Goal: Information Seeking & Learning: Learn about a topic

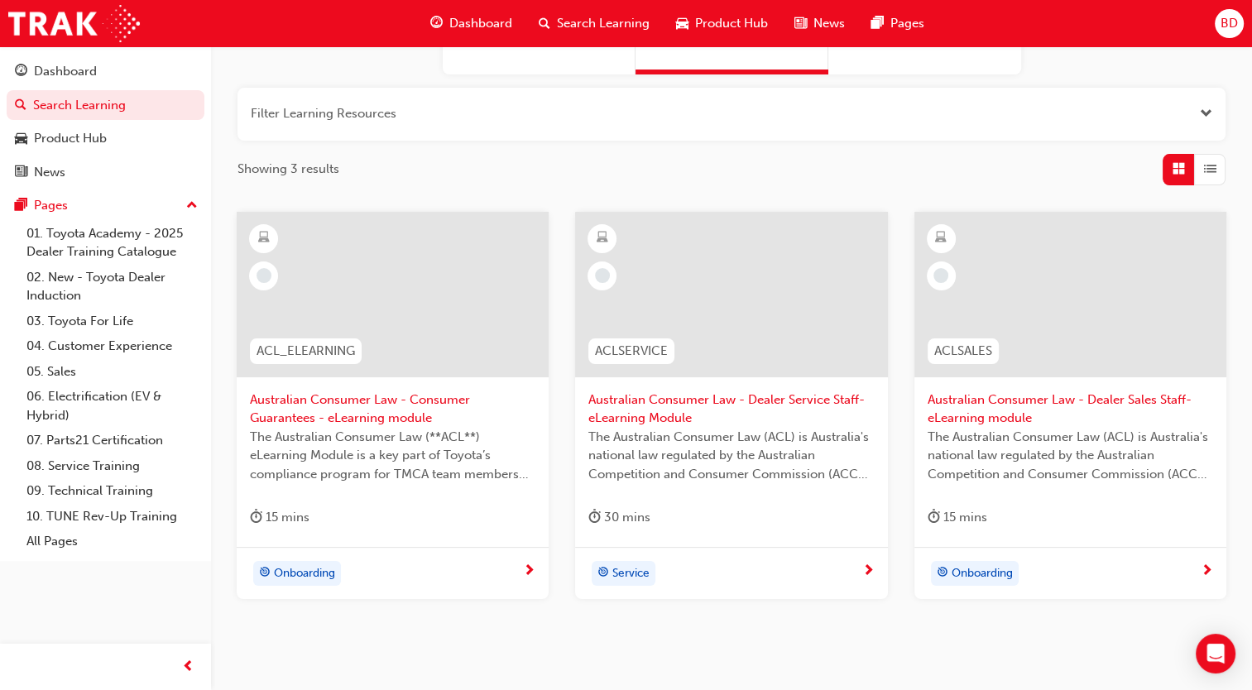
scroll to position [240, 0]
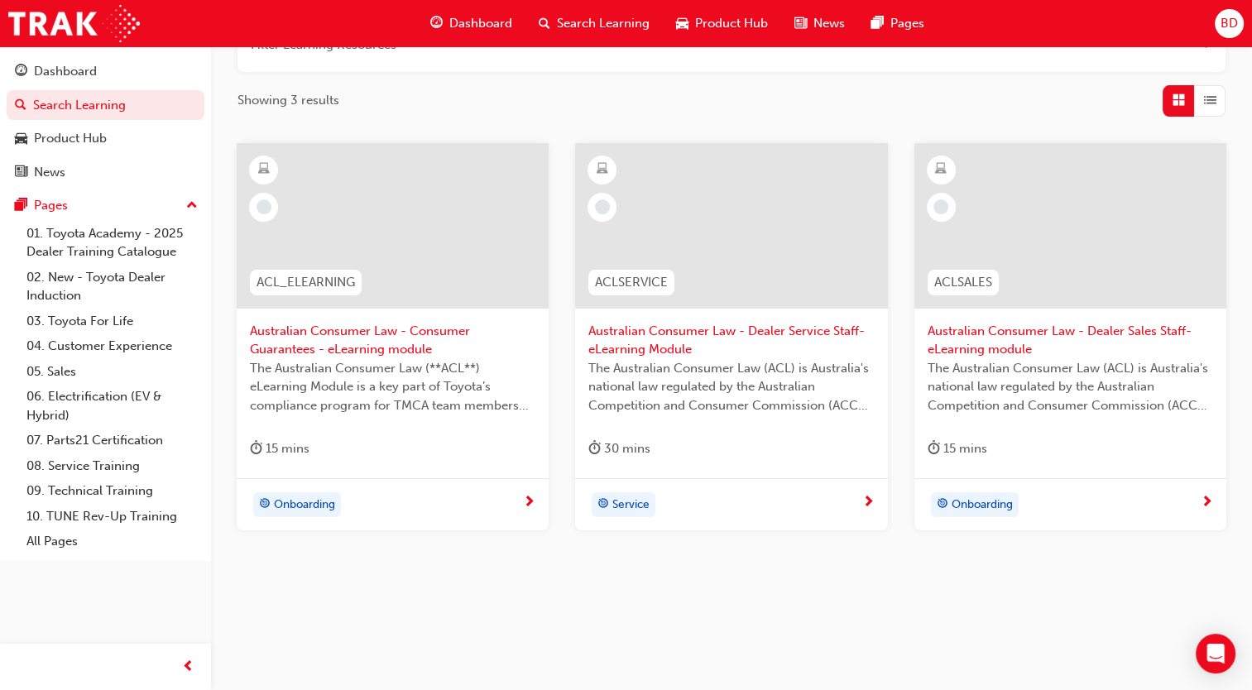
click at [309, 506] on span "Onboarding" at bounding box center [304, 505] width 61 height 19
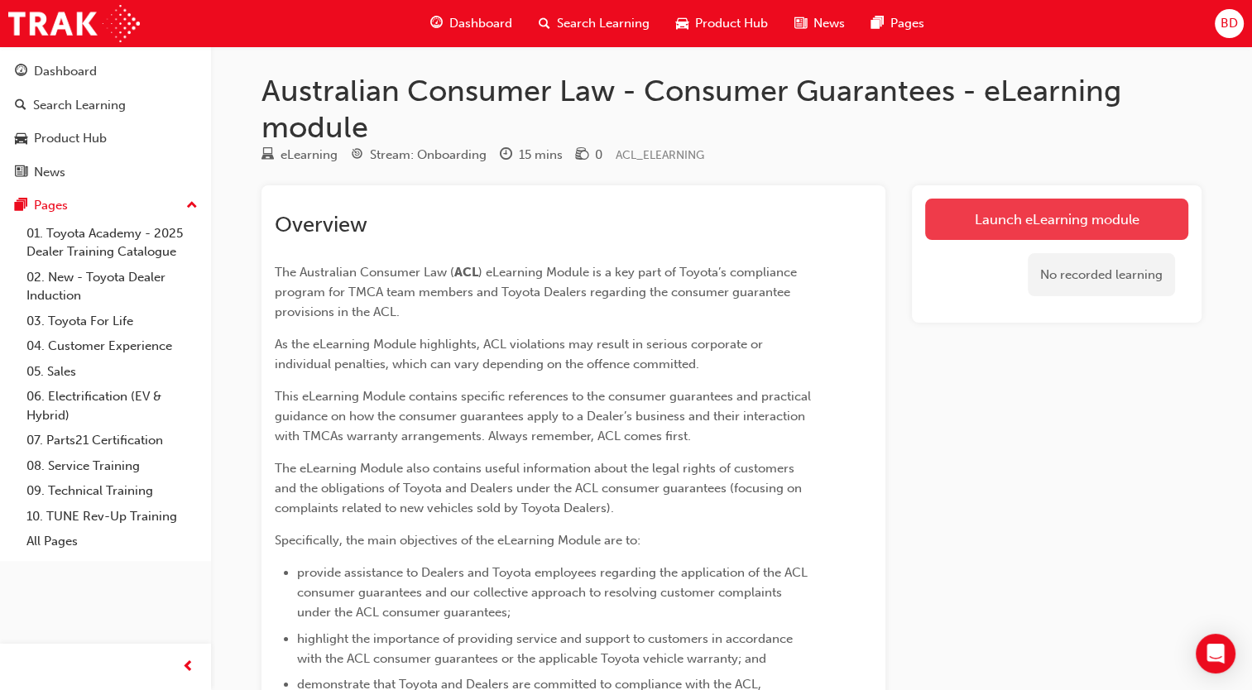
click at [1053, 226] on link "Launch eLearning module" at bounding box center [1056, 219] width 263 height 41
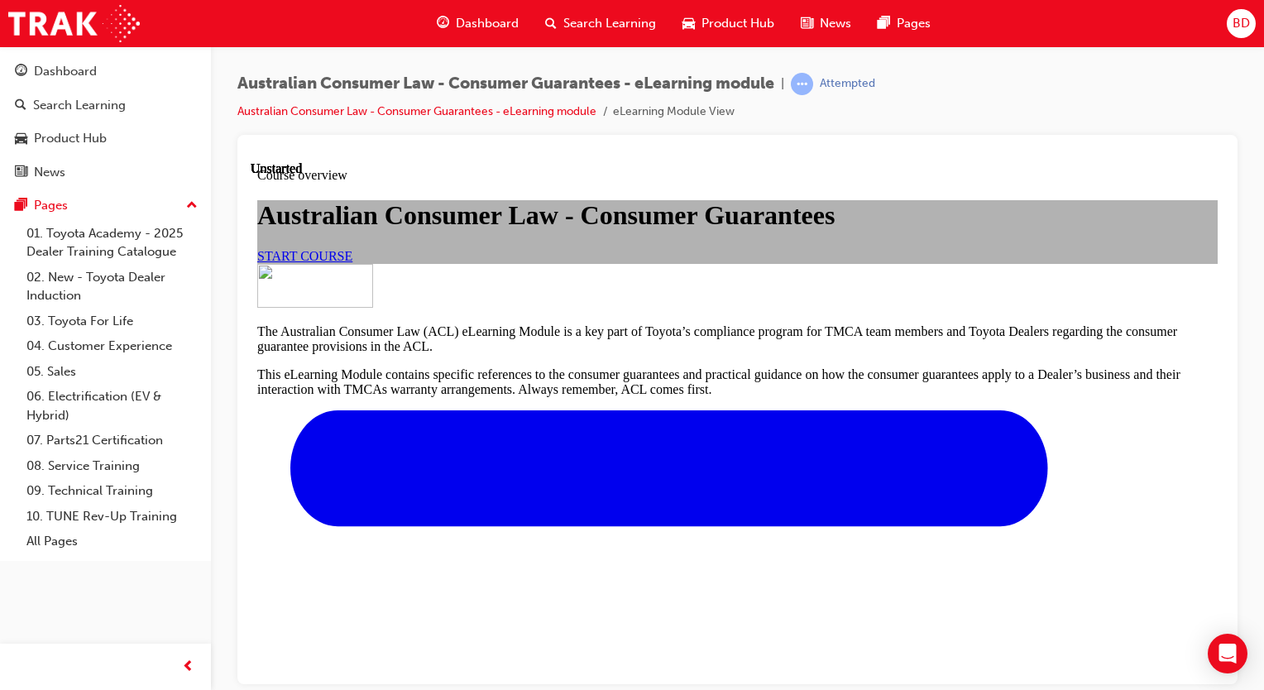
click at [352, 262] on link "START COURSE" at bounding box center [304, 255] width 95 height 14
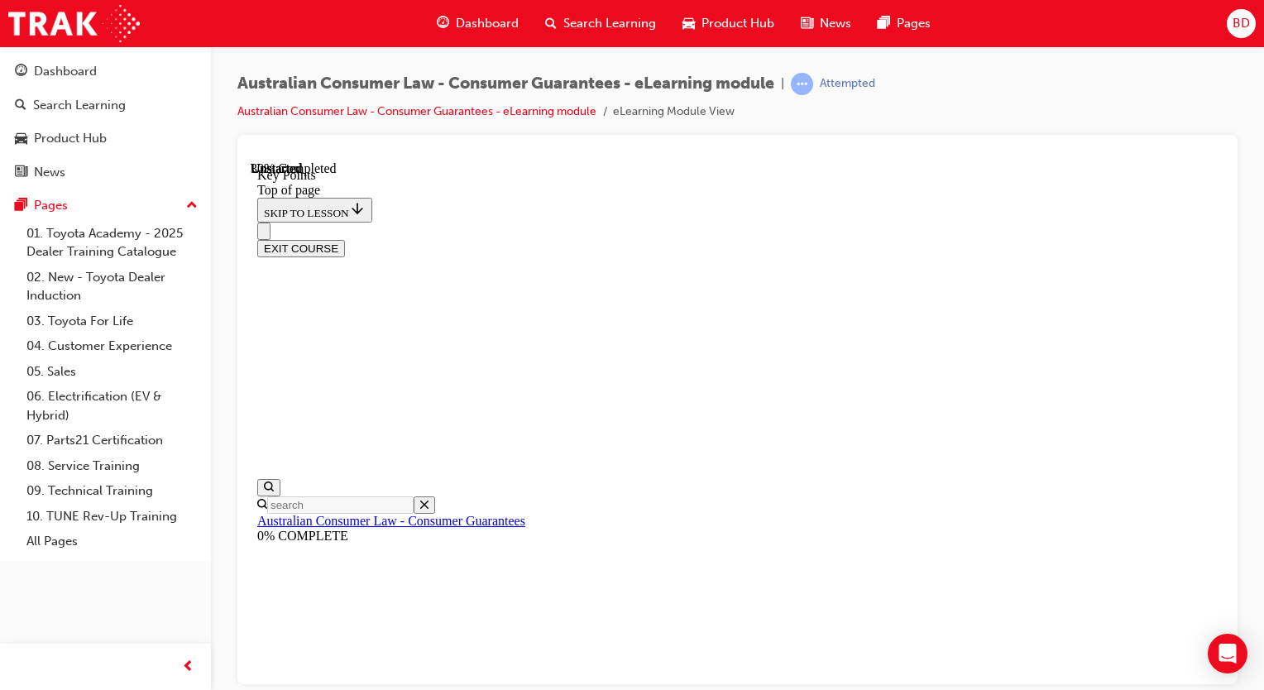
scroll to position [789, 0]
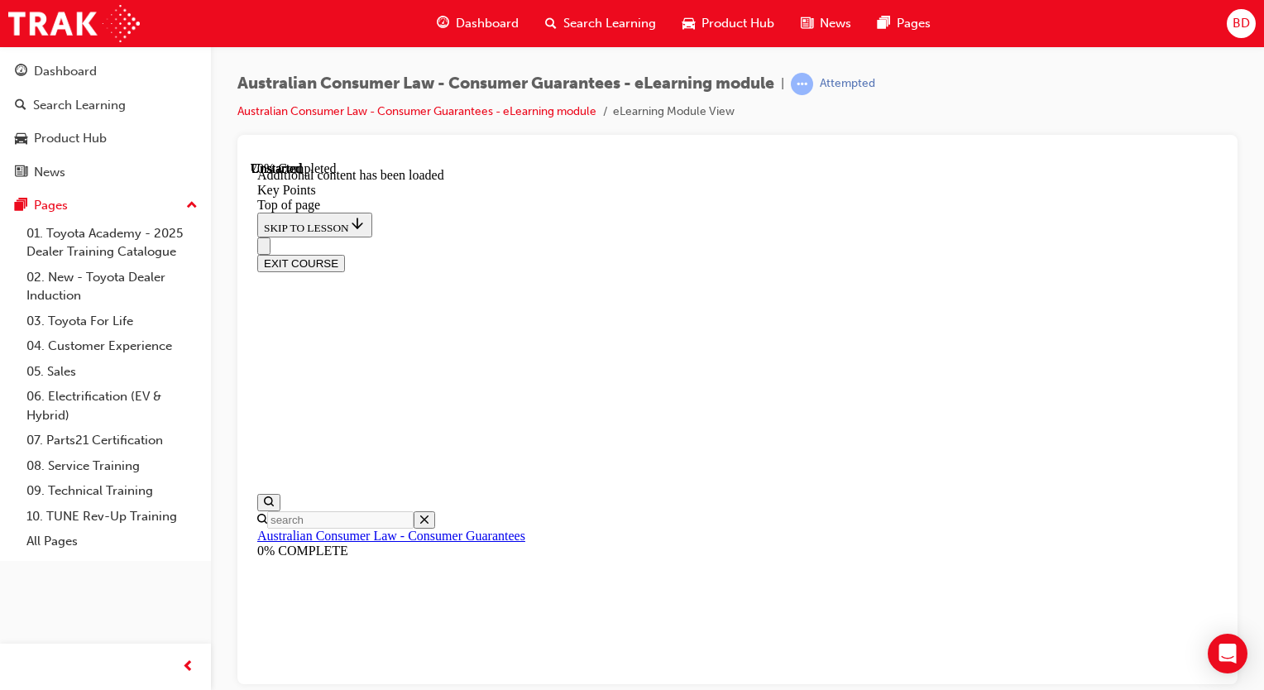
scroll to position [2270, 0]
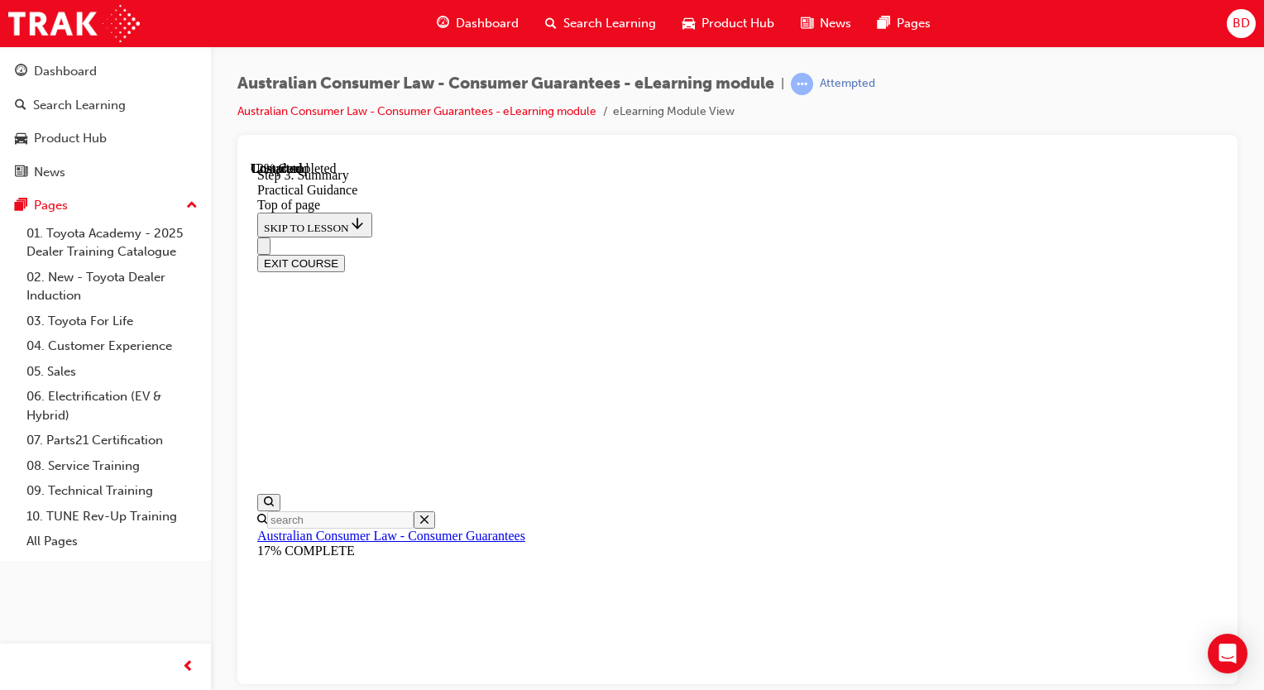
scroll to position [324, 0]
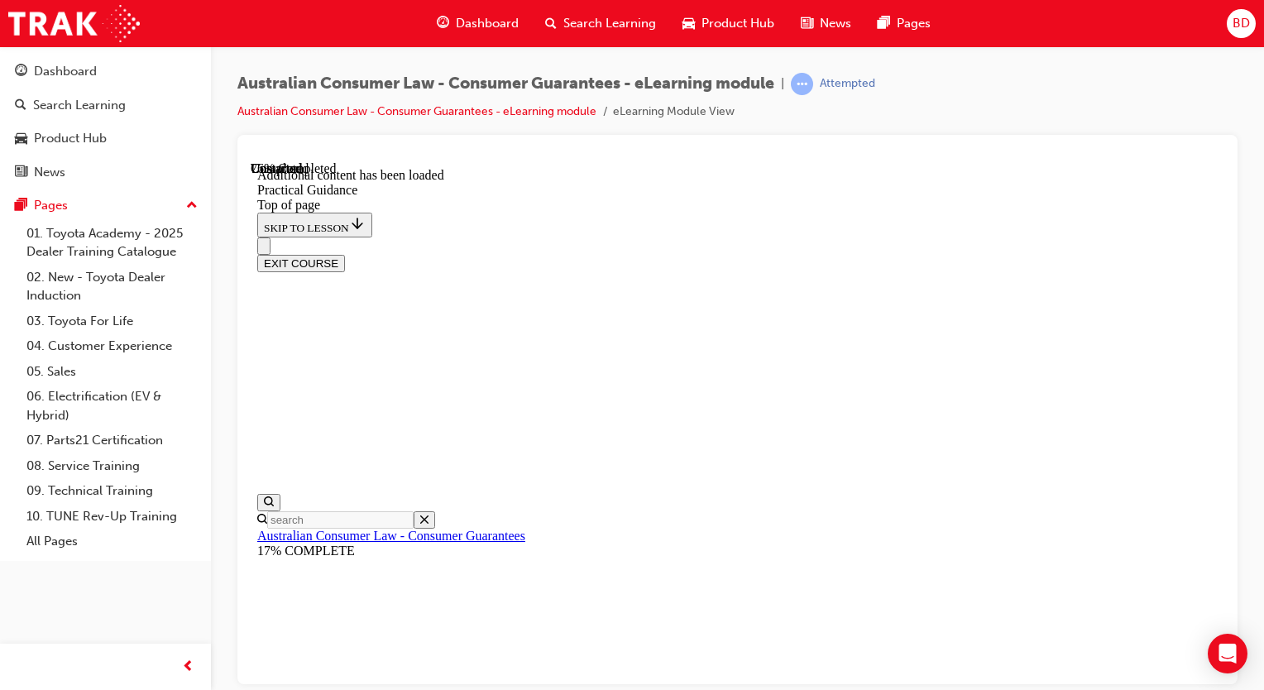
scroll to position [3090, 0]
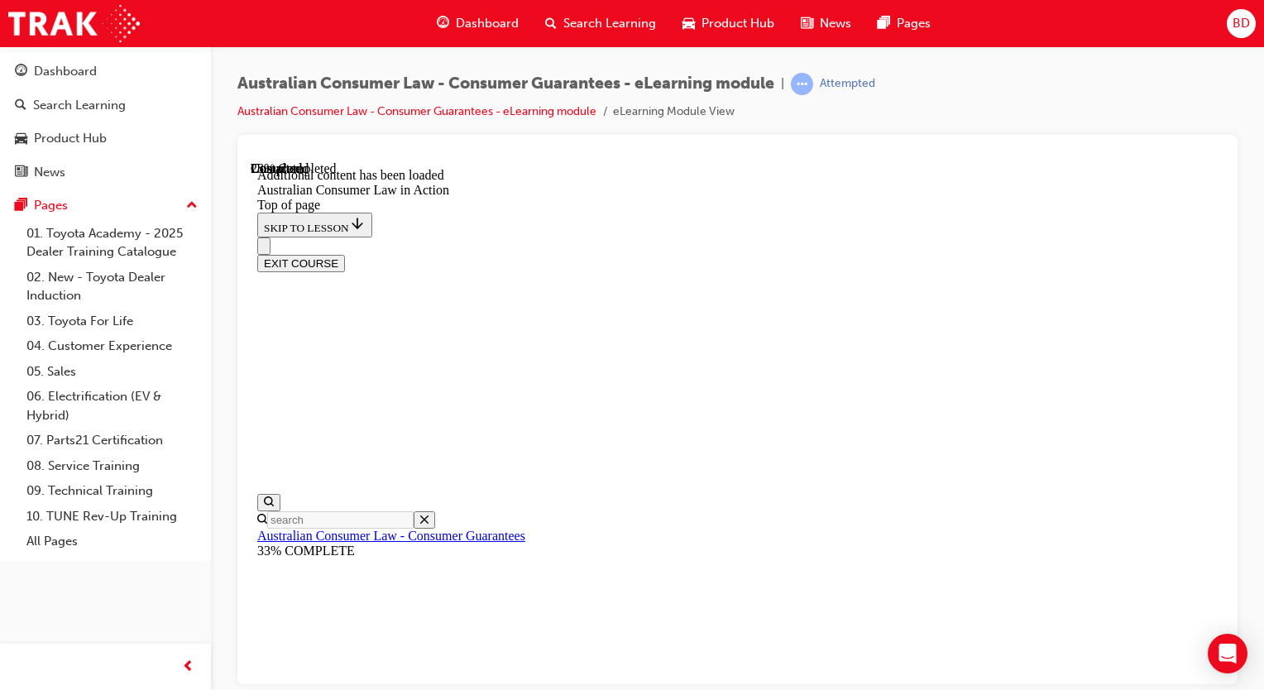
scroll to position [949, 0]
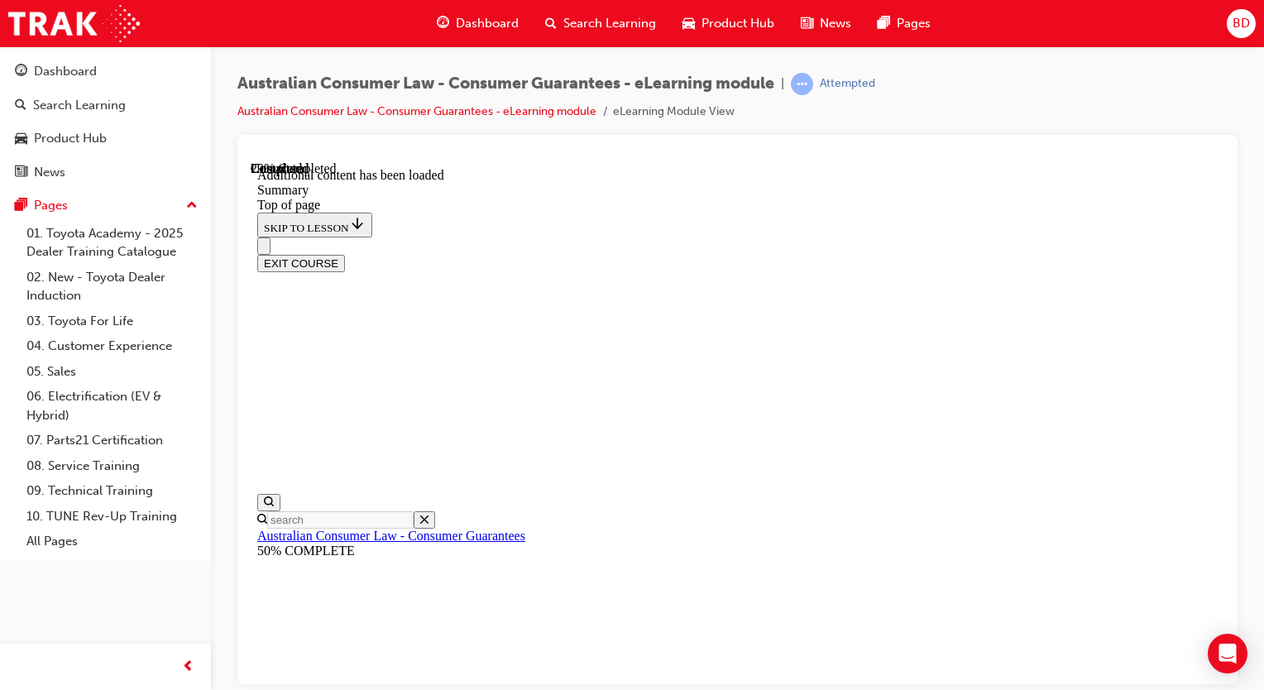
scroll to position [630, 0]
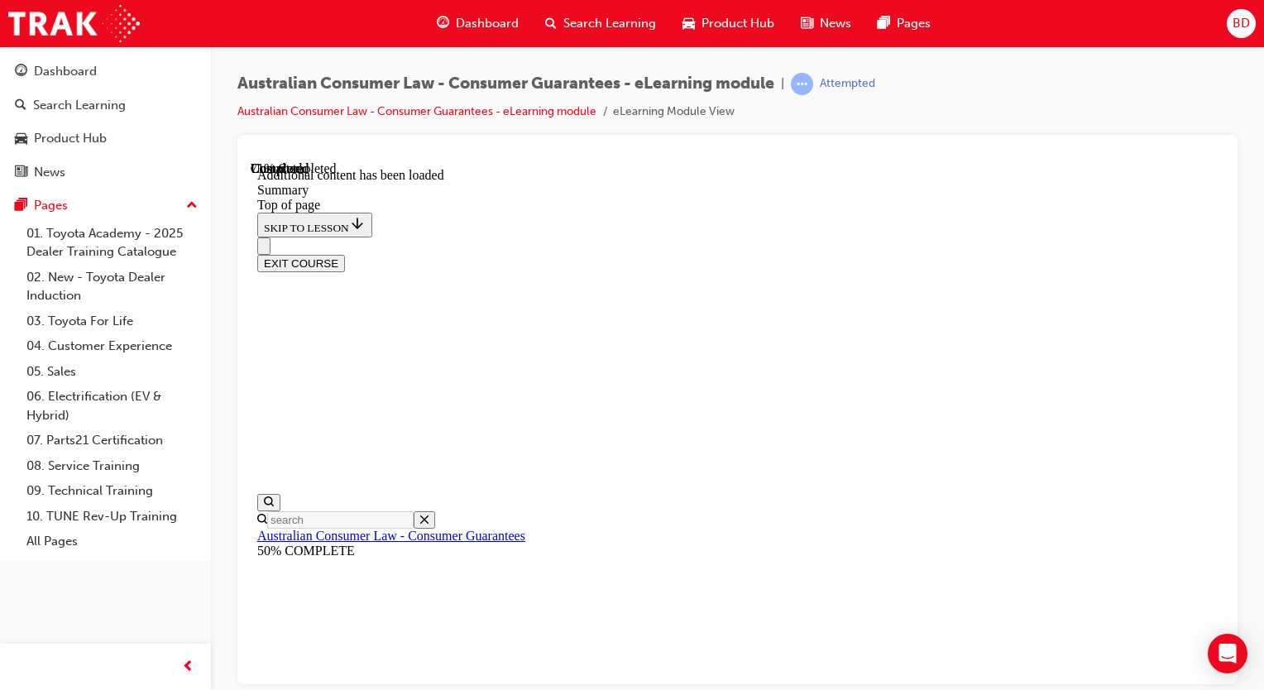
drag, startPoint x: 943, startPoint y: 557, endPoint x: 1004, endPoint y: 582, distance: 66.4
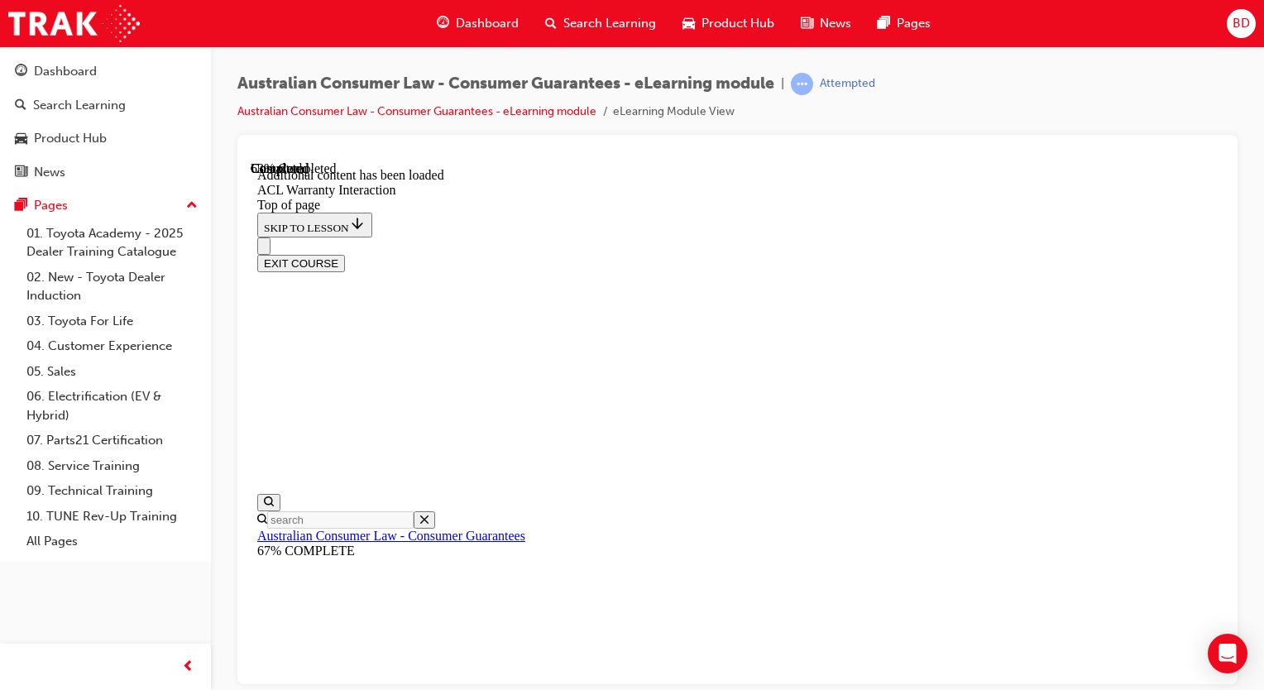
click at [345, 254] on button "EXIT COURSE" at bounding box center [301, 262] width 88 height 17
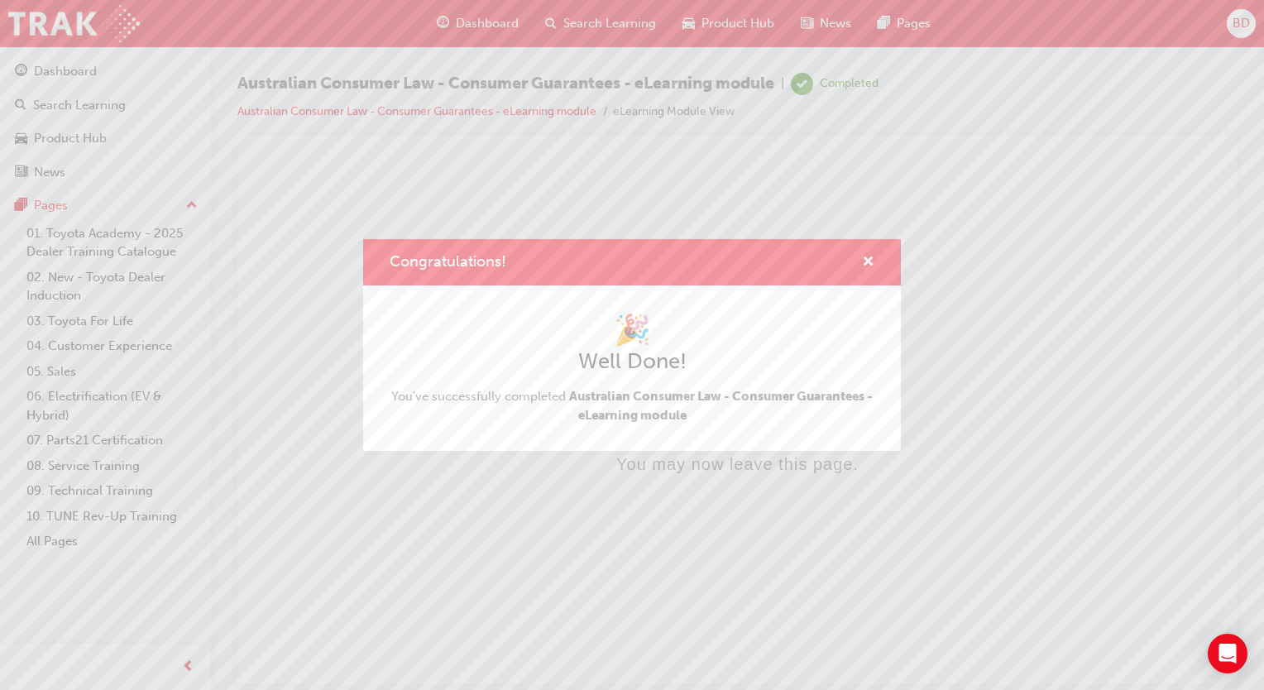
scroll to position [0, 0]
click at [870, 258] on span "cross-icon" at bounding box center [868, 263] width 12 height 15
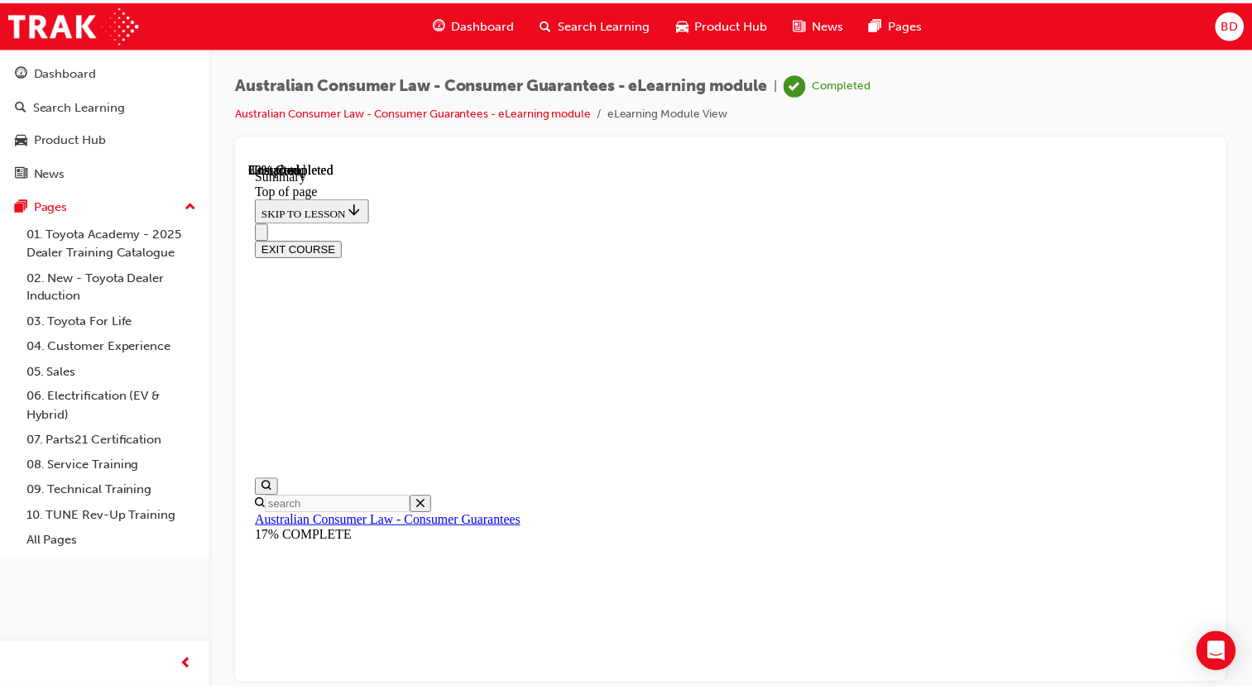
scroll to position [575, 0]
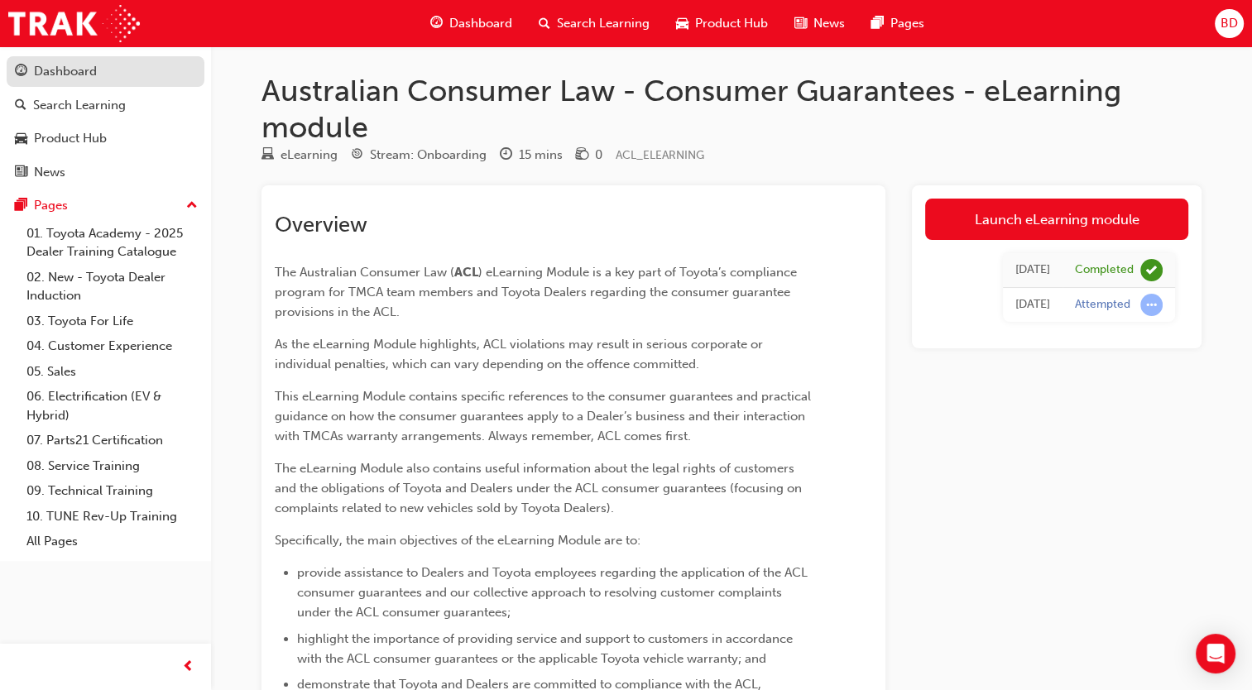
click at [60, 77] on div "Dashboard" at bounding box center [65, 71] width 63 height 19
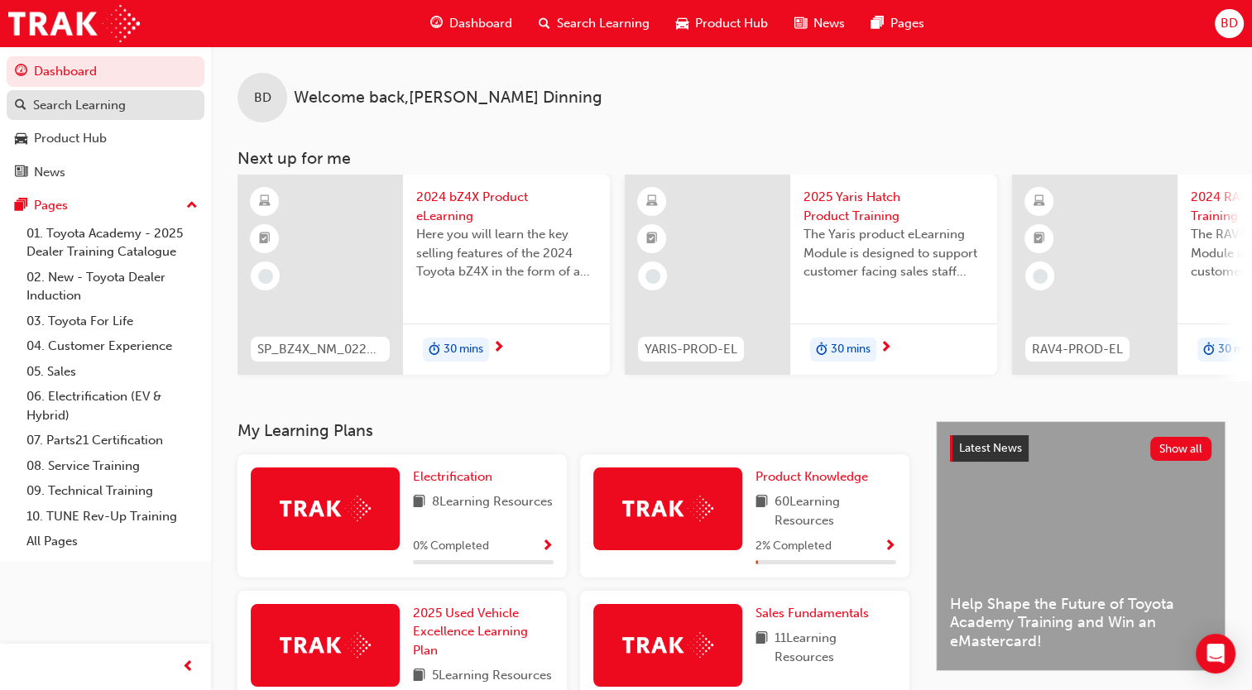
click at [76, 108] on div "Search Learning" at bounding box center [79, 105] width 93 height 19
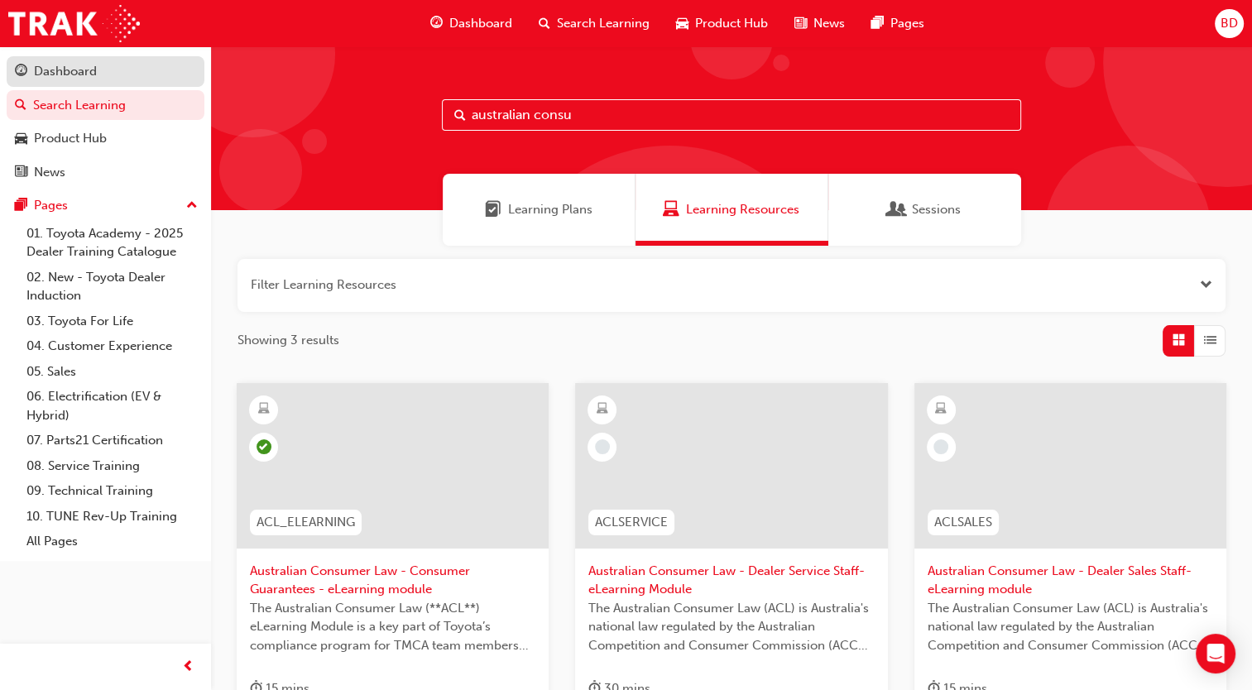
click at [70, 70] on div "Dashboard" at bounding box center [65, 71] width 63 height 19
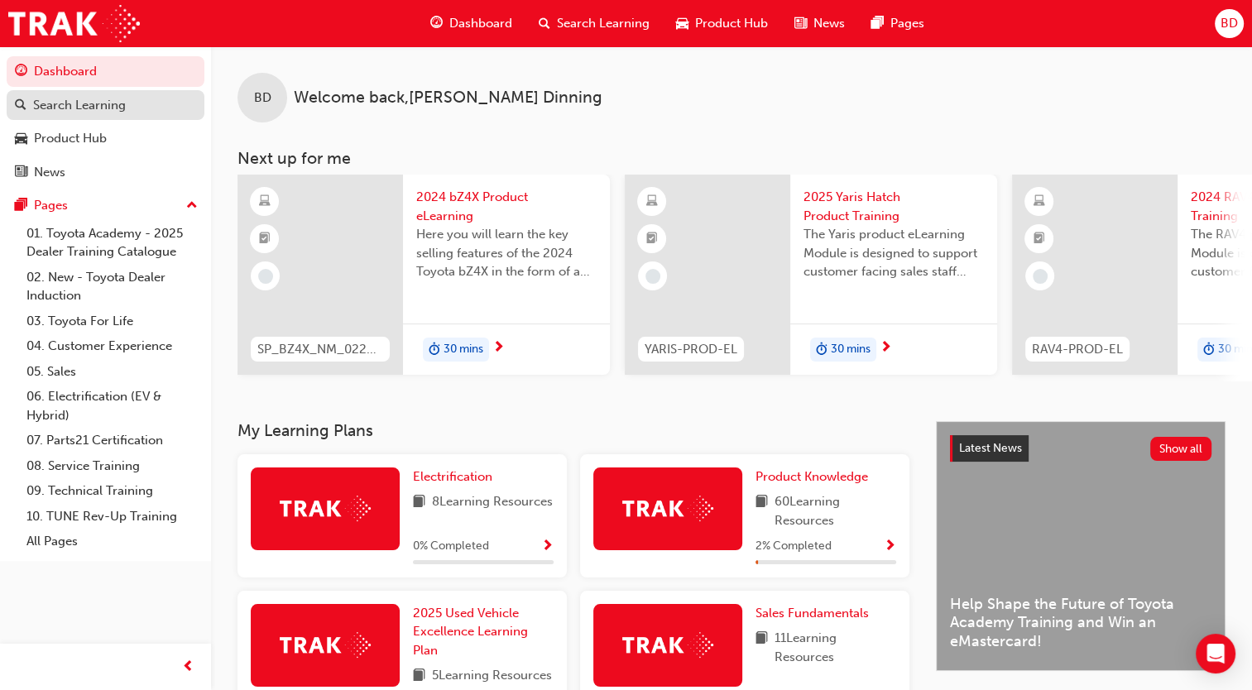
click at [87, 107] on div "Search Learning" at bounding box center [79, 105] width 93 height 19
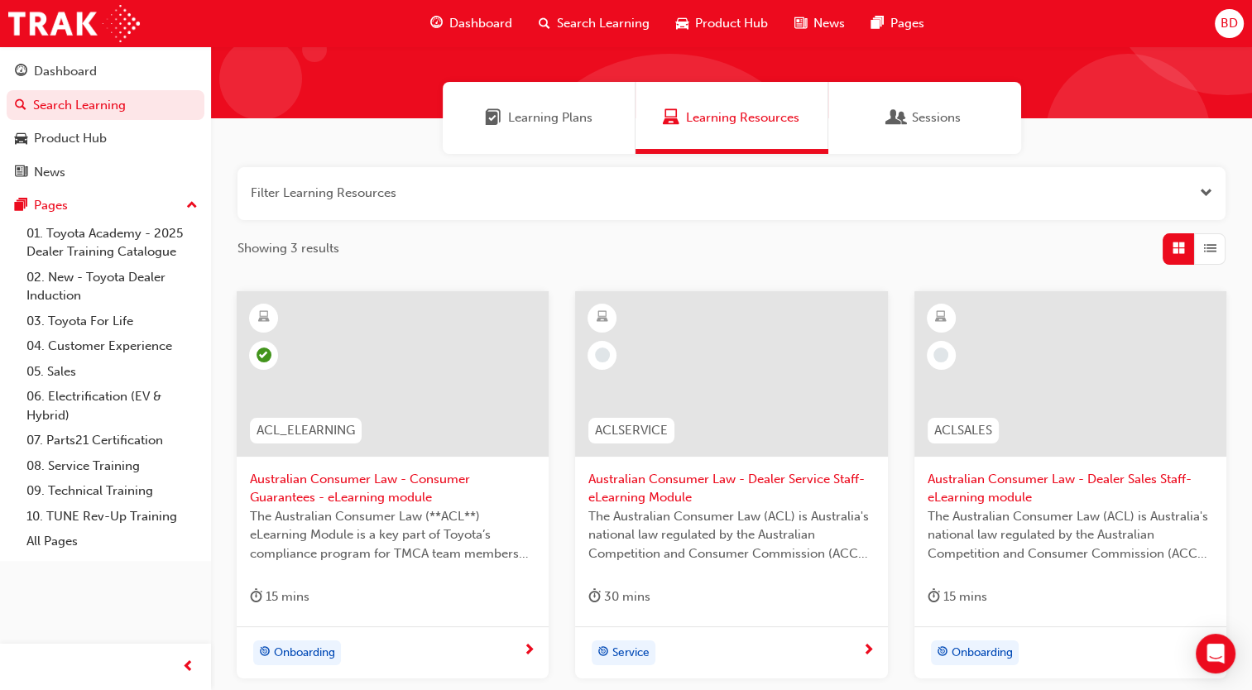
scroll to position [240, 0]
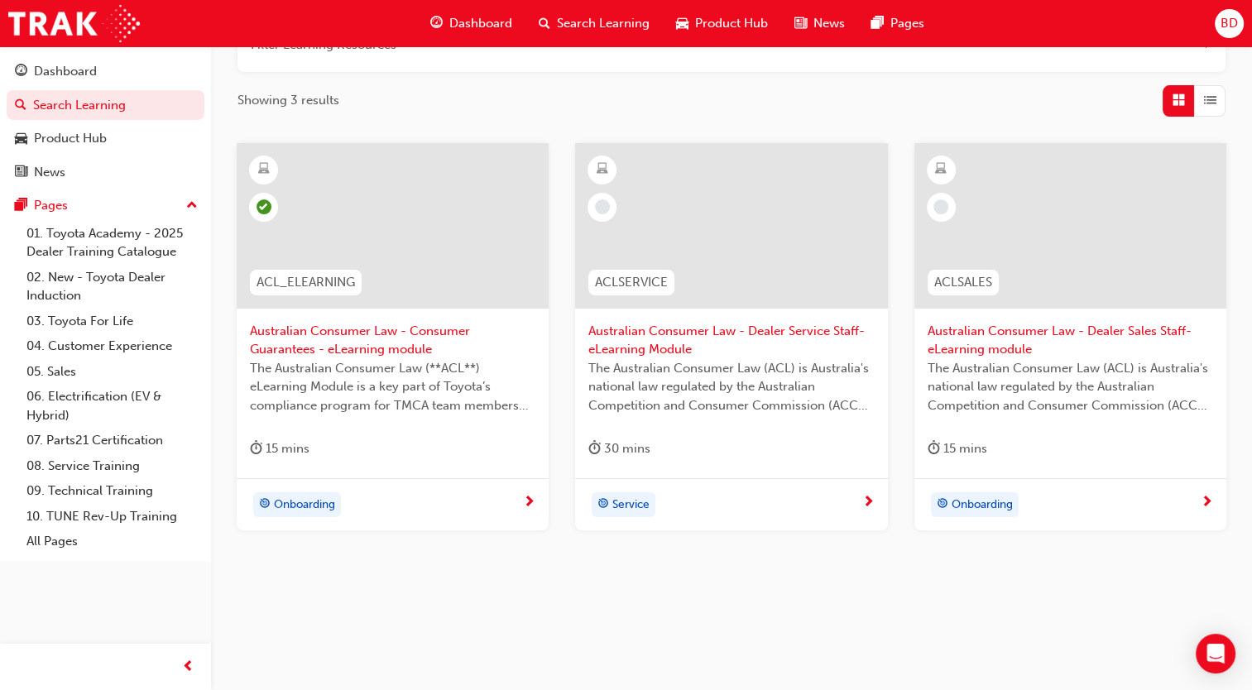
click at [862, 506] on span "next-icon" at bounding box center [868, 503] width 12 height 15
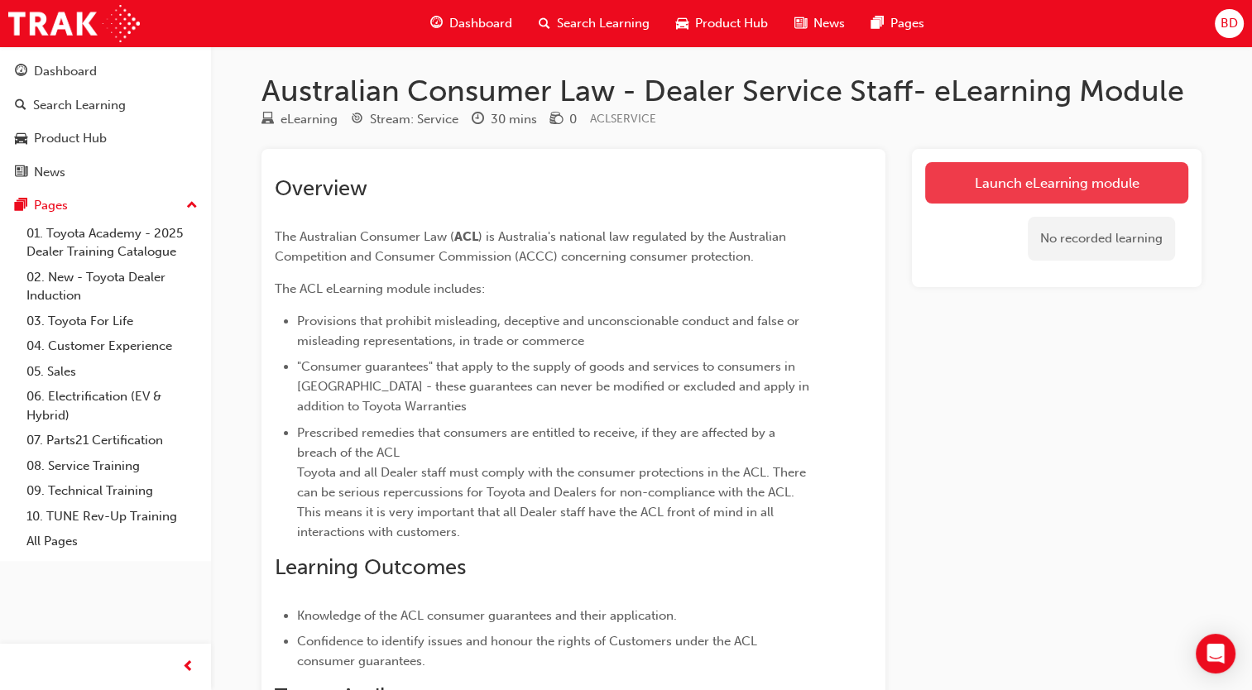
click at [1033, 183] on link "Launch eLearning module" at bounding box center [1056, 182] width 263 height 41
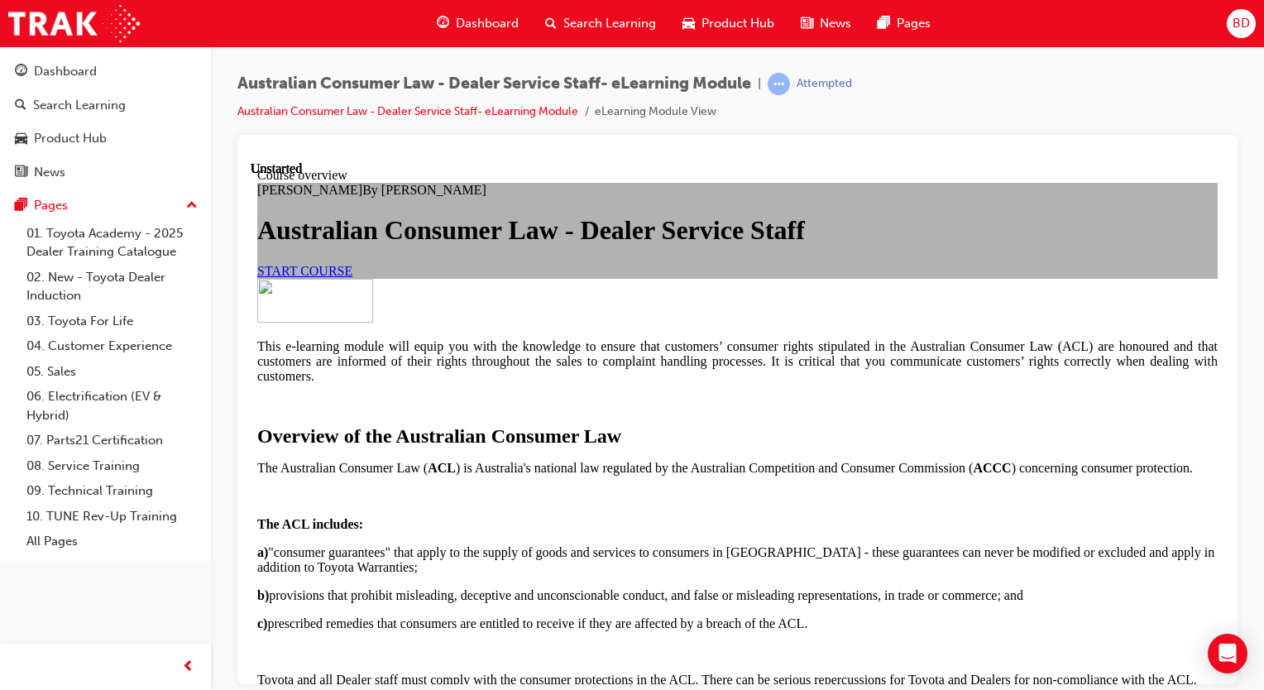
click at [352, 277] on span "START COURSE" at bounding box center [304, 270] width 95 height 14
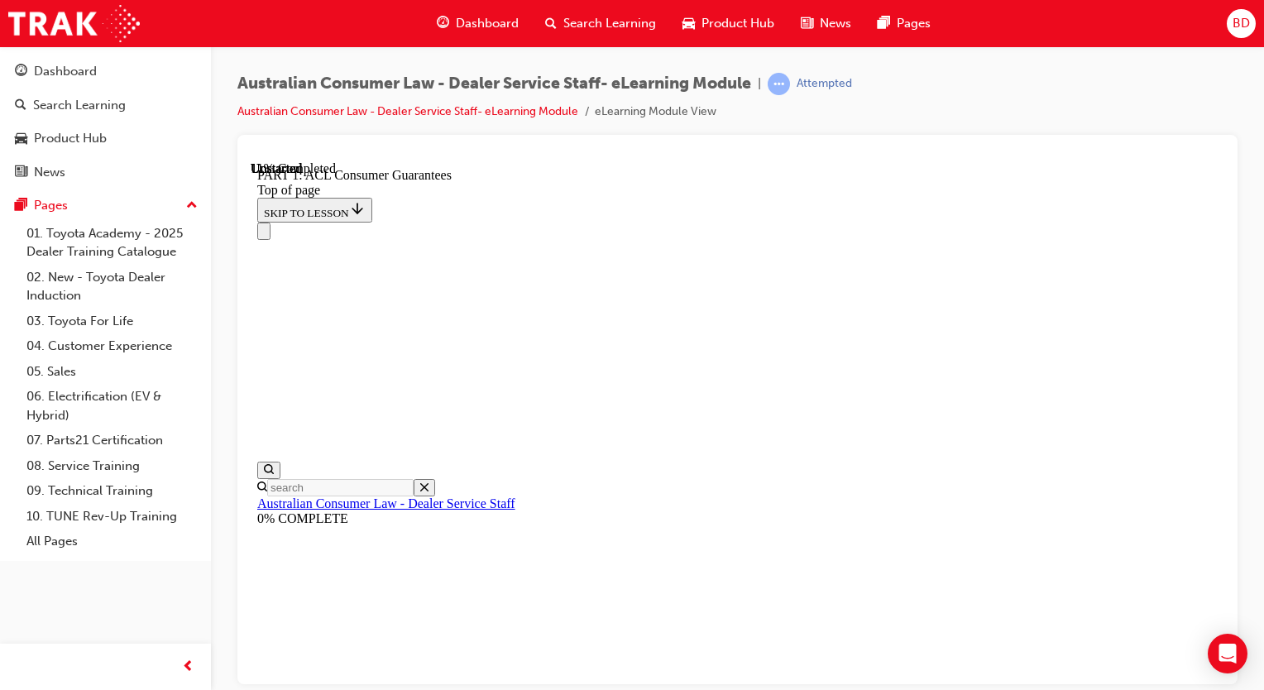
scroll to position [2921, 0]
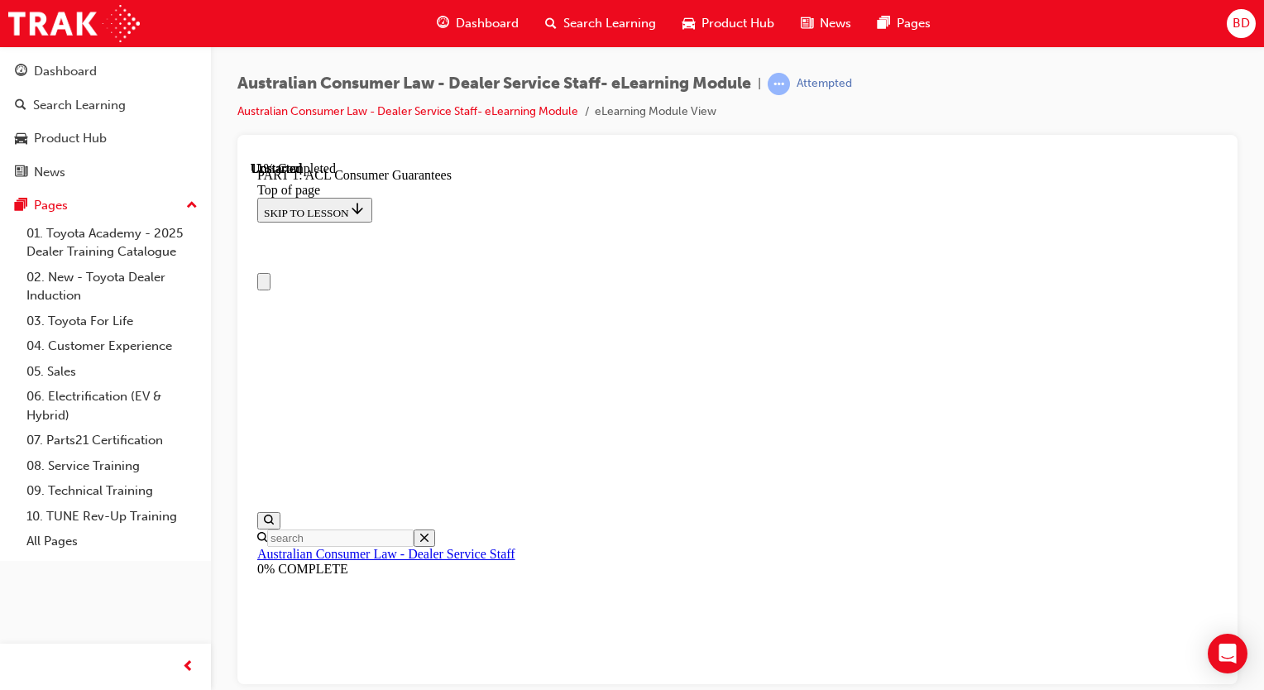
scroll to position [0, 0]
click at [264, 285] on icon "Close navigation menu" at bounding box center [264, 285] width 0 height 0
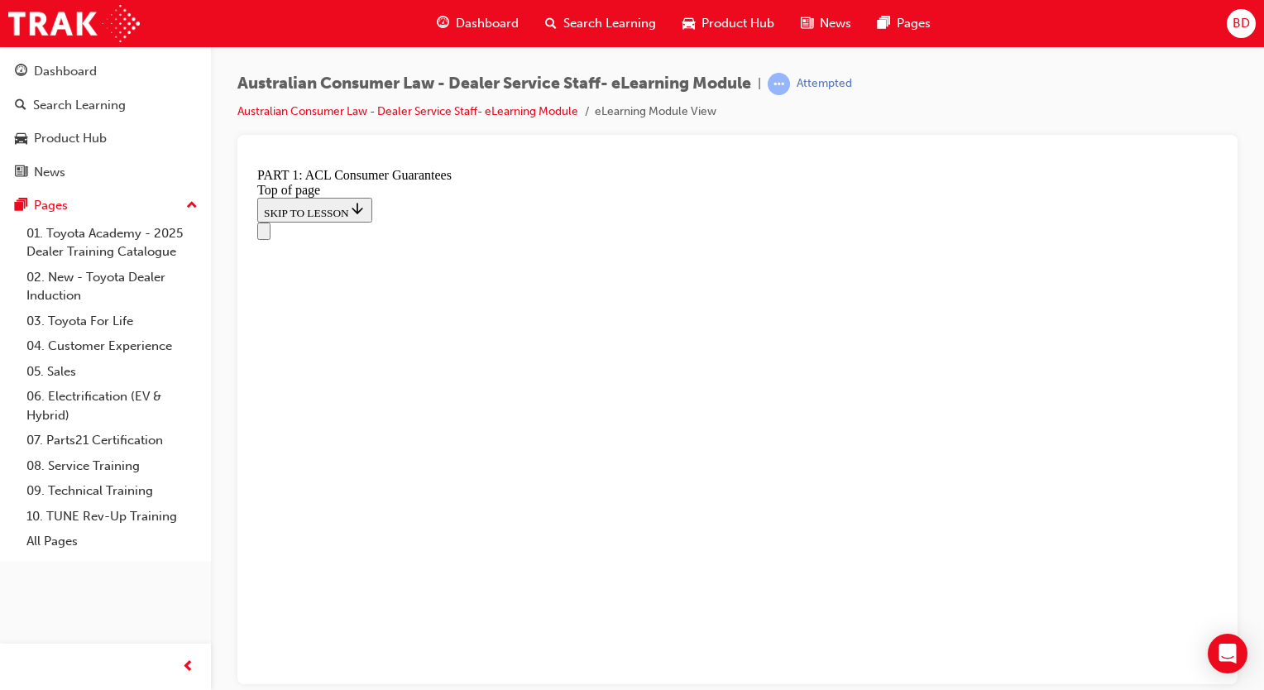
scroll to position [2810, 0]
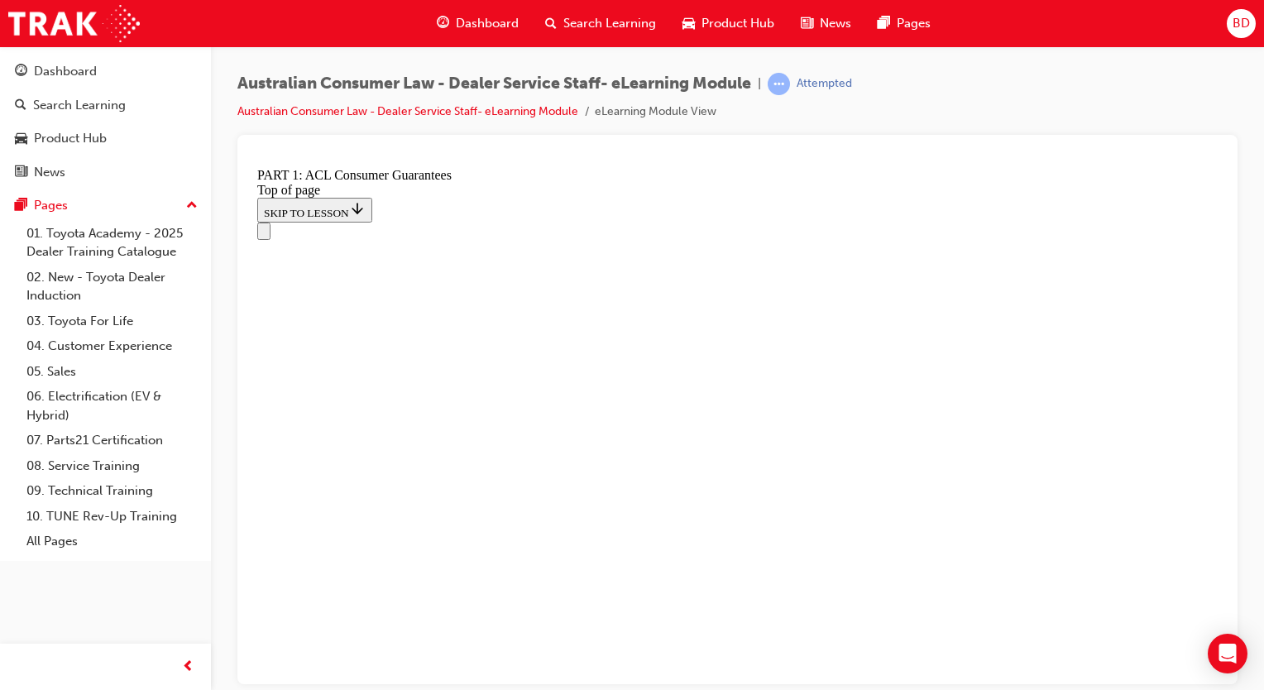
scroll to position [2690, 0]
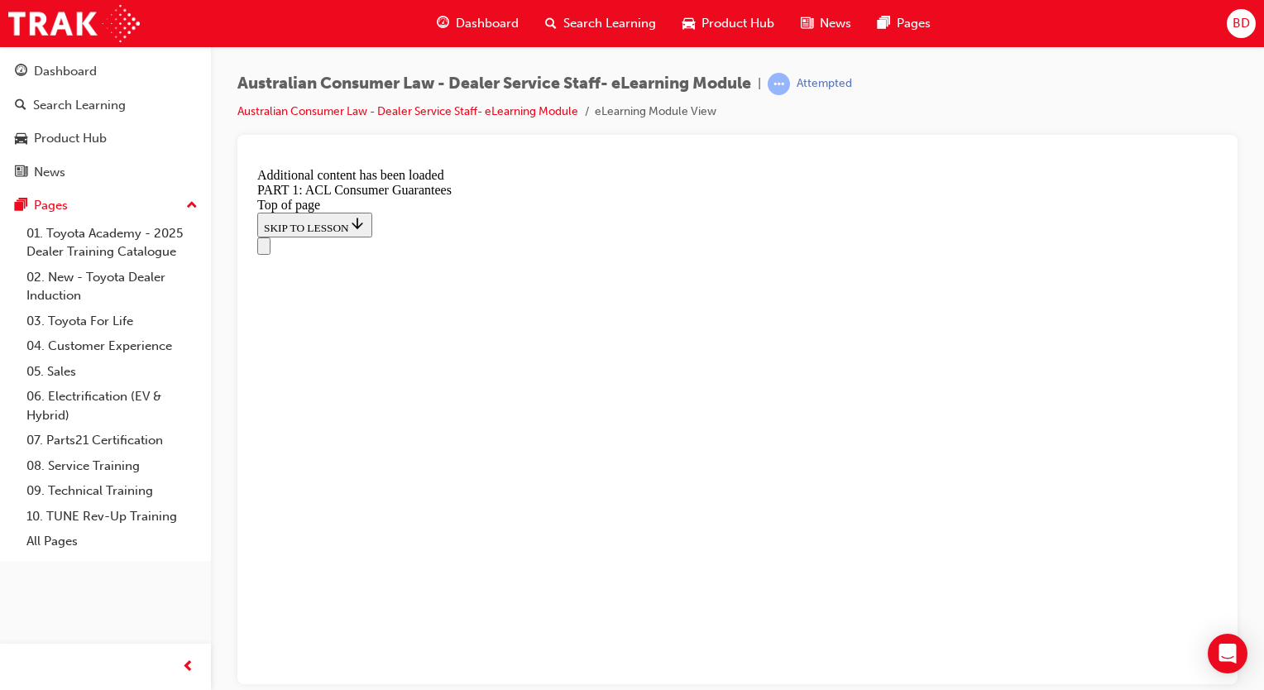
scroll to position [3155, 0]
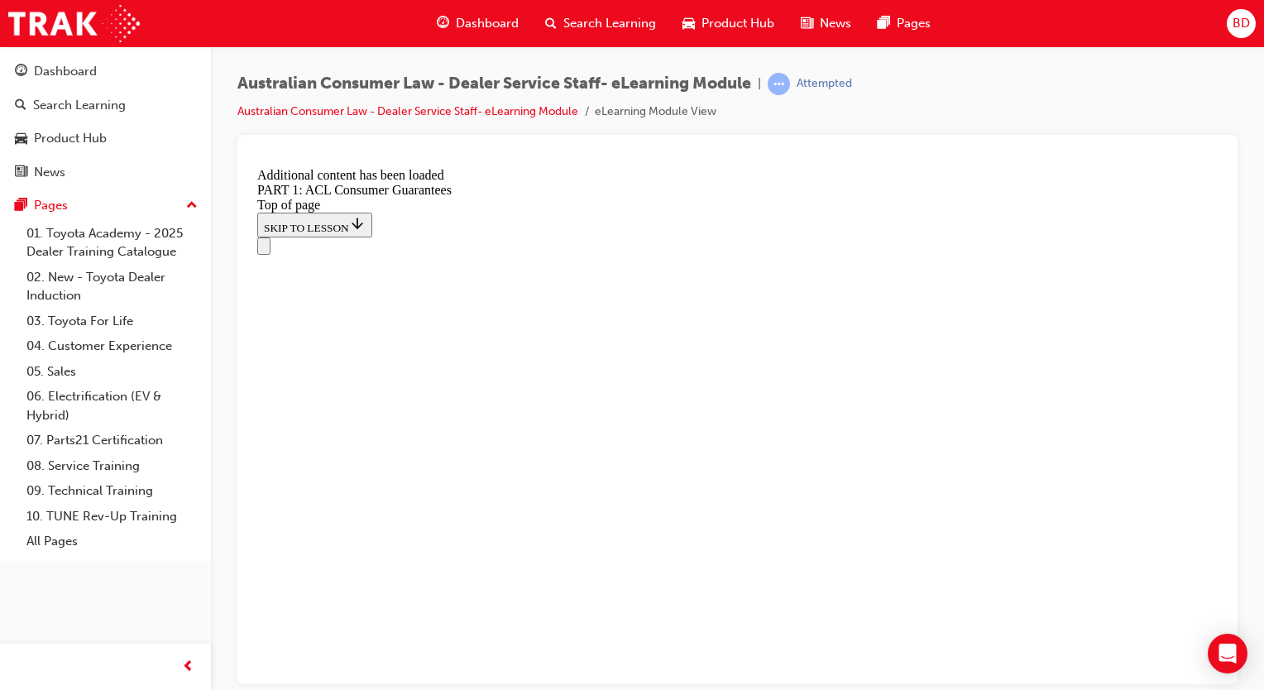
scroll to position [4395, 0]
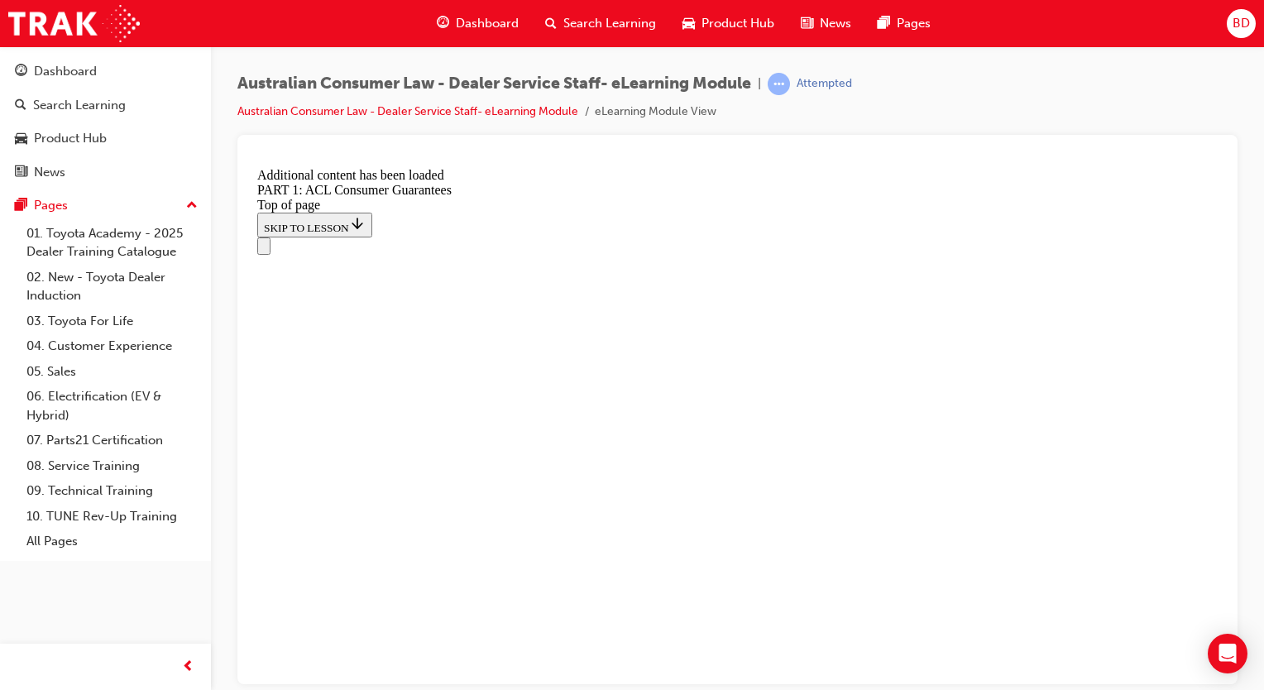
scroll to position [6178, 0]
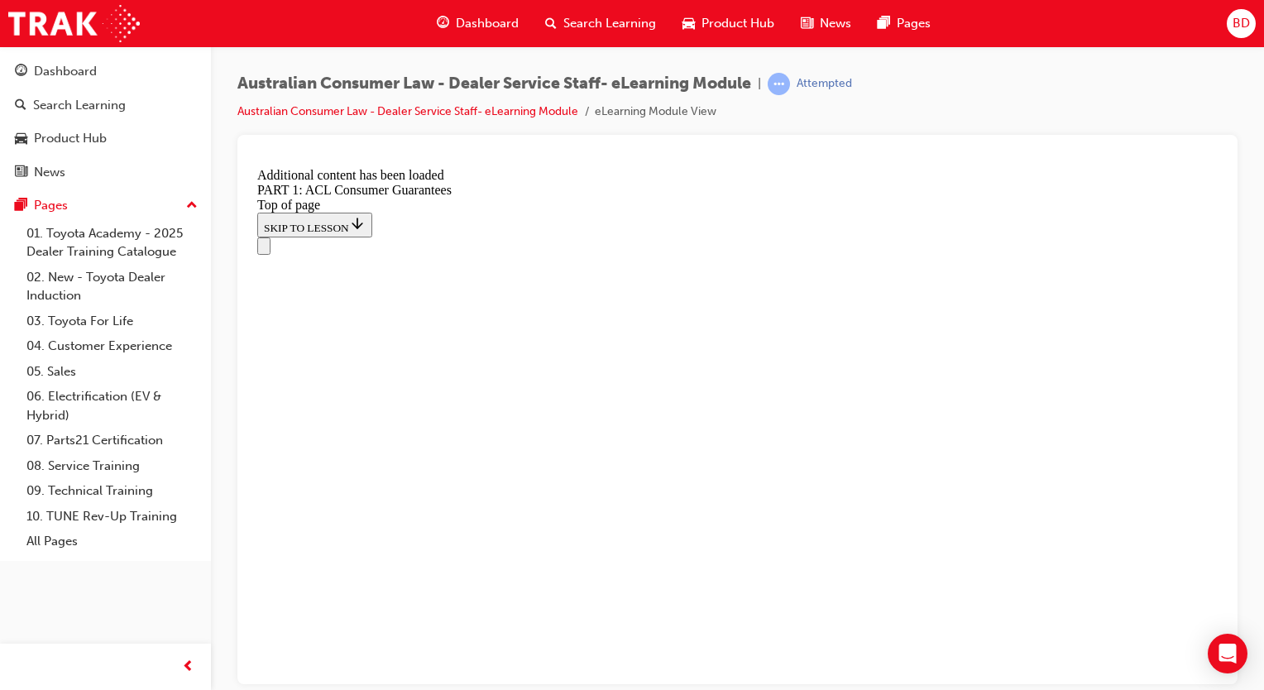
scroll to position [7508, 0]
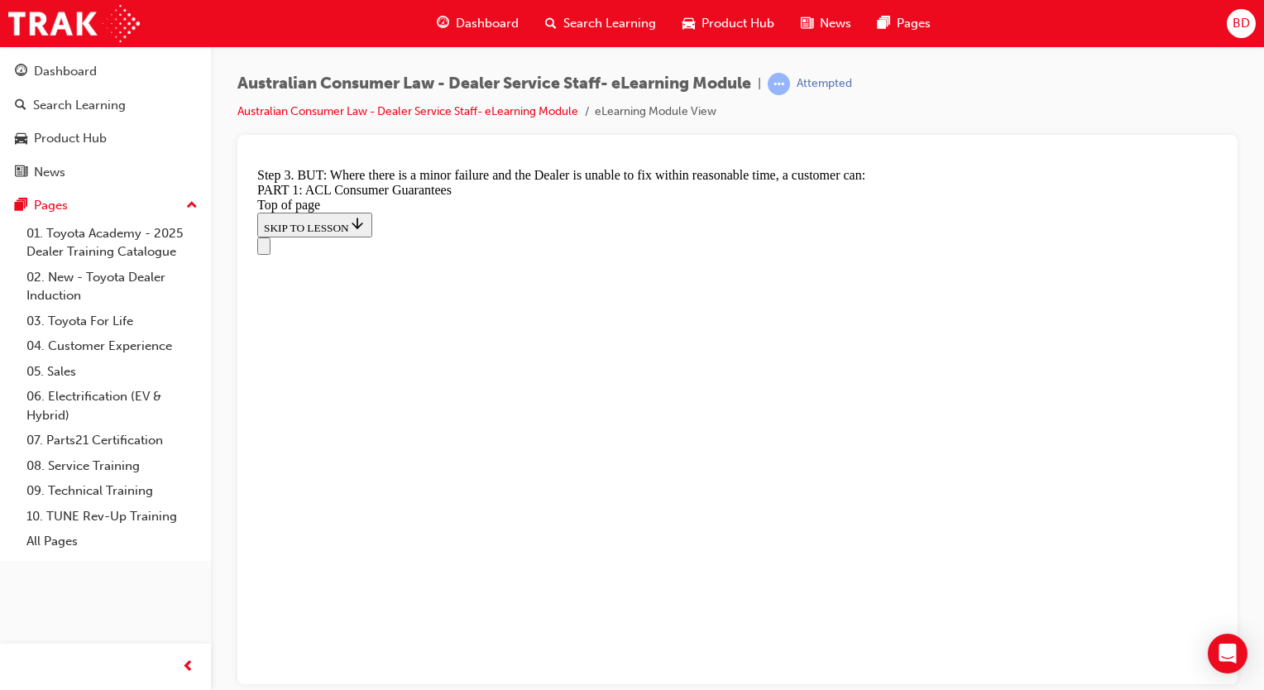
scroll to position [11285, 0]
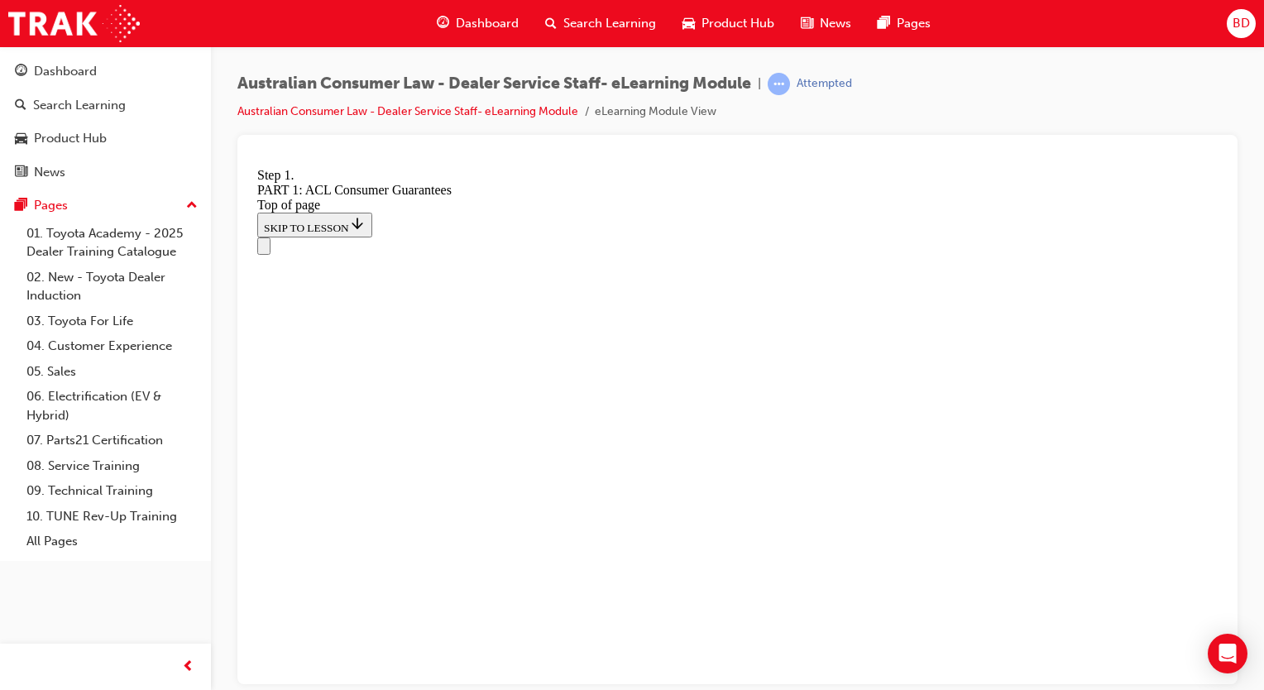
scroll to position [11239, 0]
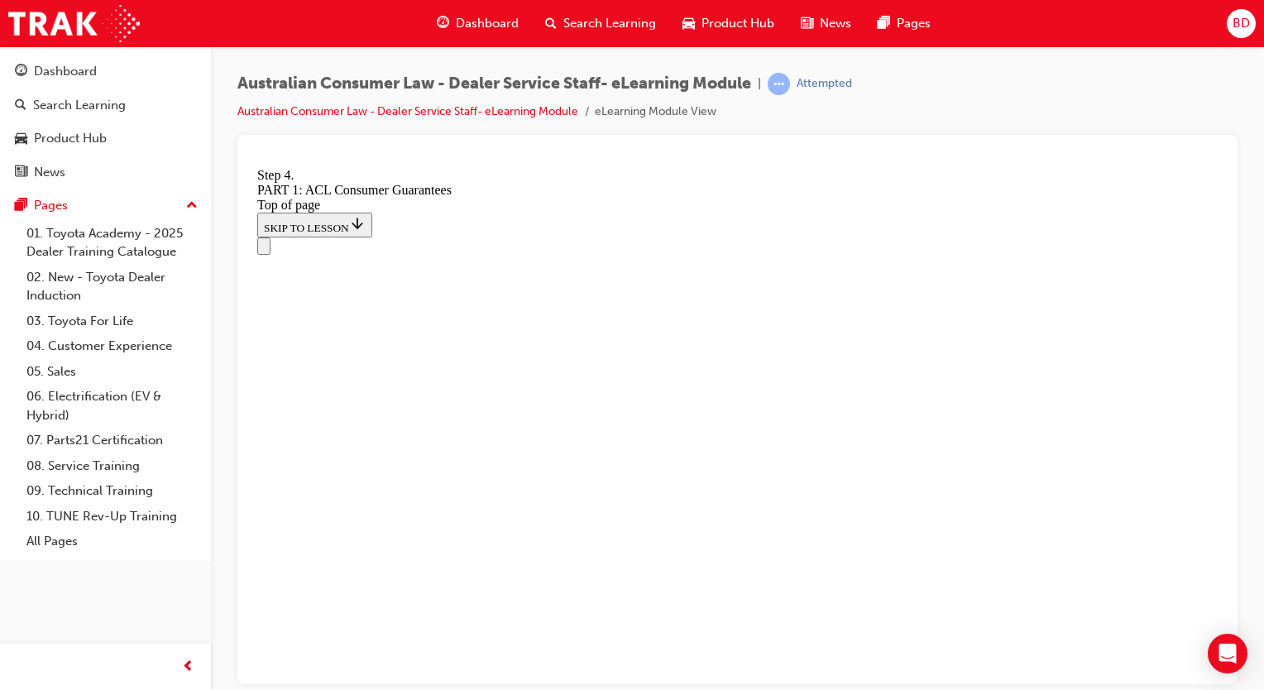
scroll to position [12631, 0]
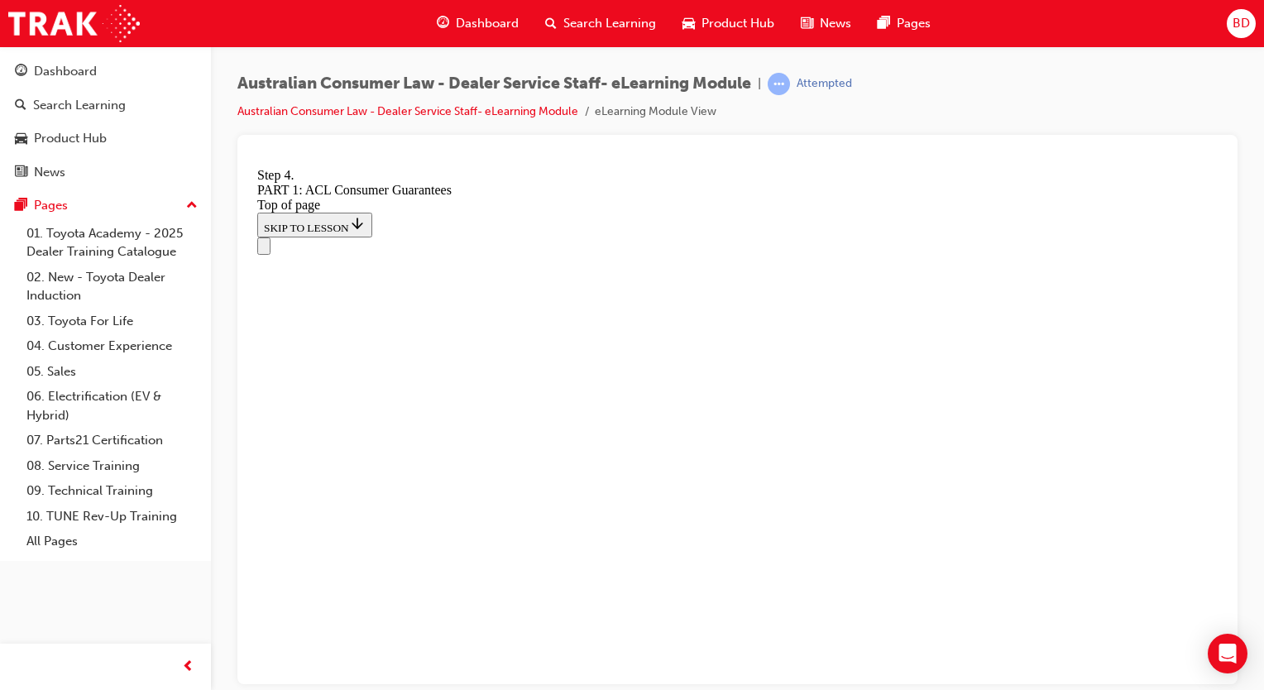
scroll to position [16106, 0]
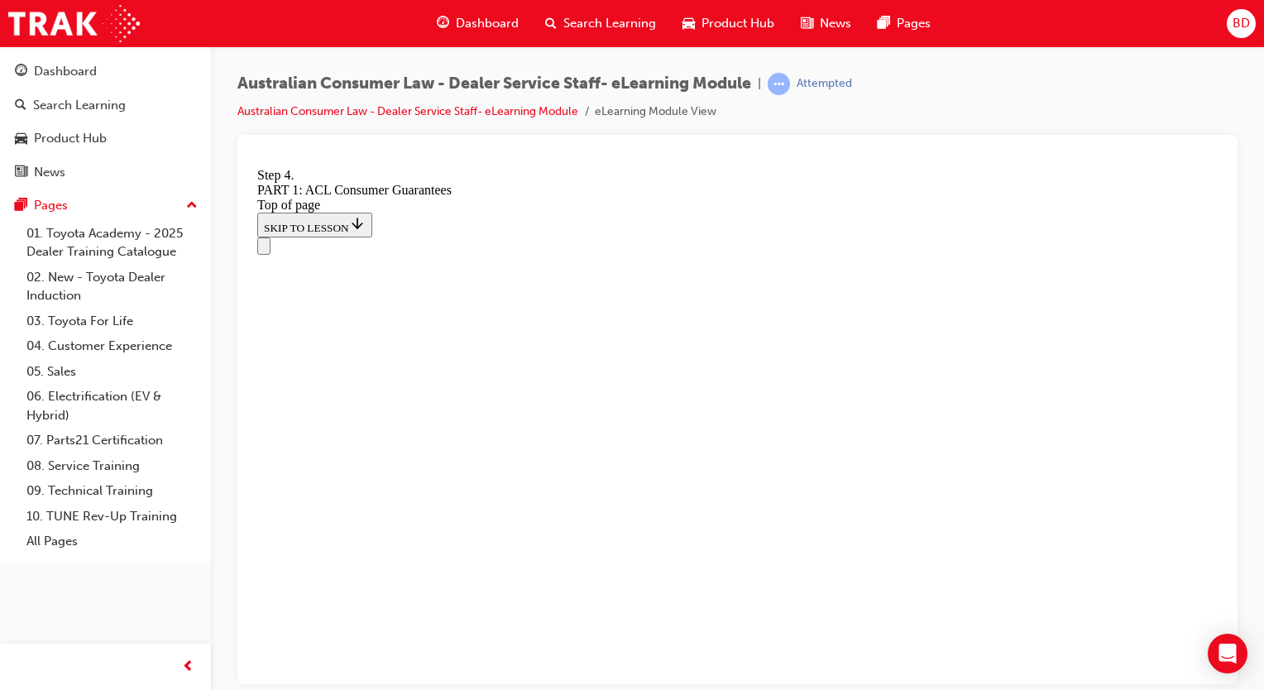
drag, startPoint x: 635, startPoint y: 307, endPoint x: 621, endPoint y: 310, distance: 15.3
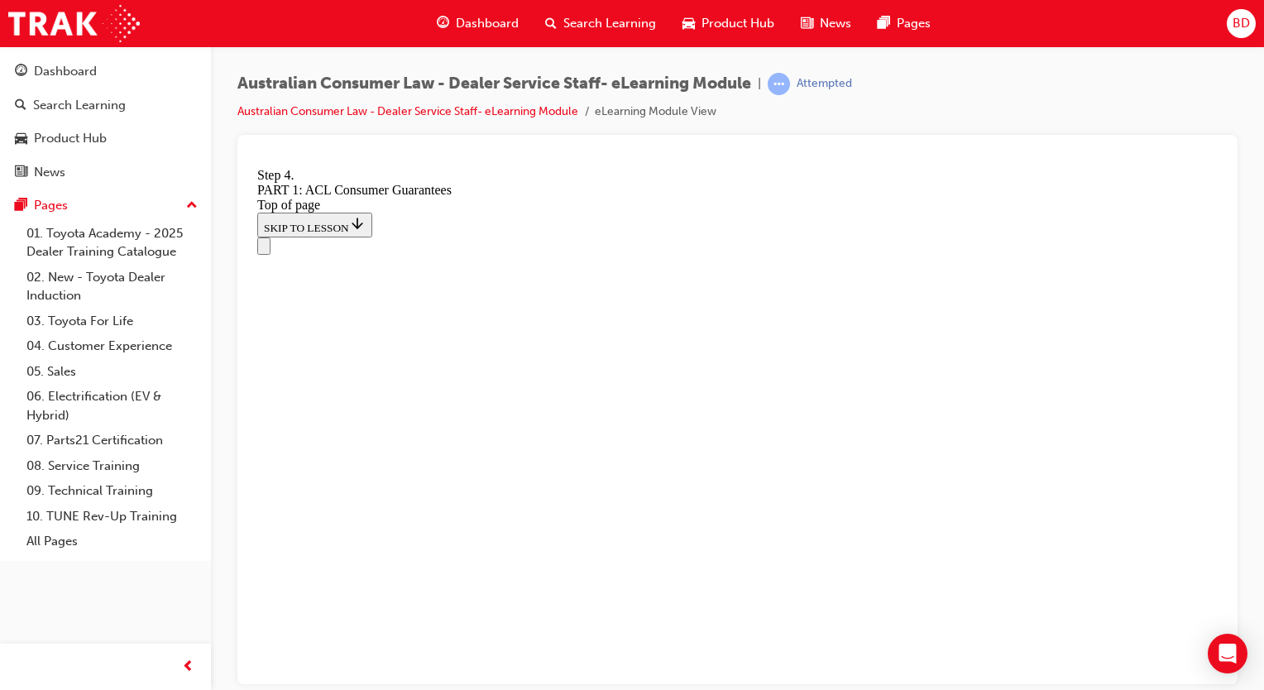
drag, startPoint x: 602, startPoint y: 457, endPoint x: 882, endPoint y: 192, distance: 385.7
drag, startPoint x: 583, startPoint y: 512, endPoint x: 636, endPoint y: 330, distance: 189.6
drag, startPoint x: 612, startPoint y: 526, endPoint x: 633, endPoint y: 440, distance: 88.5
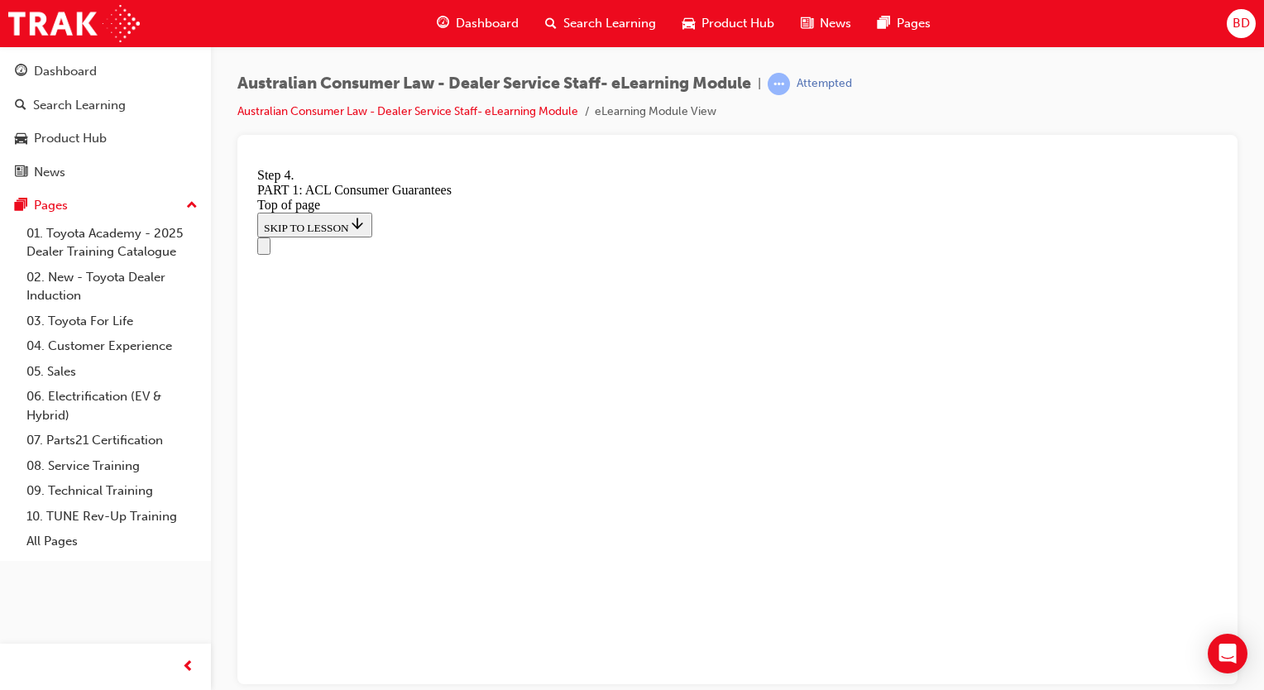
drag, startPoint x: 626, startPoint y: 502, endPoint x: 636, endPoint y: 397, distance: 105.6
drag, startPoint x: 622, startPoint y: 507, endPoint x: 622, endPoint y: 387, distance: 120.0
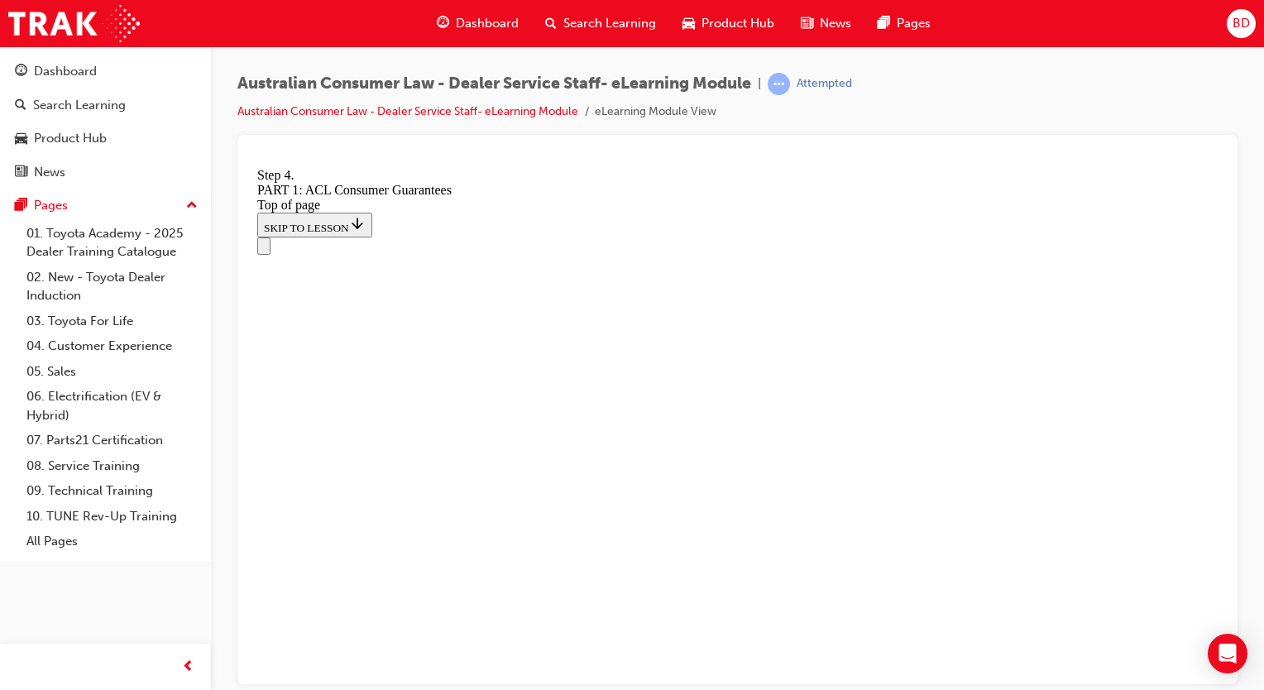
drag, startPoint x: 586, startPoint y: 548, endPoint x: 589, endPoint y: 412, distance: 135.7
drag, startPoint x: 594, startPoint y: 424, endPoint x: 621, endPoint y: 299, distance: 127.9
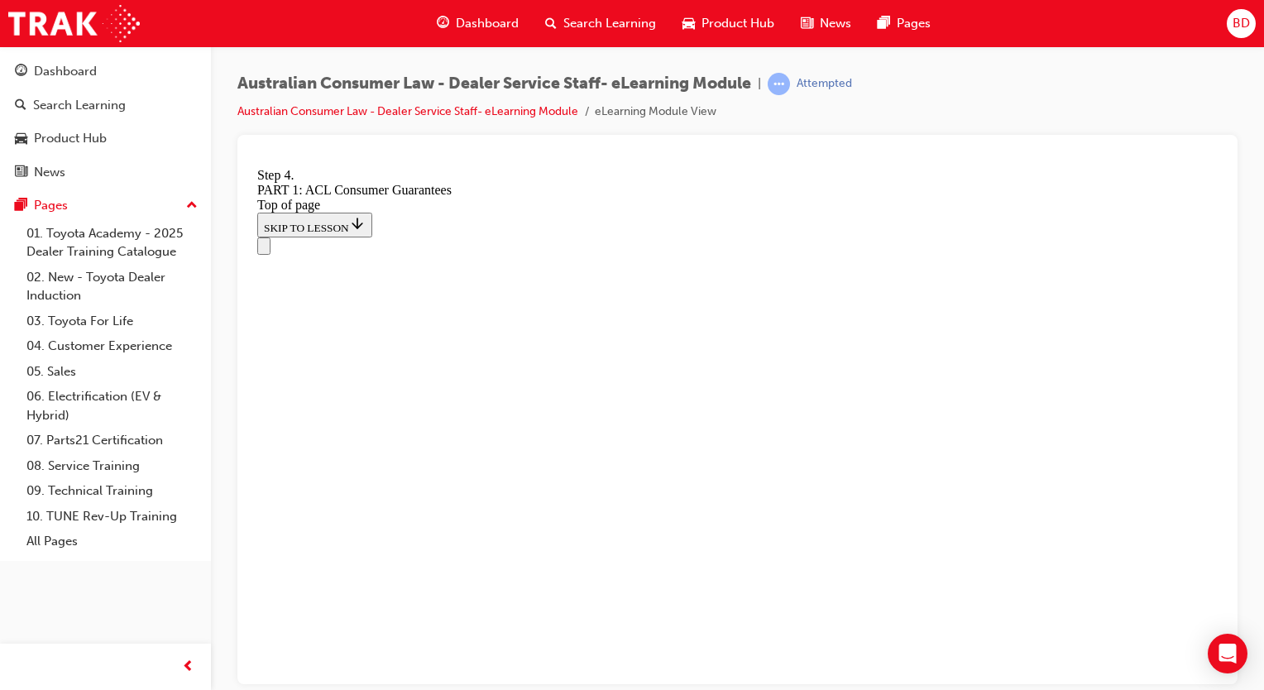
drag, startPoint x: 597, startPoint y: 502, endPoint x: 884, endPoint y: 503, distance: 287.9
drag, startPoint x: 583, startPoint y: 599, endPoint x: 884, endPoint y: 606, distance: 301.2
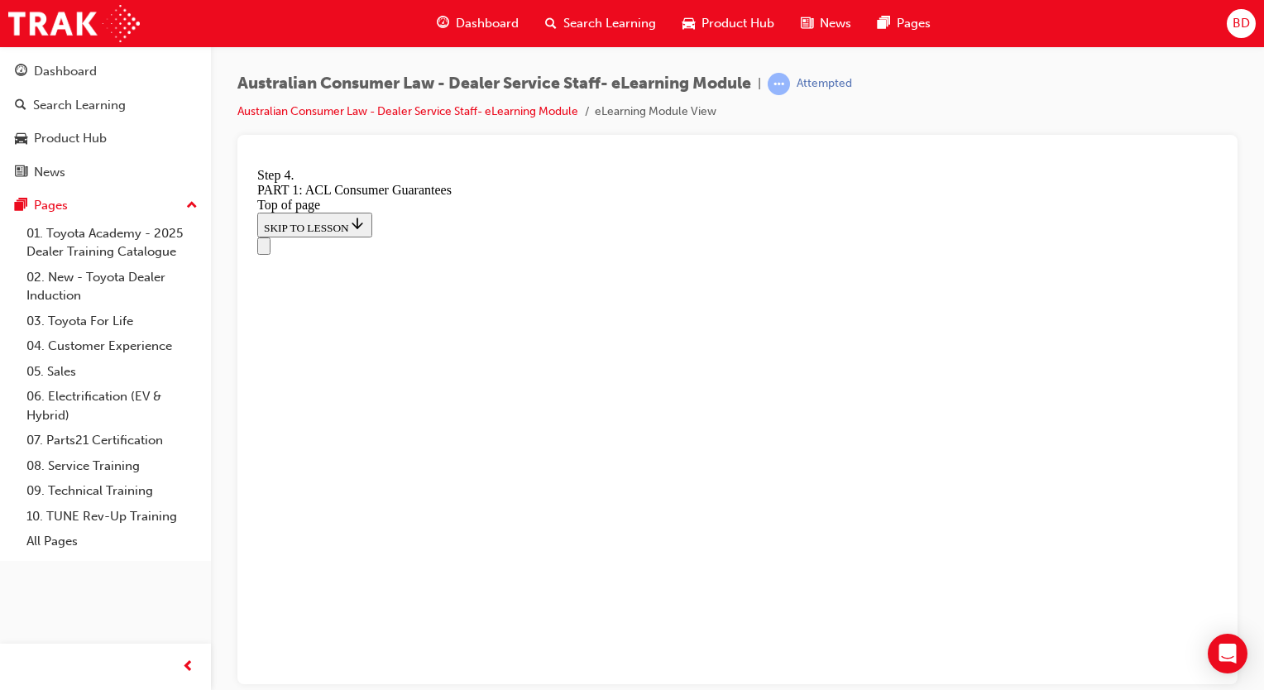
drag, startPoint x: 566, startPoint y: 513, endPoint x: 850, endPoint y: 325, distance: 340.3
drag, startPoint x: 551, startPoint y: 521, endPoint x: 845, endPoint y: 522, distance: 293.7
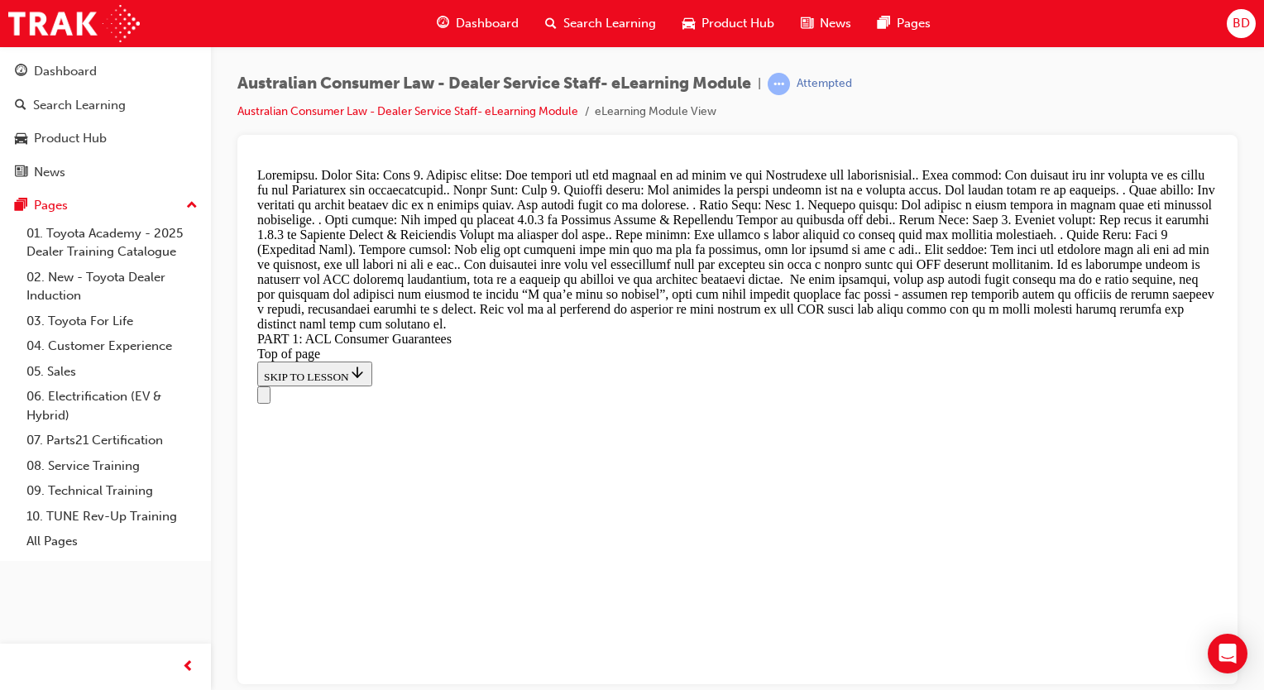
drag, startPoint x: 631, startPoint y: 311, endPoint x: 683, endPoint y: 332, distance: 56.1
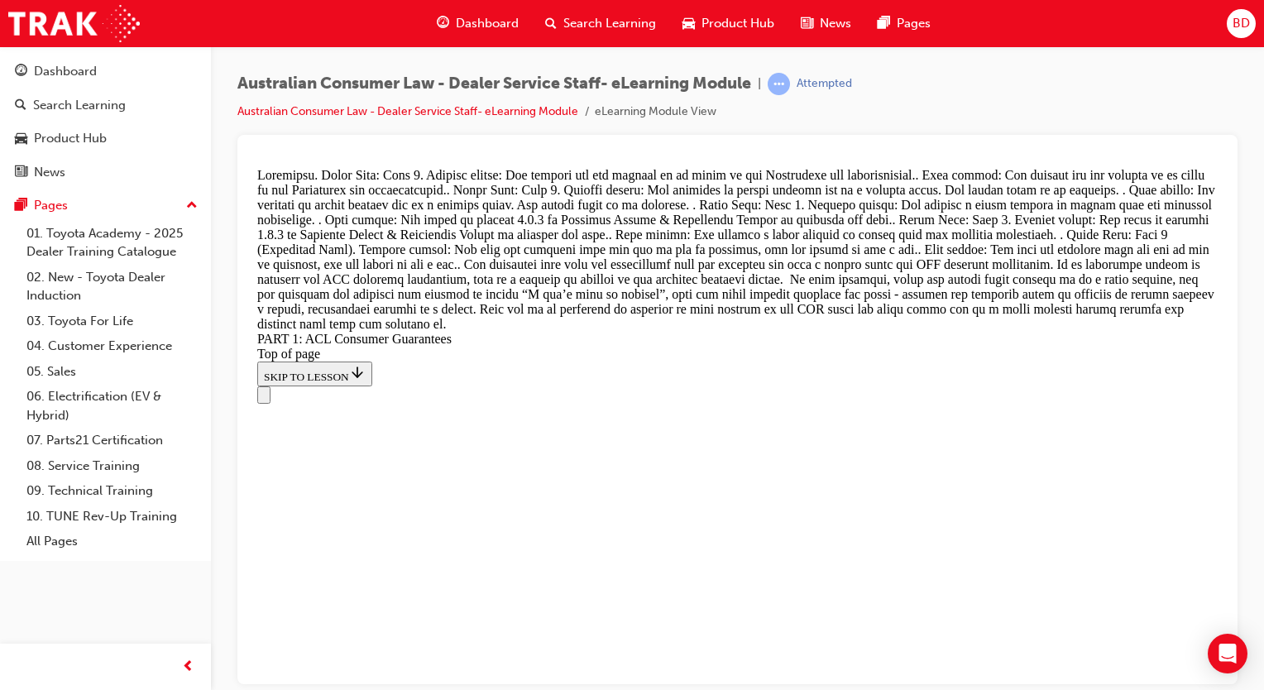
drag, startPoint x: 586, startPoint y: 642, endPoint x: 899, endPoint y: 356, distance: 424.0
drag, startPoint x: 600, startPoint y: 476, endPoint x: 888, endPoint y: 284, distance: 346.0
drag, startPoint x: 573, startPoint y: 367, endPoint x: 863, endPoint y: 568, distance: 352.5
drag, startPoint x: 586, startPoint y: 413, endPoint x: 847, endPoint y: 372, distance: 264.6
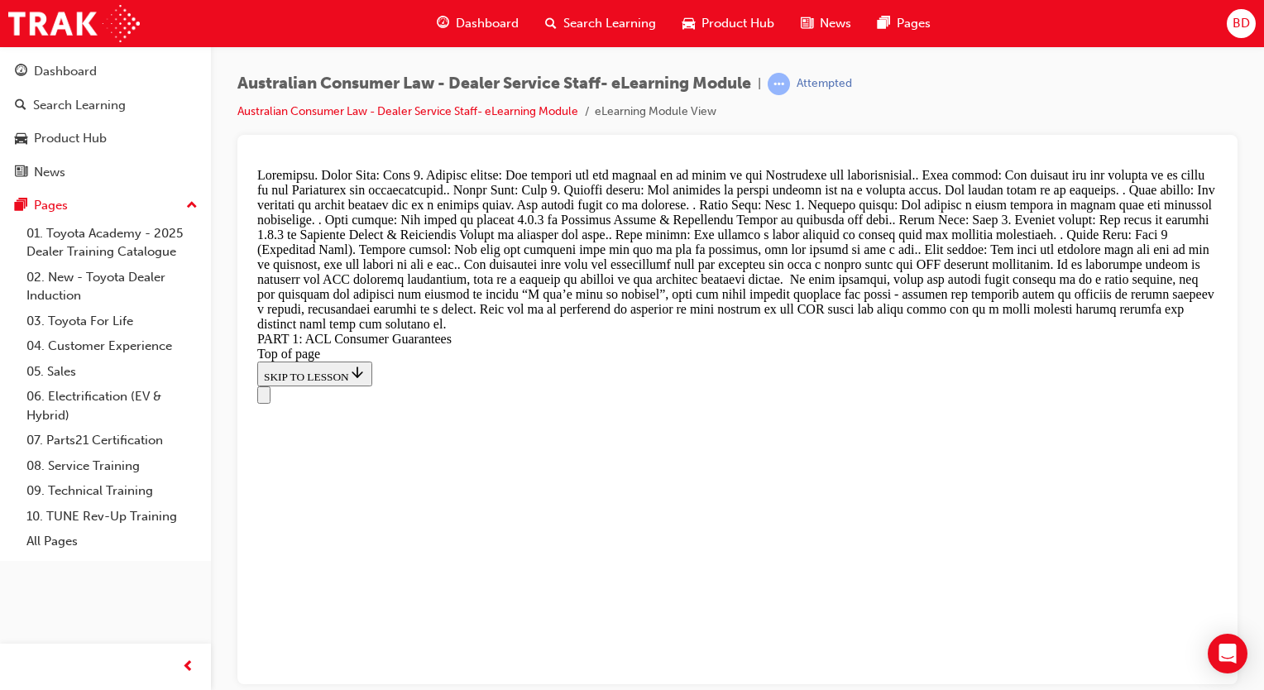
drag, startPoint x: 766, startPoint y: 470, endPoint x: 849, endPoint y: 477, distance: 83.0
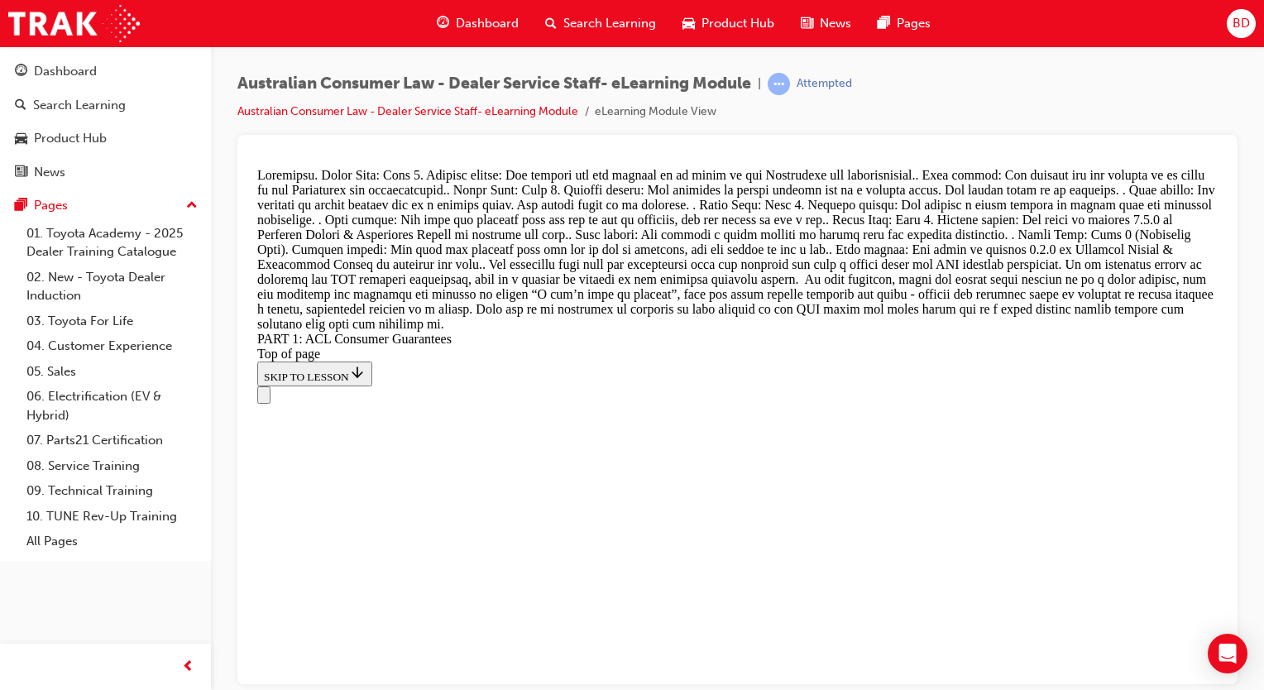
scroll to position [17620, 0]
drag, startPoint x: 632, startPoint y: 515, endPoint x: 665, endPoint y: 400, distance: 118.9
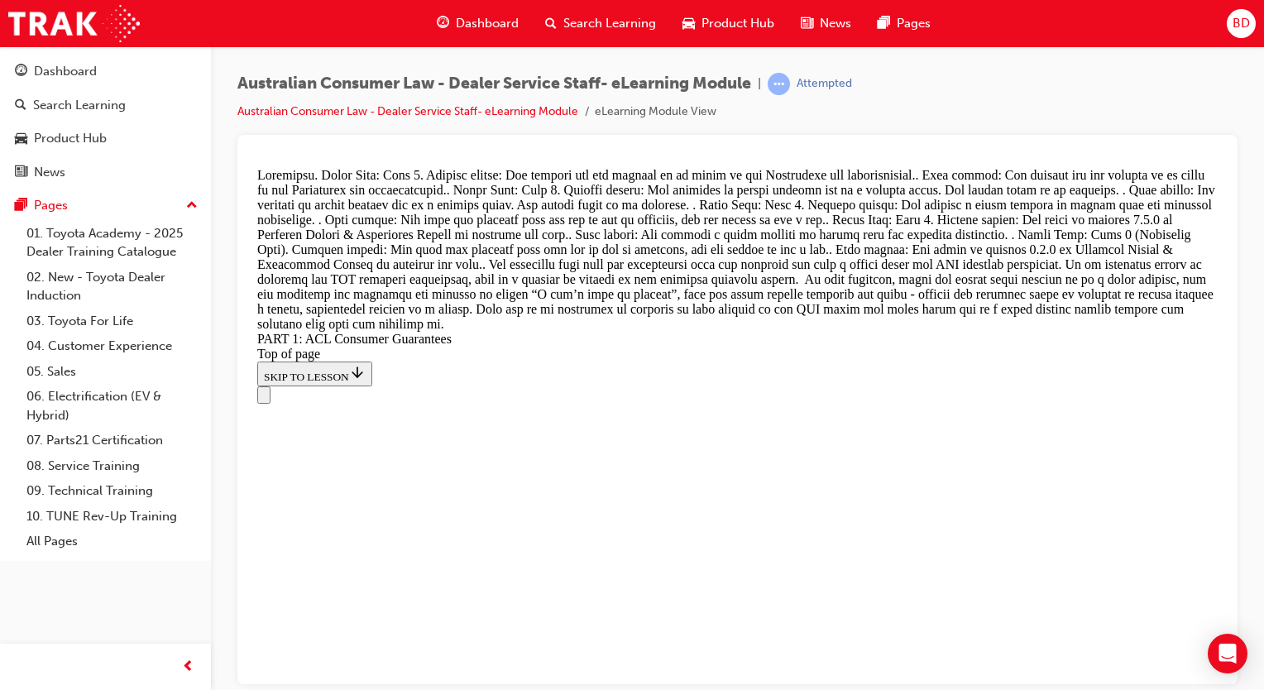
scroll to position [17411, 0]
drag, startPoint x: 613, startPoint y: 534, endPoint x: 896, endPoint y: 435, distance: 299.6
drag, startPoint x: 576, startPoint y: 532, endPoint x: 890, endPoint y: 534, distance: 314.4
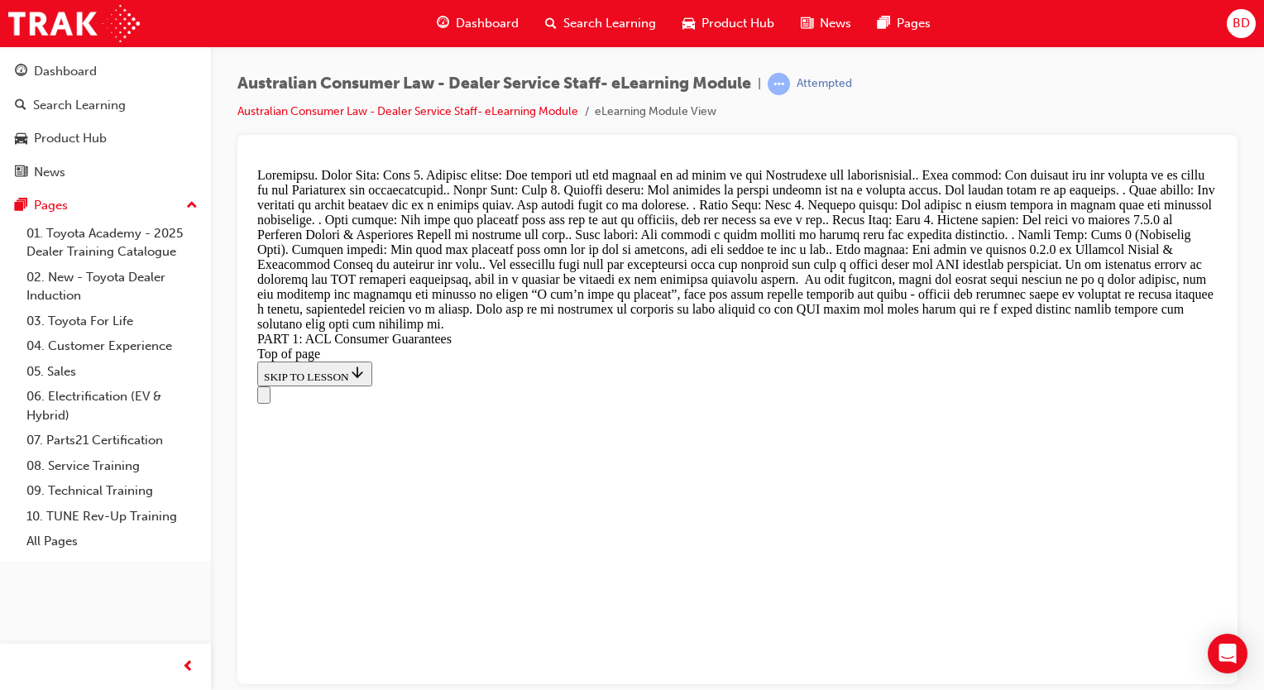
drag, startPoint x: 489, startPoint y: 437, endPoint x: 788, endPoint y: 438, distance: 299.5
drag, startPoint x: 495, startPoint y: 543, endPoint x: 753, endPoint y: 538, distance: 258.2
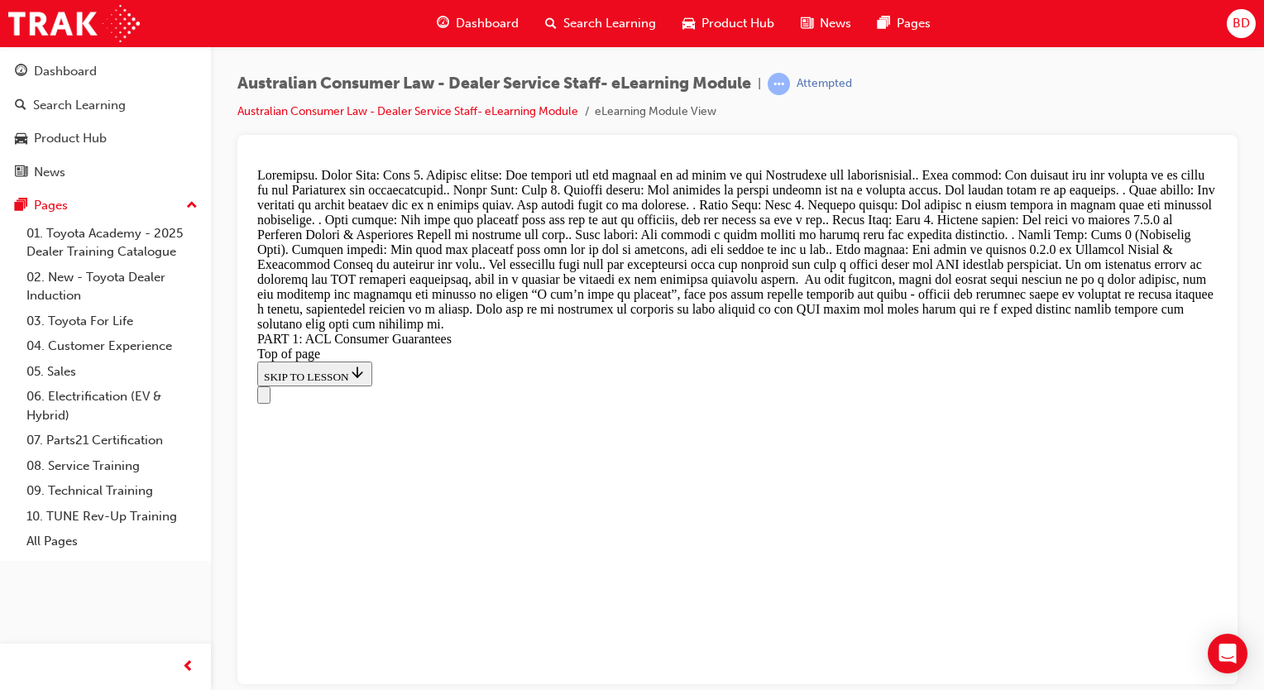
drag, startPoint x: 574, startPoint y: 646, endPoint x: 856, endPoint y: 668, distance: 282.1
drag, startPoint x: 655, startPoint y: 575, endPoint x: 911, endPoint y: 573, distance: 255.7
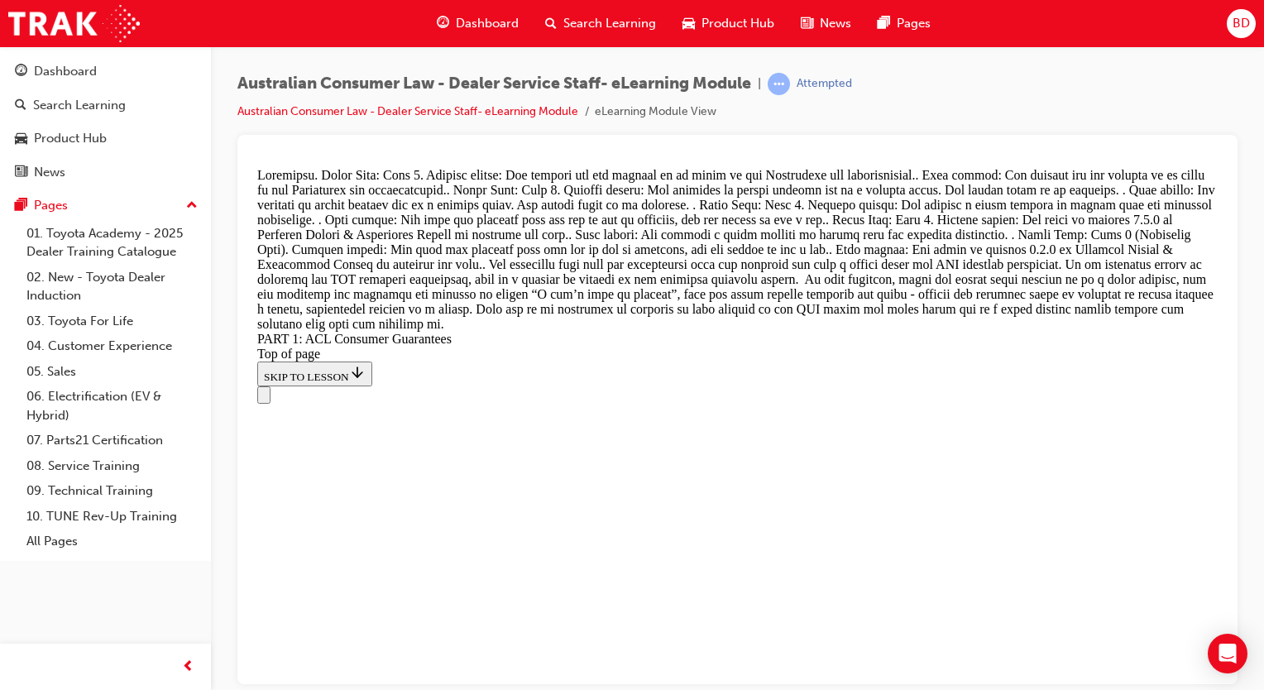
scroll to position [18365, 0]
drag, startPoint x: 578, startPoint y: 617, endPoint x: 900, endPoint y: 421, distance: 376.9
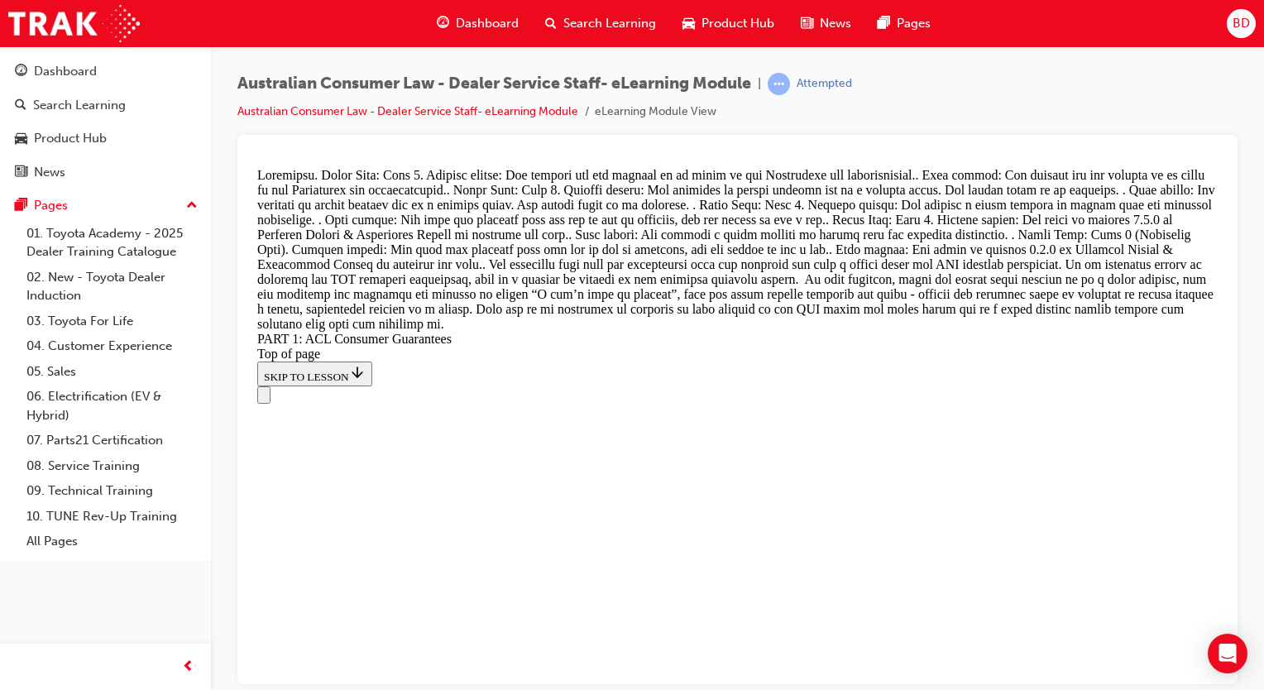
drag, startPoint x: 558, startPoint y: 560, endPoint x: 852, endPoint y: 364, distance: 353.9
drag, startPoint x: 573, startPoint y: 467, endPoint x: 840, endPoint y: 463, distance: 267.3
drag, startPoint x: 870, startPoint y: 846, endPoint x: 648, endPoint y: 593, distance: 335.9
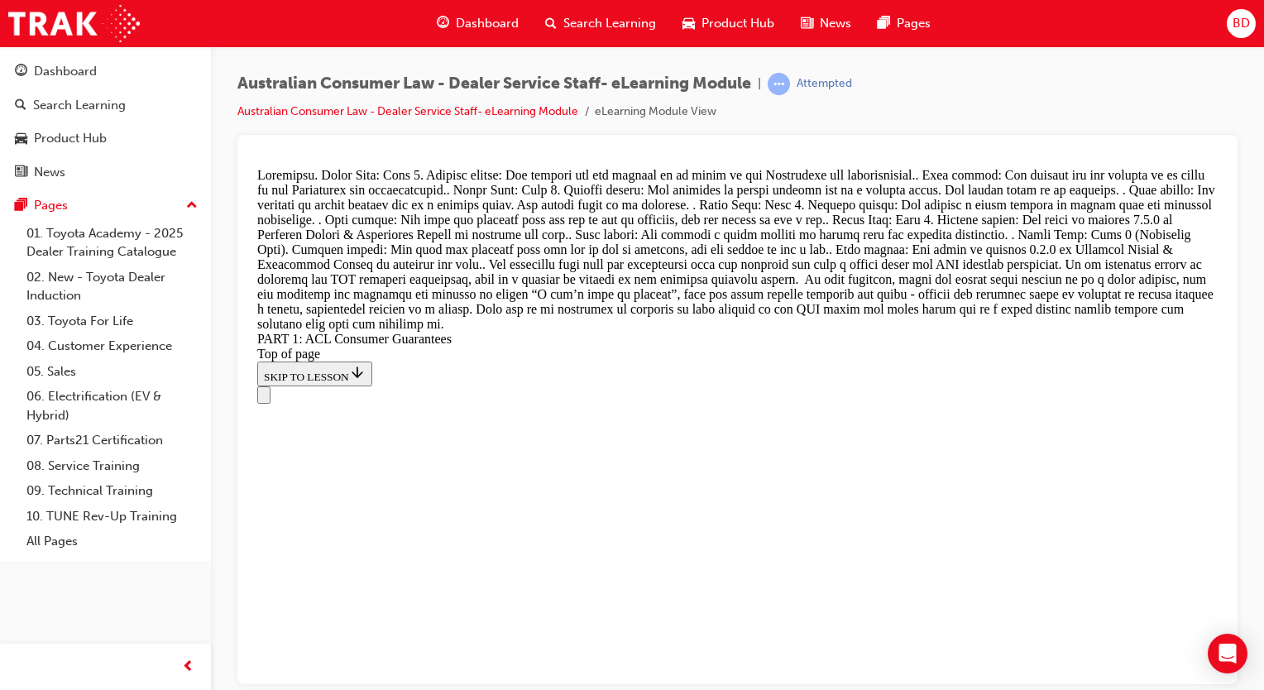
drag, startPoint x: 587, startPoint y: 642, endPoint x: 878, endPoint y: 499, distance: 324.5
drag, startPoint x: 602, startPoint y: 639, endPoint x: 892, endPoint y: 500, distance: 322.0
drag, startPoint x: 641, startPoint y: 603, endPoint x: 841, endPoint y: 609, distance: 199.5
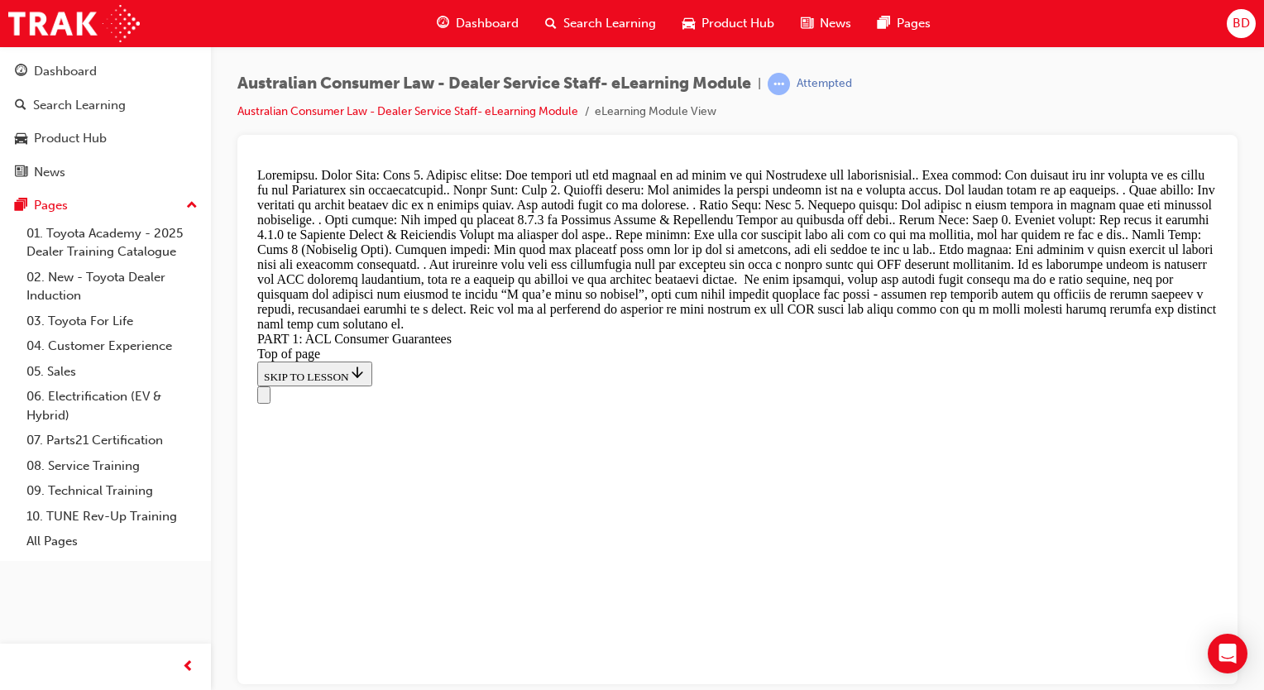
scroll to position [18107, 0]
drag, startPoint x: 593, startPoint y: 635, endPoint x: 900, endPoint y: 345, distance: 422.6
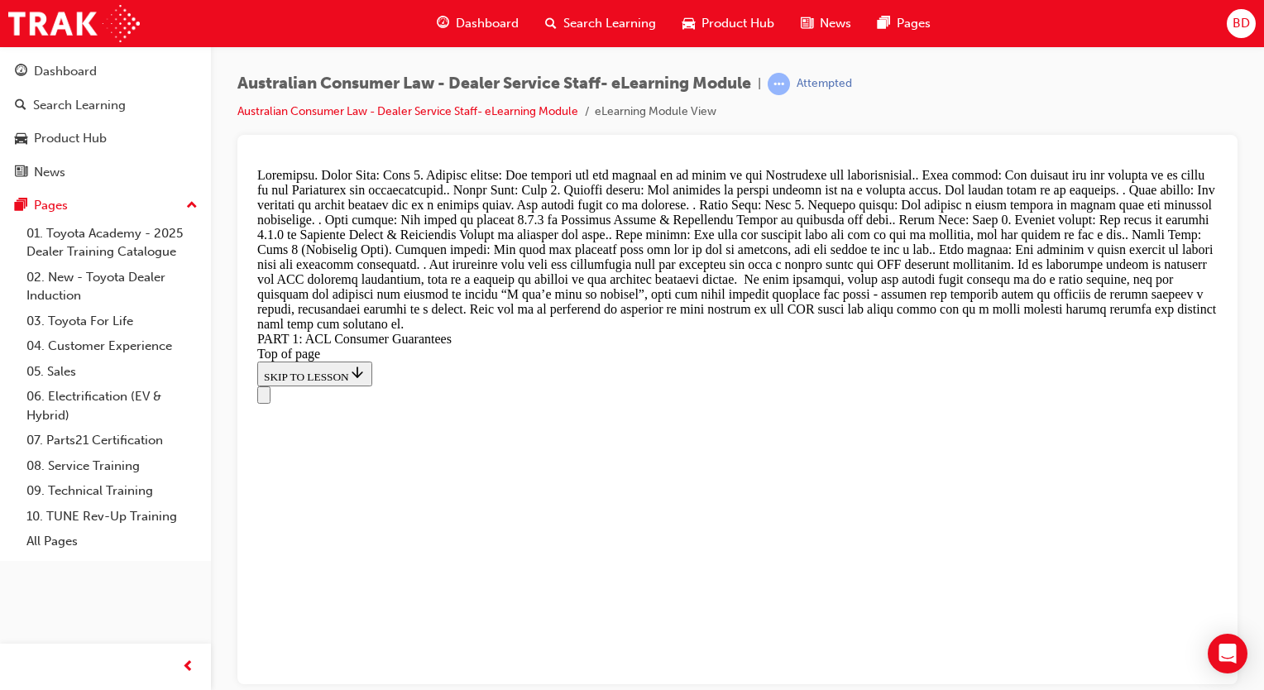
drag, startPoint x: 595, startPoint y: 651, endPoint x: 779, endPoint y: 478, distance: 252.3
drag, startPoint x: 622, startPoint y: 624, endPoint x: 851, endPoint y: 445, distance: 290.0
drag, startPoint x: 569, startPoint y: 640, endPoint x: 844, endPoint y: 542, distance: 291.8
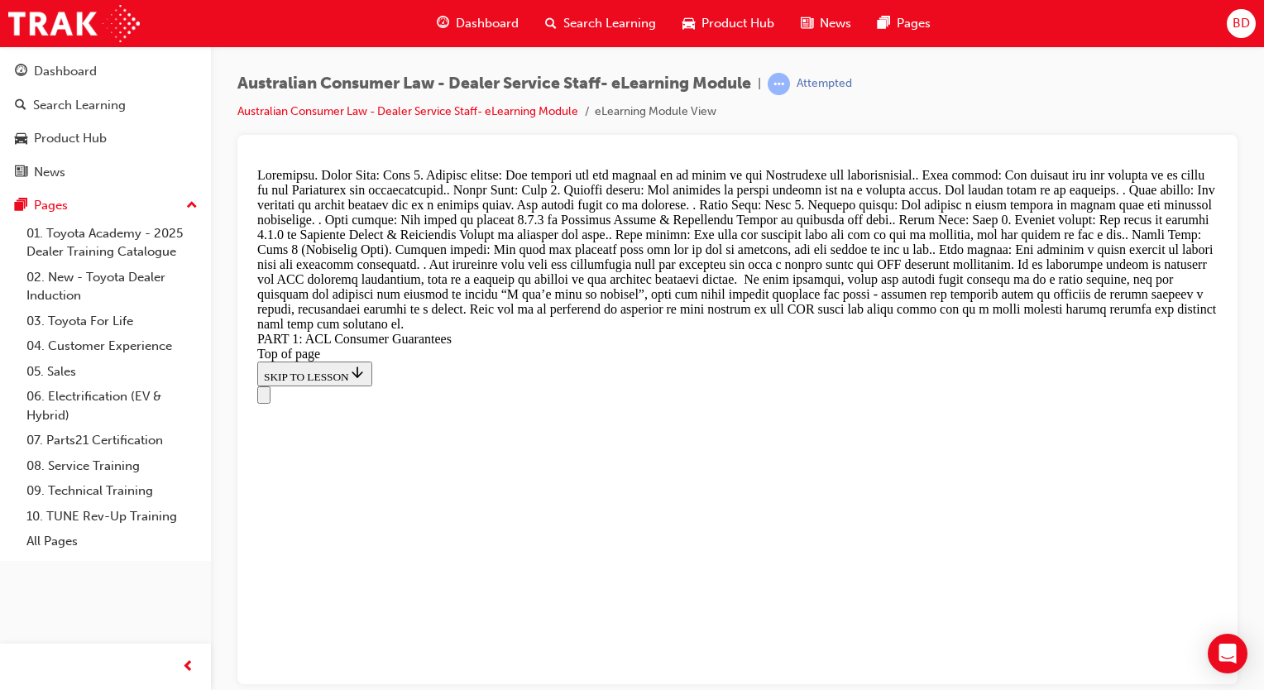
drag, startPoint x: 560, startPoint y: 561, endPoint x: 820, endPoint y: 473, distance: 274.2
drag, startPoint x: 573, startPoint y: 546, endPoint x: 858, endPoint y: 566, distance: 285.3
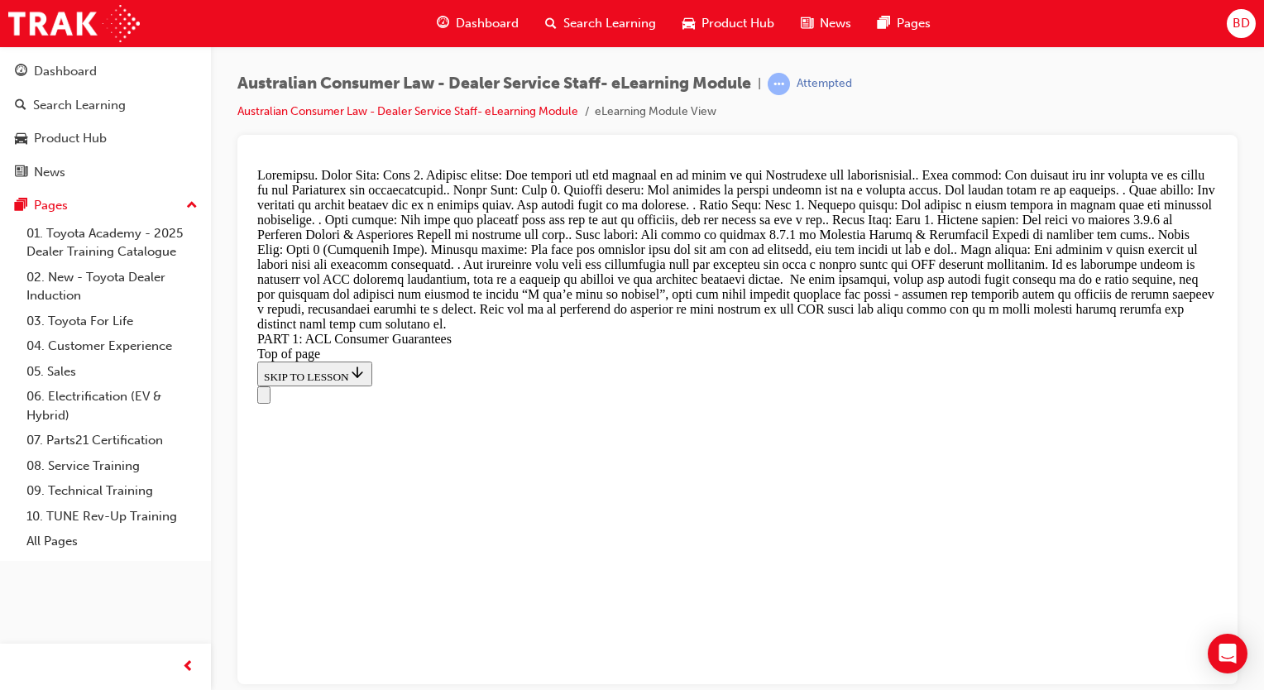
scroll to position [18282, 0]
drag, startPoint x: 620, startPoint y: 559, endPoint x: 933, endPoint y: 257, distance: 435.4
drag, startPoint x: 563, startPoint y: 555, endPoint x: 843, endPoint y: 362, distance: 340.8
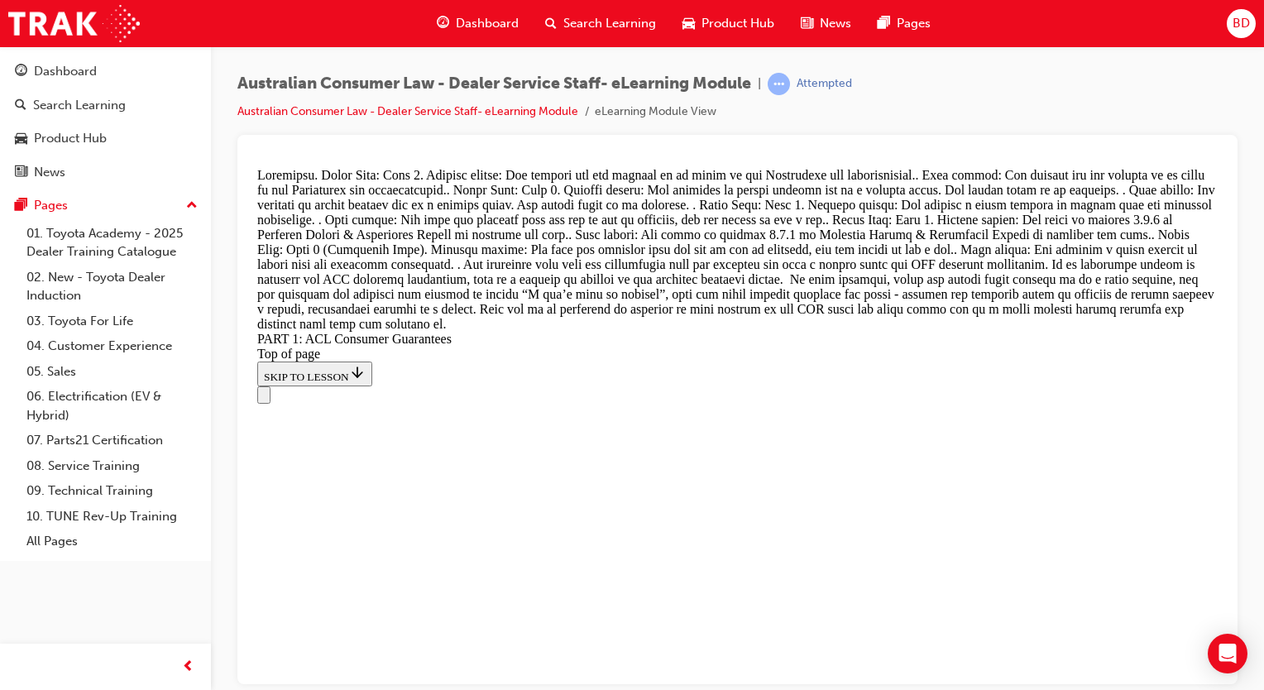
drag, startPoint x: 628, startPoint y: 550, endPoint x: 860, endPoint y: 477, distance: 243.9
drag, startPoint x: 695, startPoint y: 555, endPoint x: 893, endPoint y: 559, distance: 197.8
drag, startPoint x: 635, startPoint y: 664, endPoint x: 874, endPoint y: 520, distance: 278.4
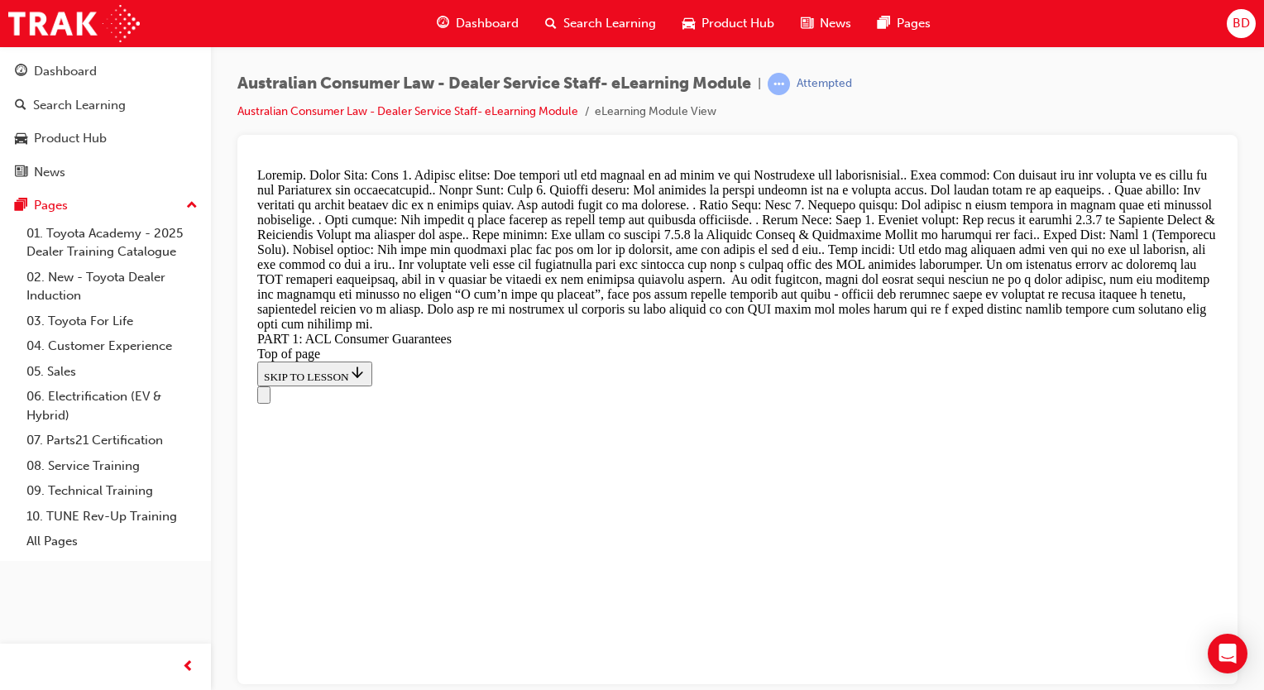
scroll to position [17720, 0]
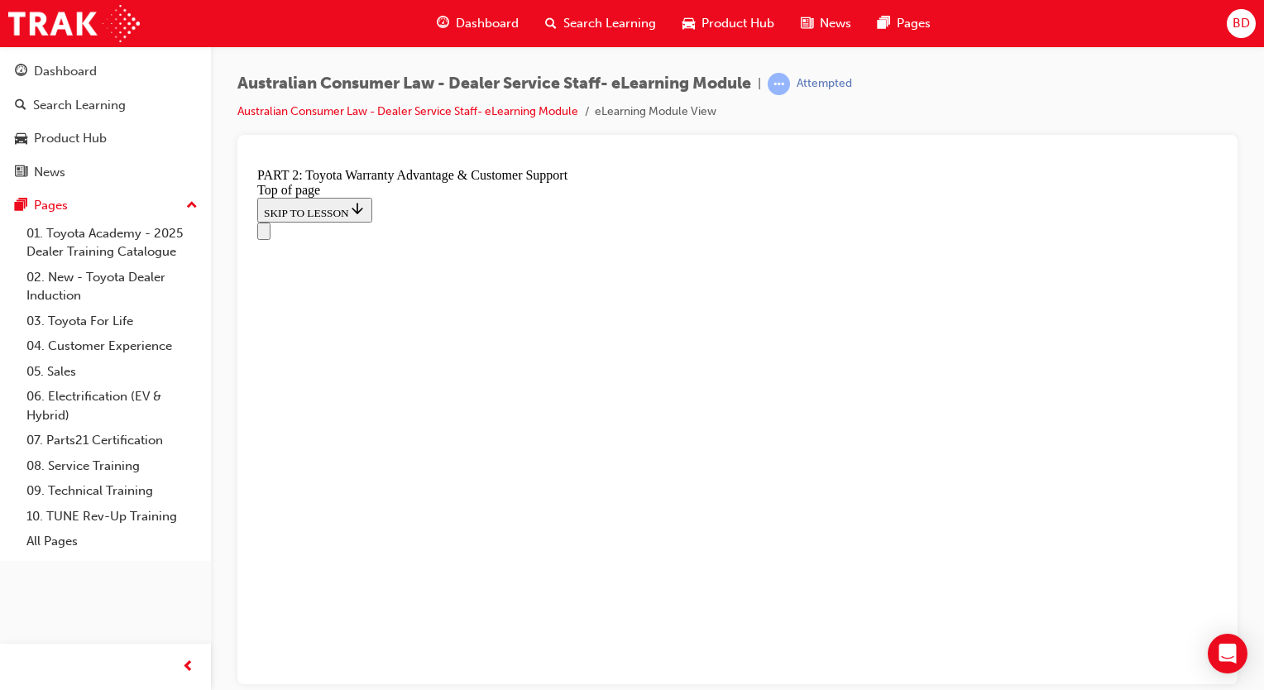
scroll to position [1210, 0]
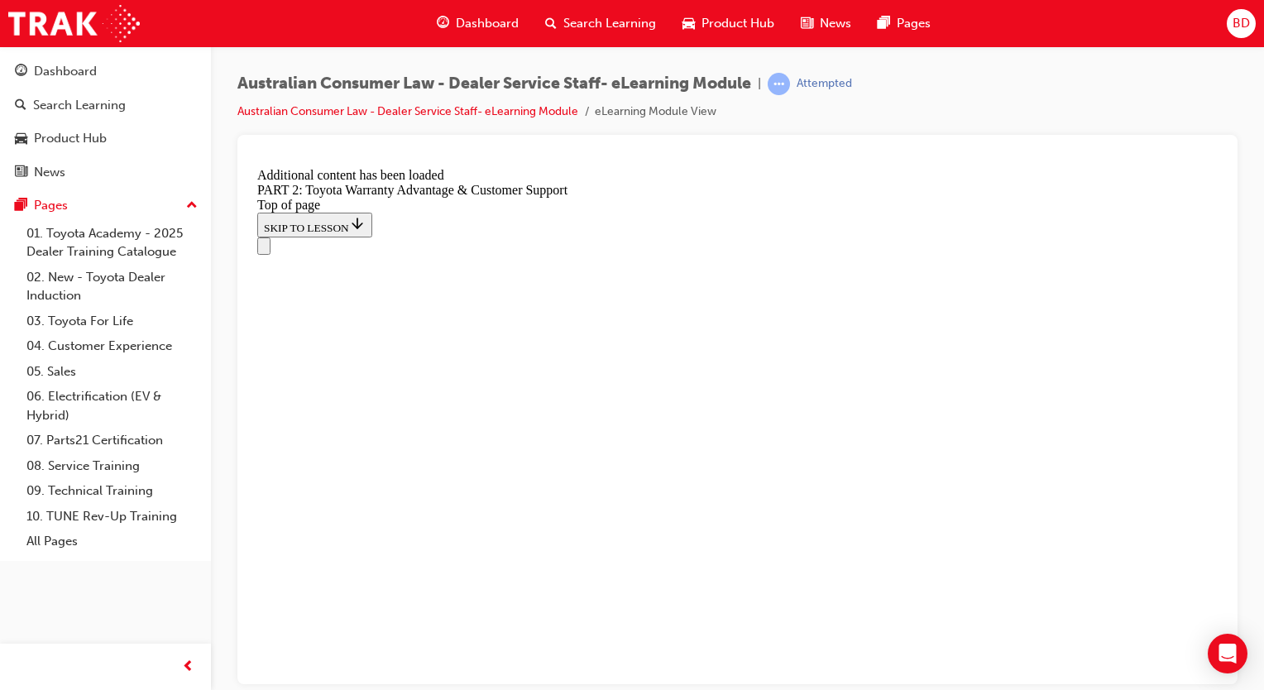
scroll to position [1706, 0]
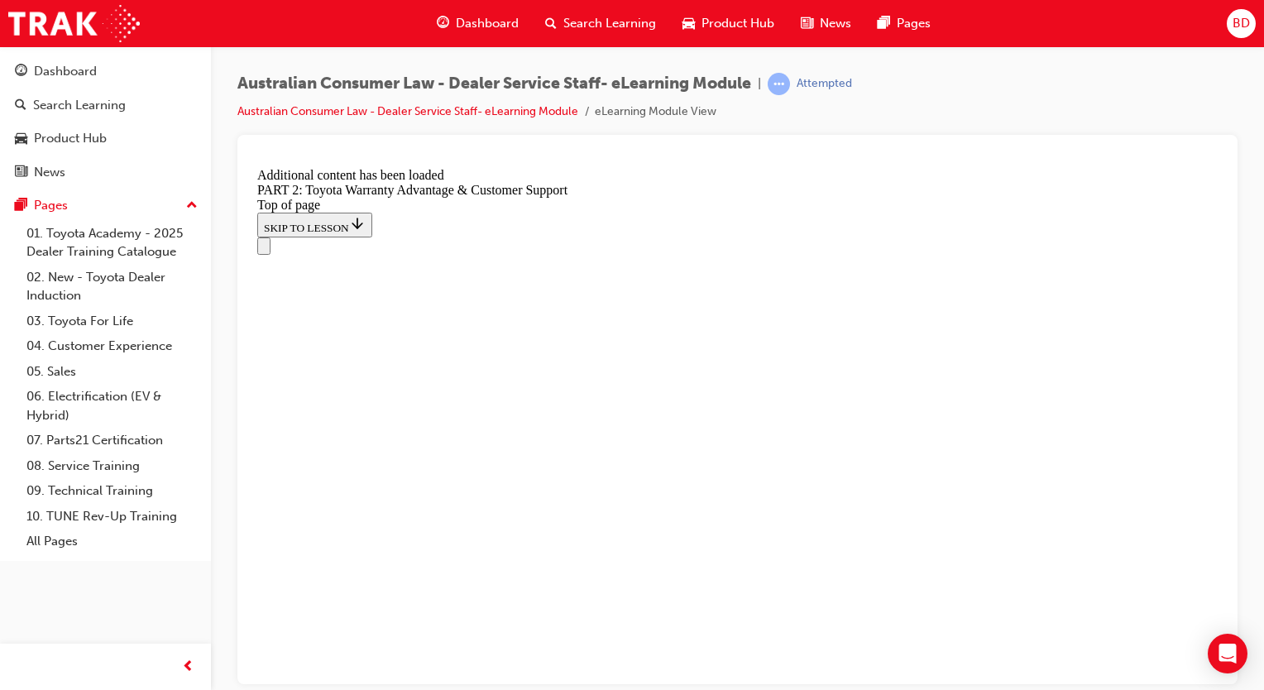
drag, startPoint x: 1092, startPoint y: 635, endPoint x: 1102, endPoint y: 625, distance: 14.6
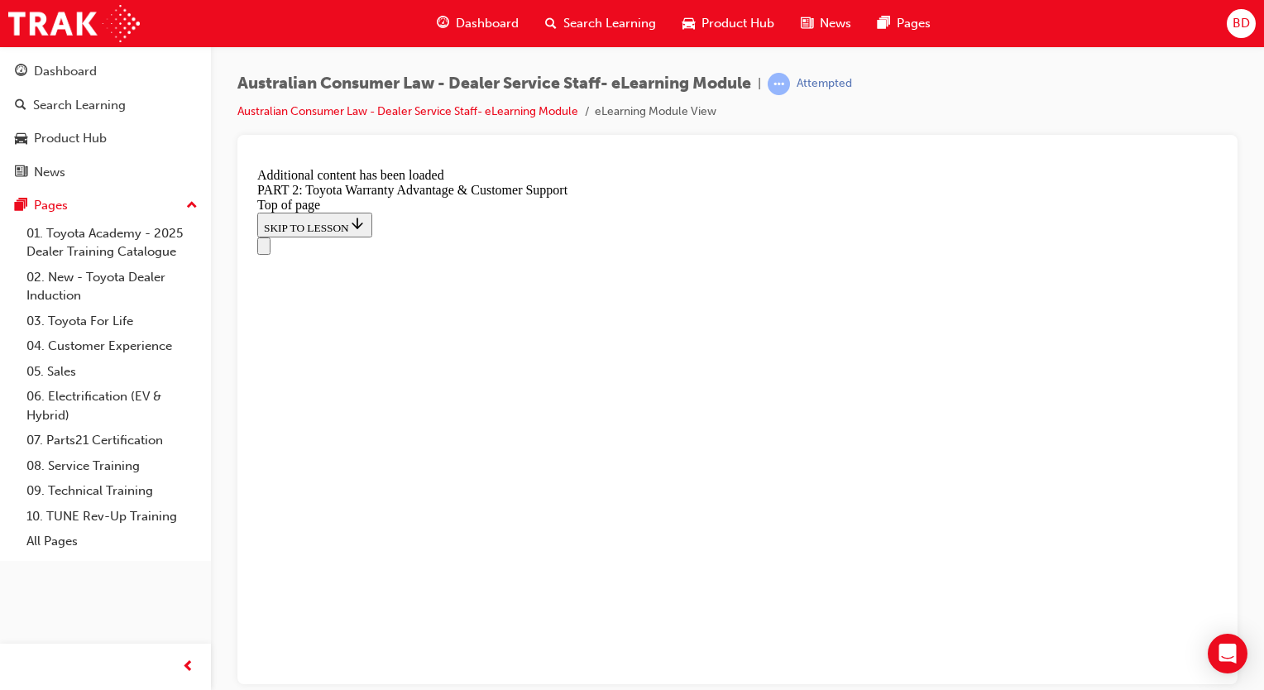
scroll to position [5941, 0]
drag, startPoint x: 497, startPoint y: 435, endPoint x: 523, endPoint y: 436, distance: 25.7
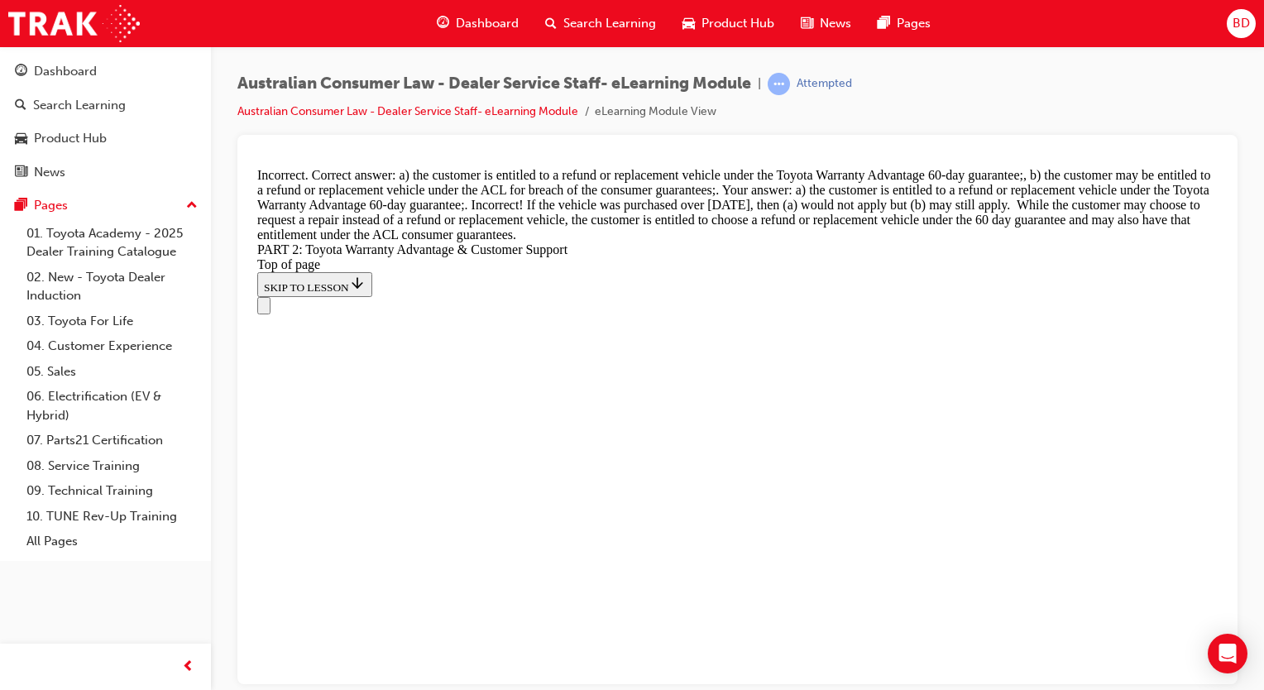
scroll to position [6032, 0]
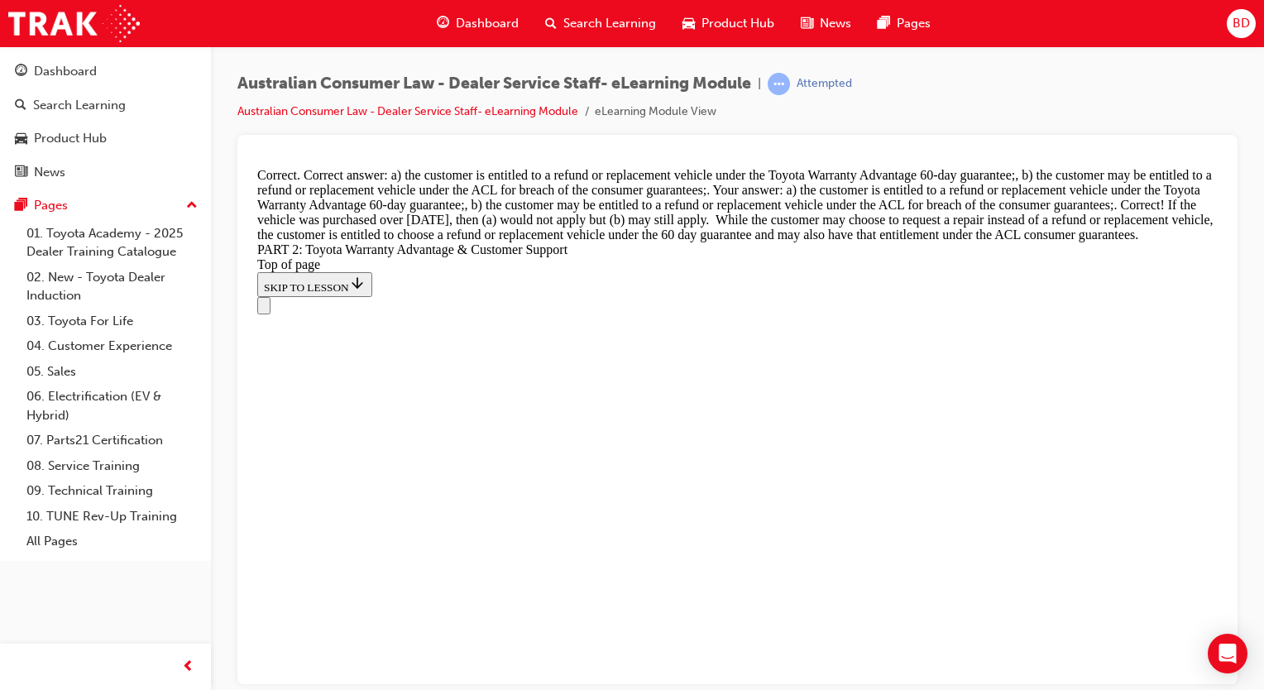
scroll to position [6569, 0]
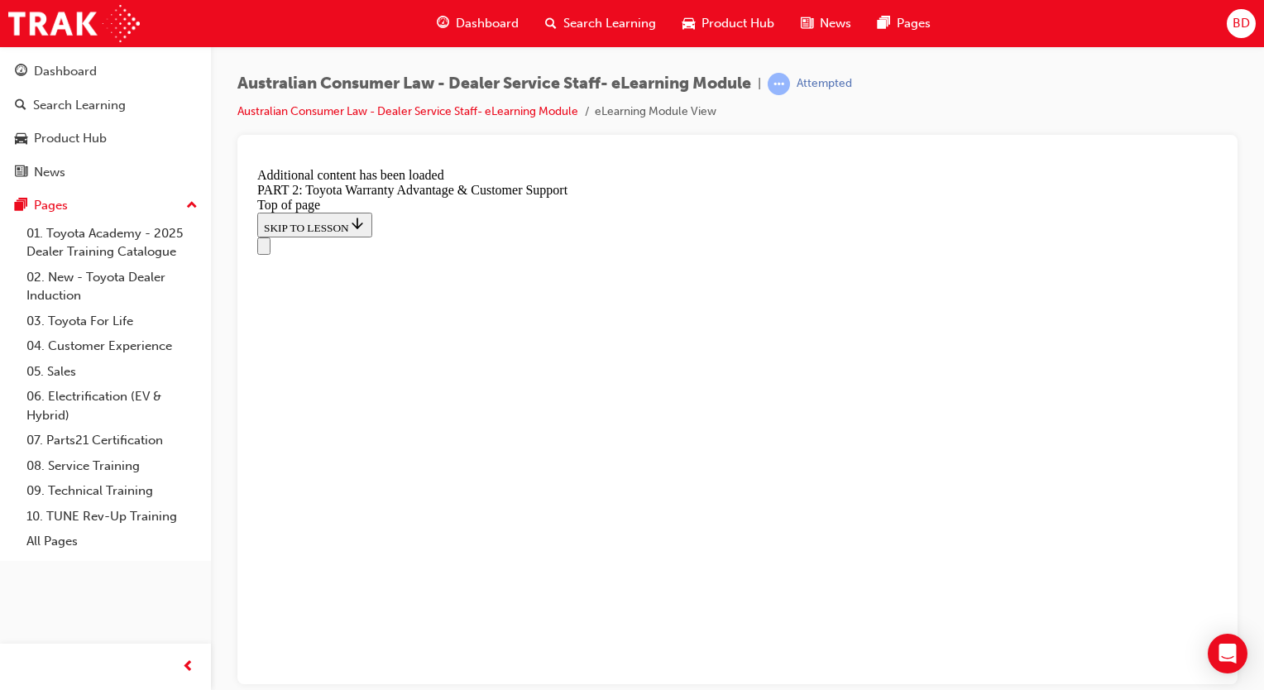
scroll to position [6956, 0]
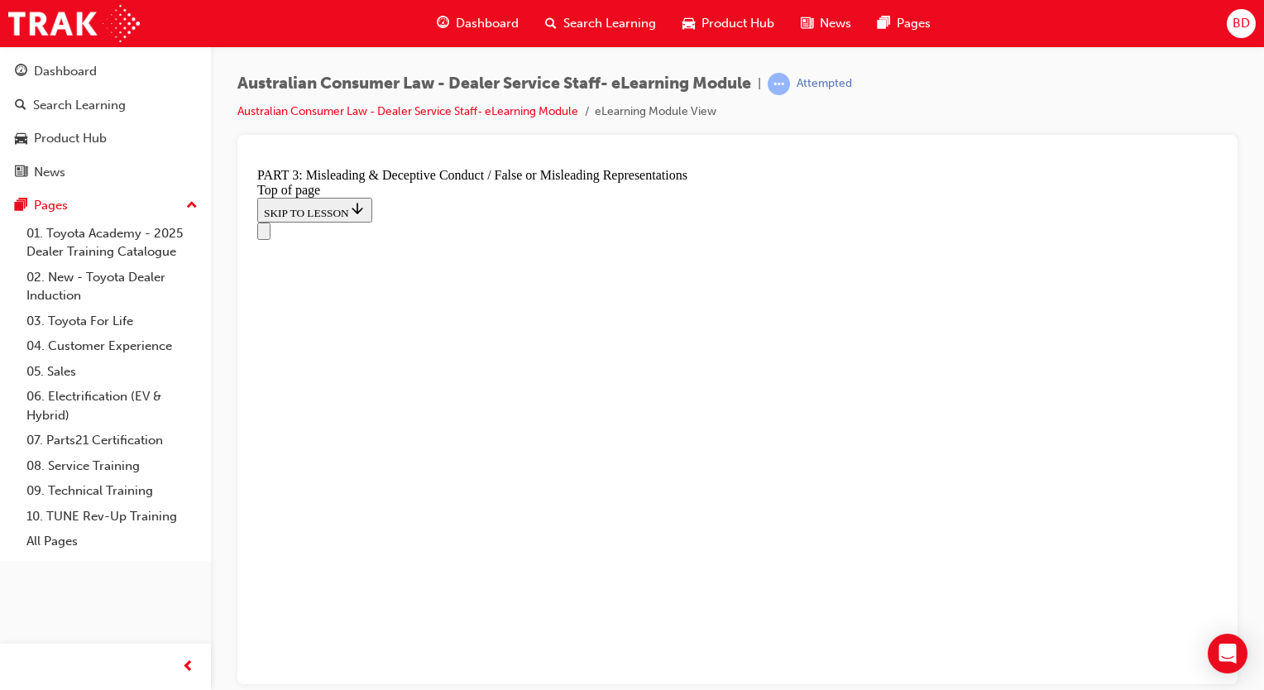
scroll to position [1044, 0]
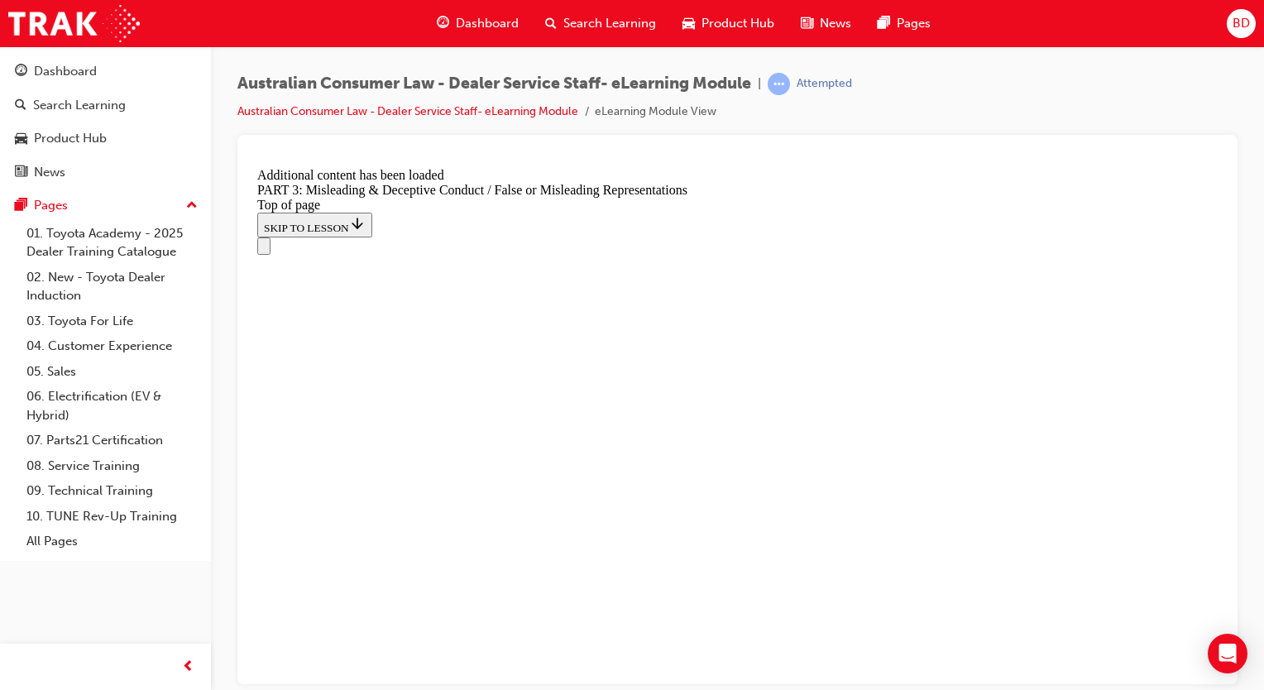
scroll to position [3850, 0]
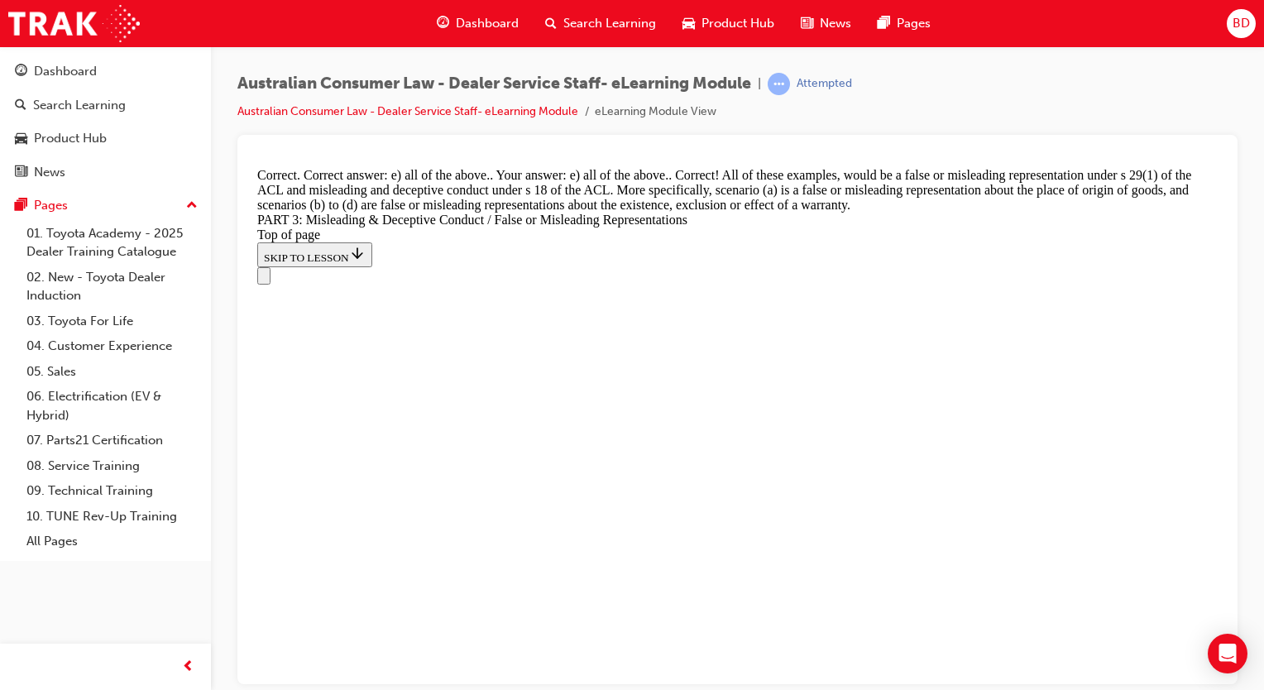
scroll to position [4443, 0]
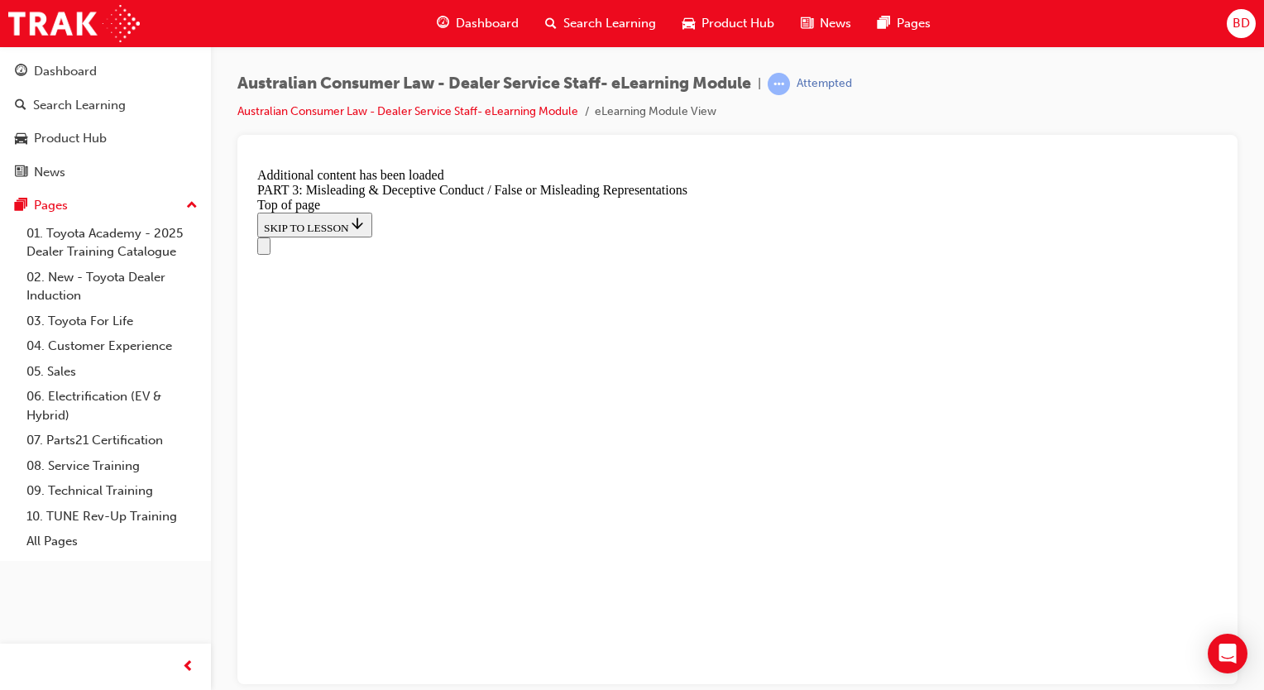
scroll to position [4791, 0]
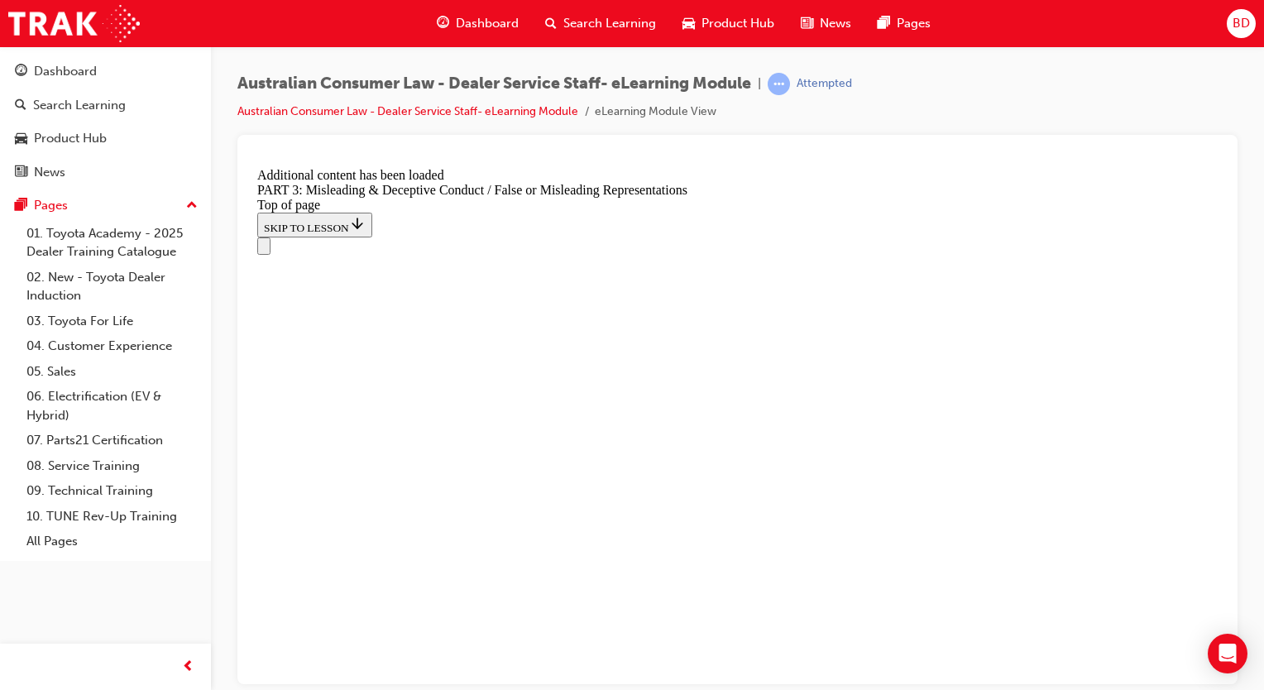
scroll to position [4793, 0]
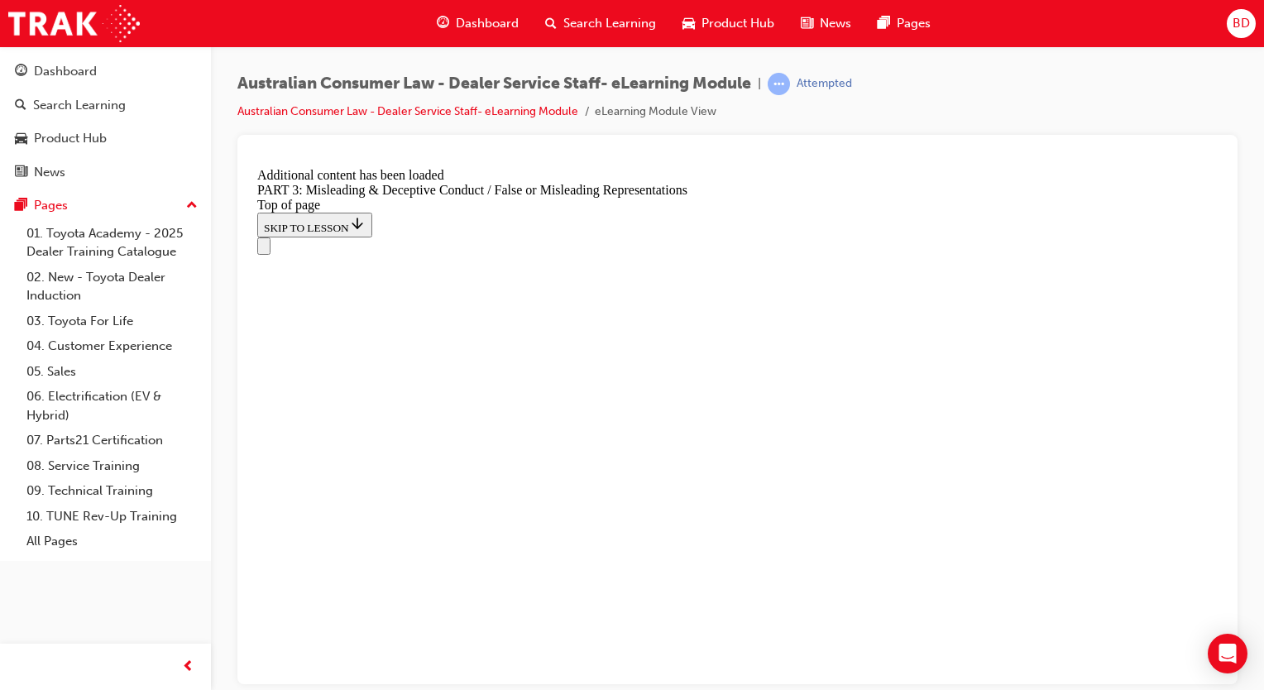
scroll to position [5041, 0]
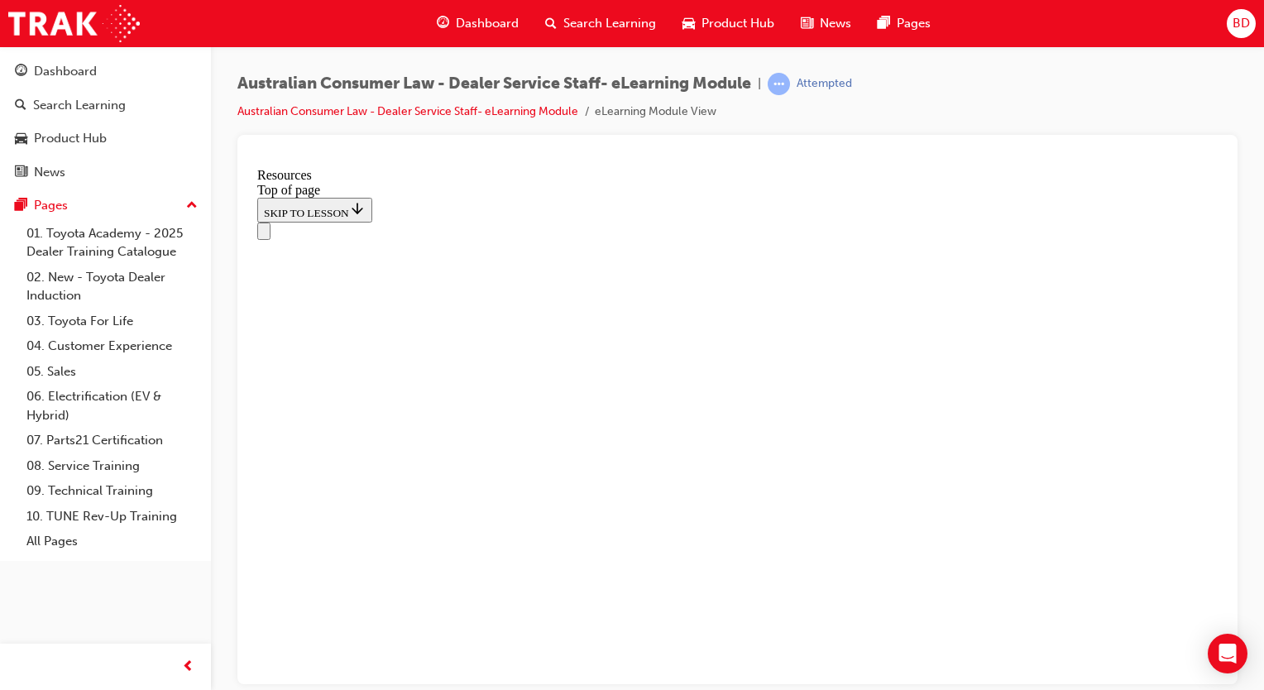
scroll to position [857, 0]
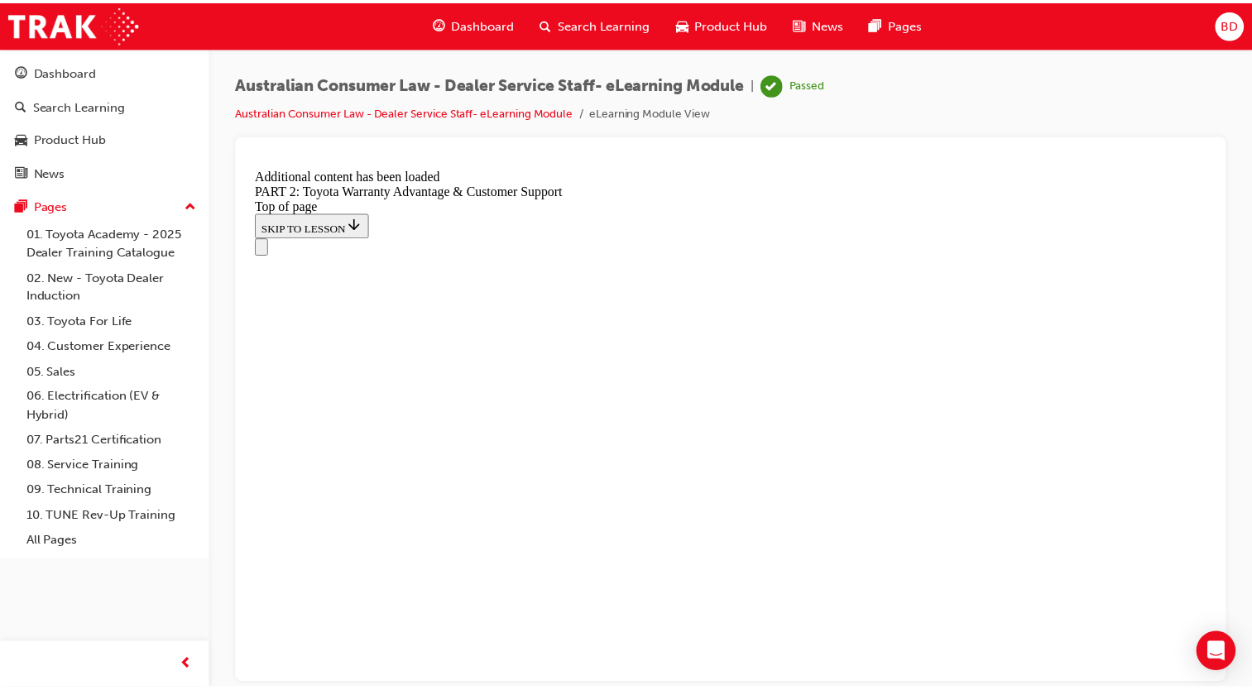
scroll to position [0, 0]
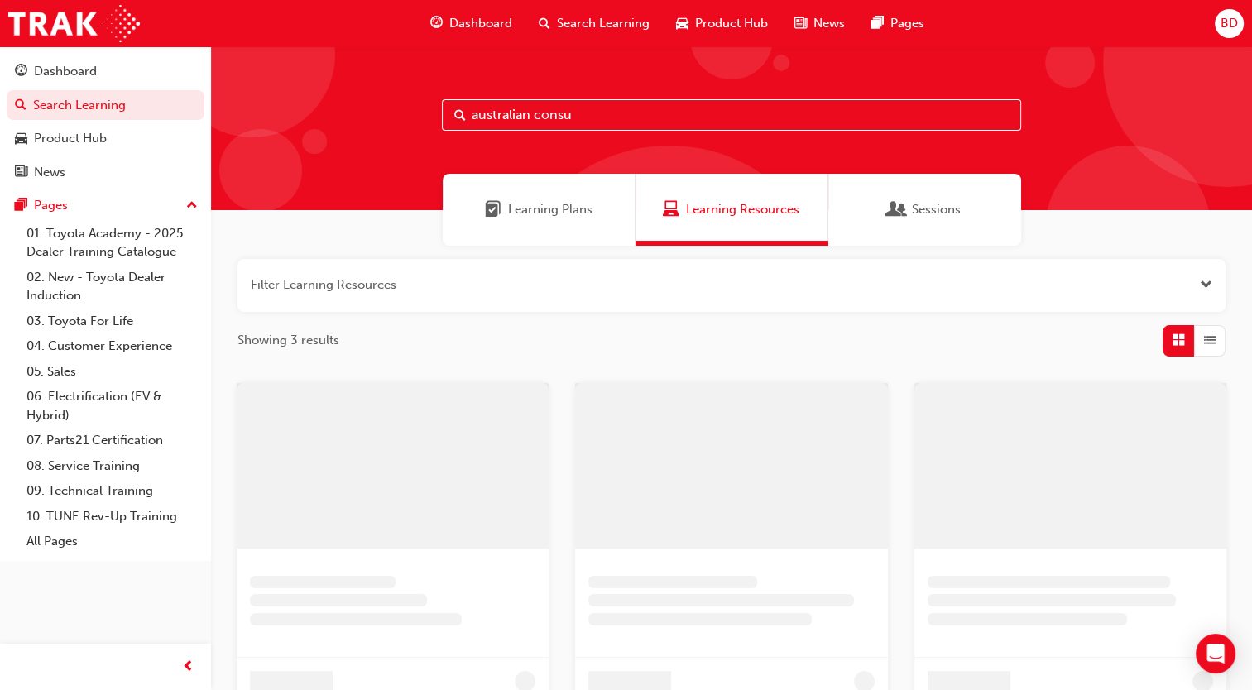
scroll to position [240, 0]
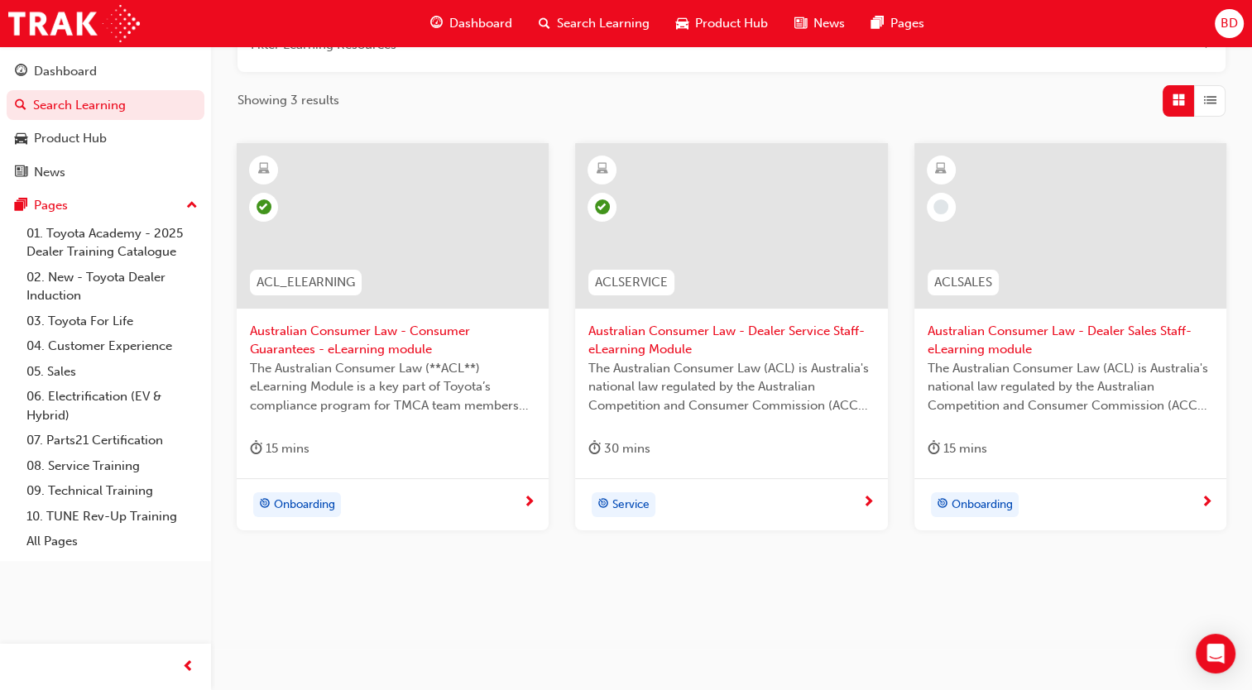
click at [990, 505] on span "Onboarding" at bounding box center [981, 505] width 61 height 19
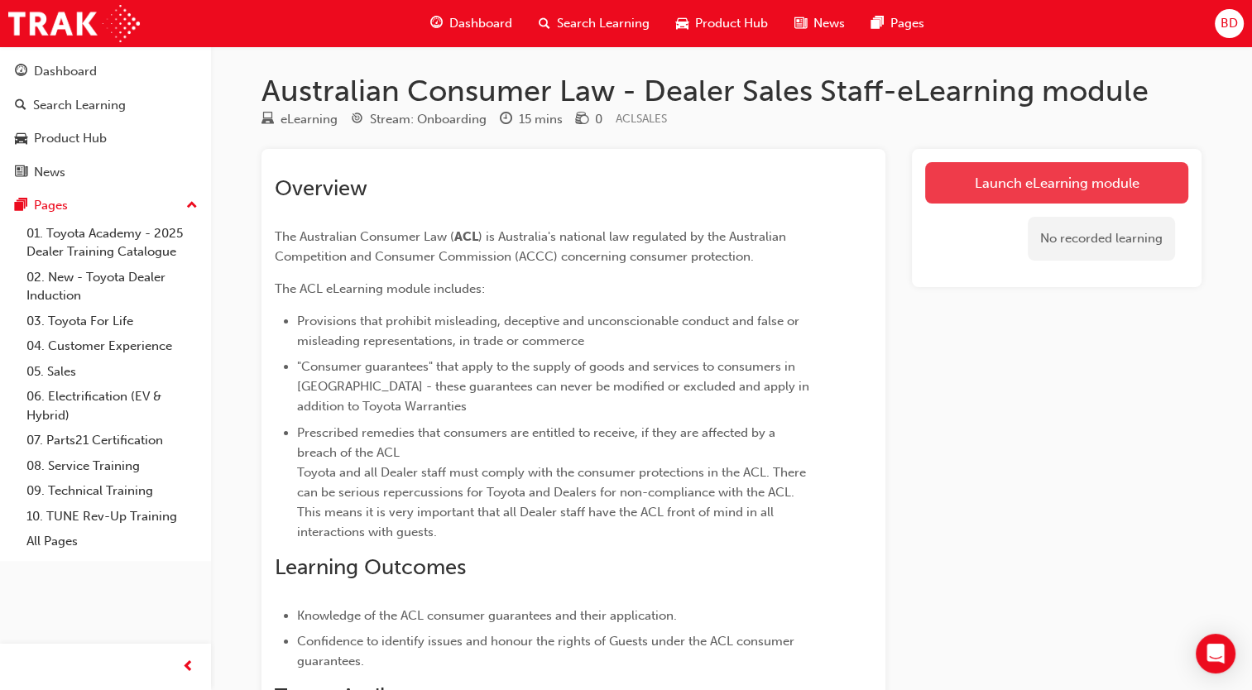
click at [1016, 187] on link "Launch eLearning module" at bounding box center [1056, 182] width 263 height 41
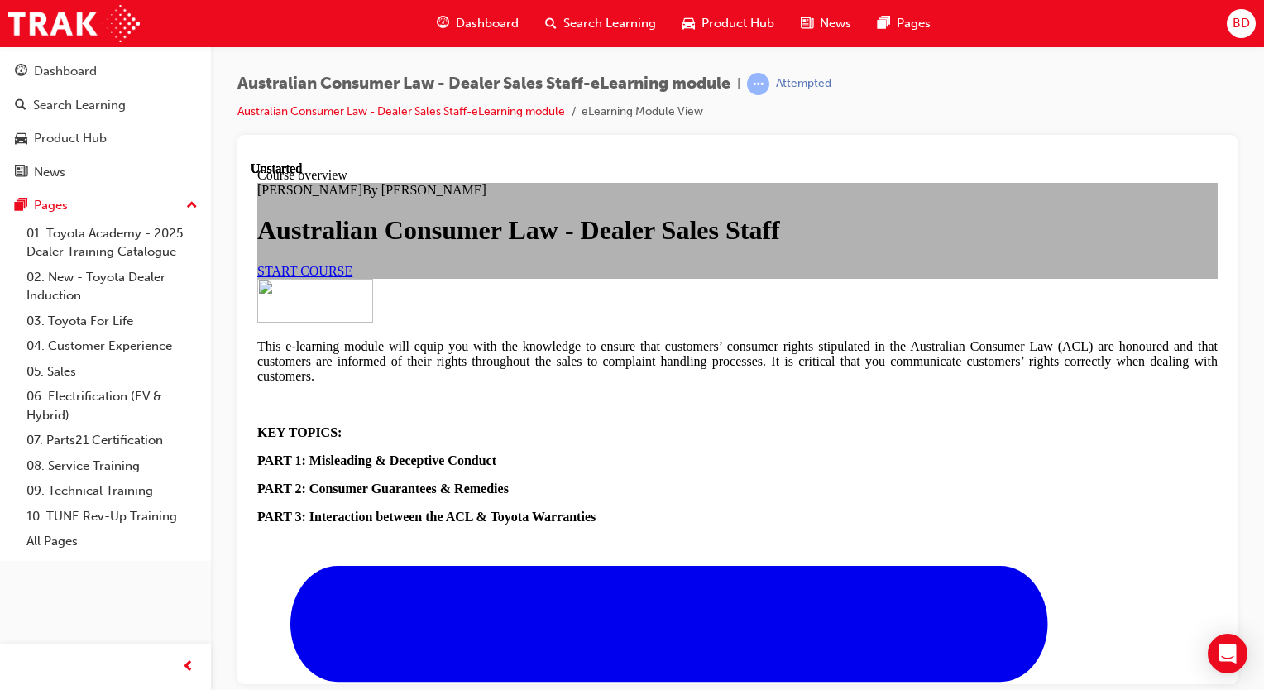
click at [352, 277] on span "START COURSE" at bounding box center [304, 270] width 95 height 14
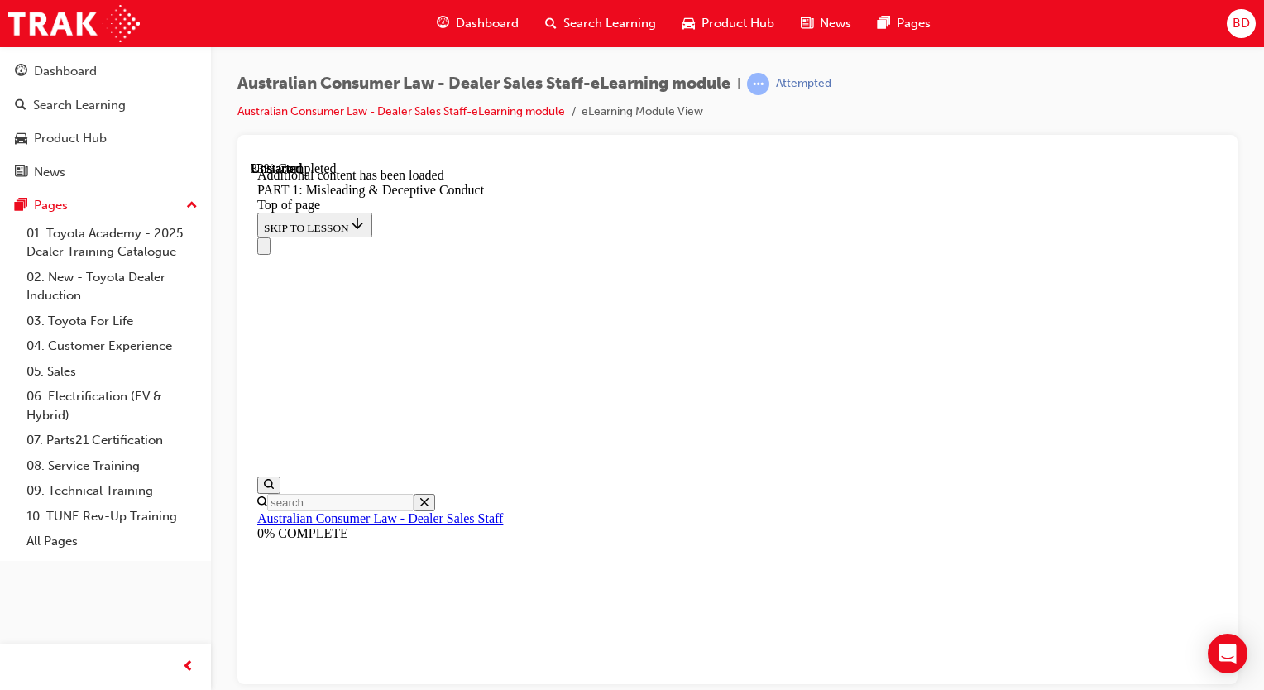
scroll to position [1670, 0]
click at [264, 249] on icon "Close navigation menu" at bounding box center [264, 249] width 0 height 0
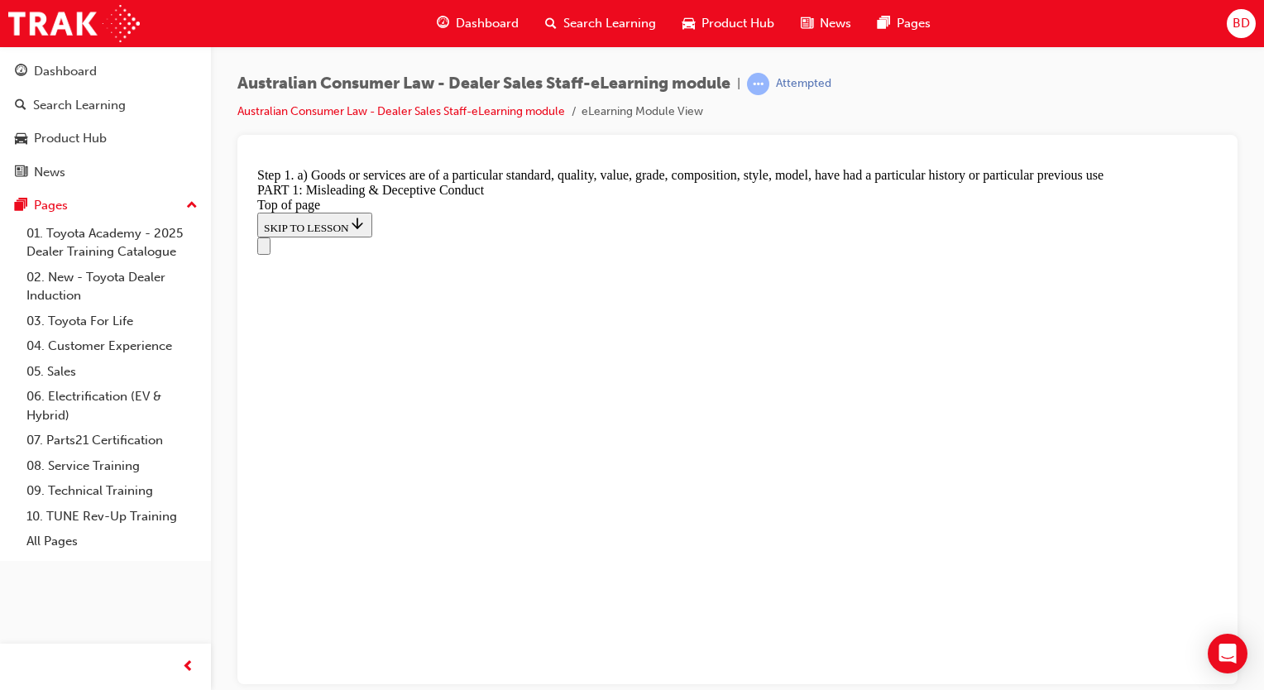
scroll to position [1896, 0]
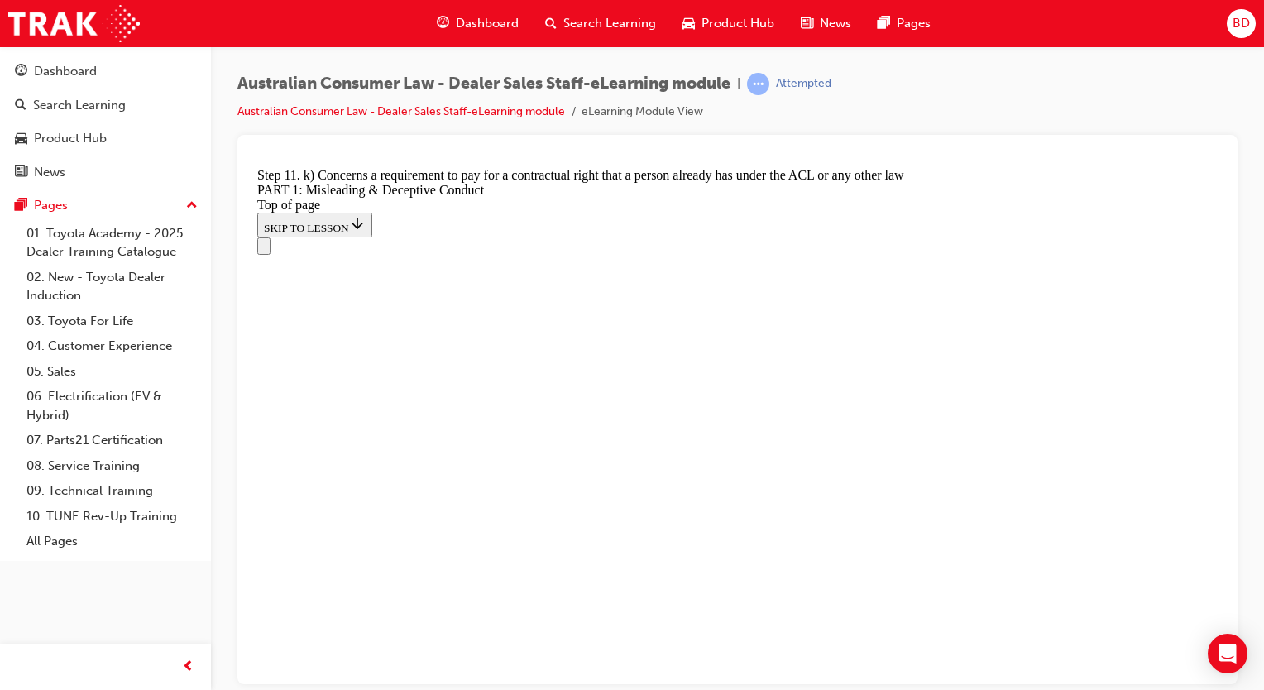
drag, startPoint x: 867, startPoint y: 487, endPoint x: 874, endPoint y: 482, distance: 8.8
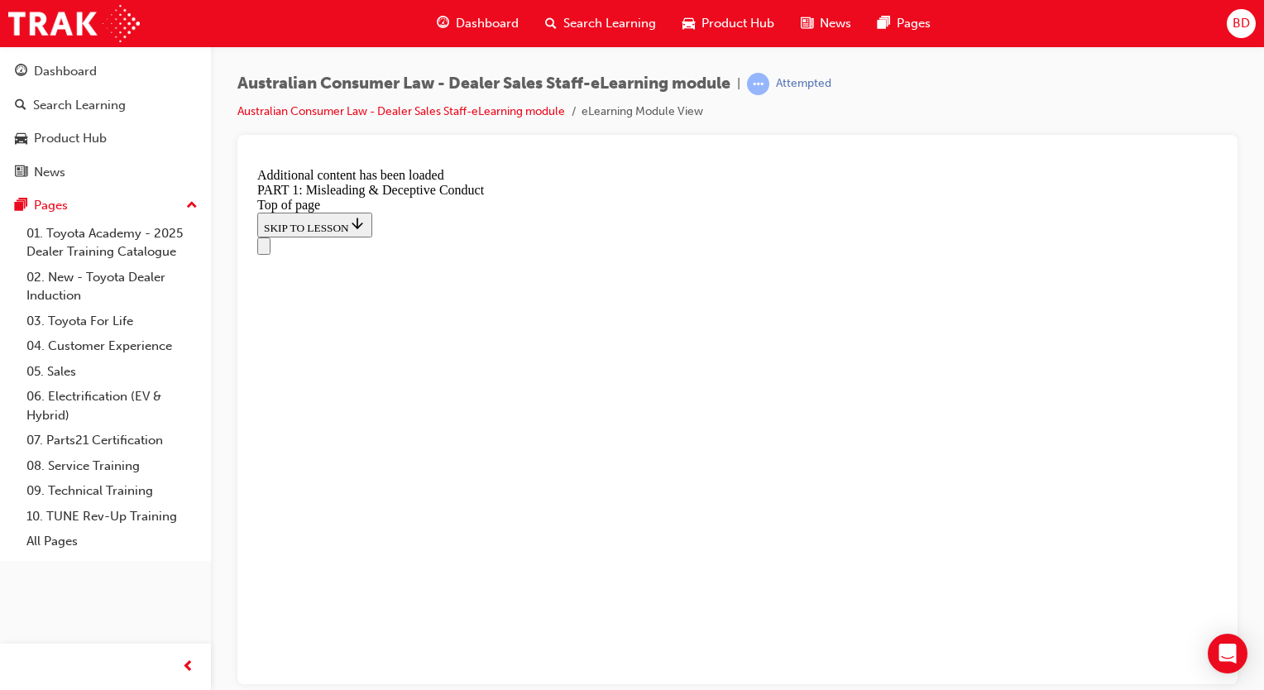
scroll to position [3257, 0]
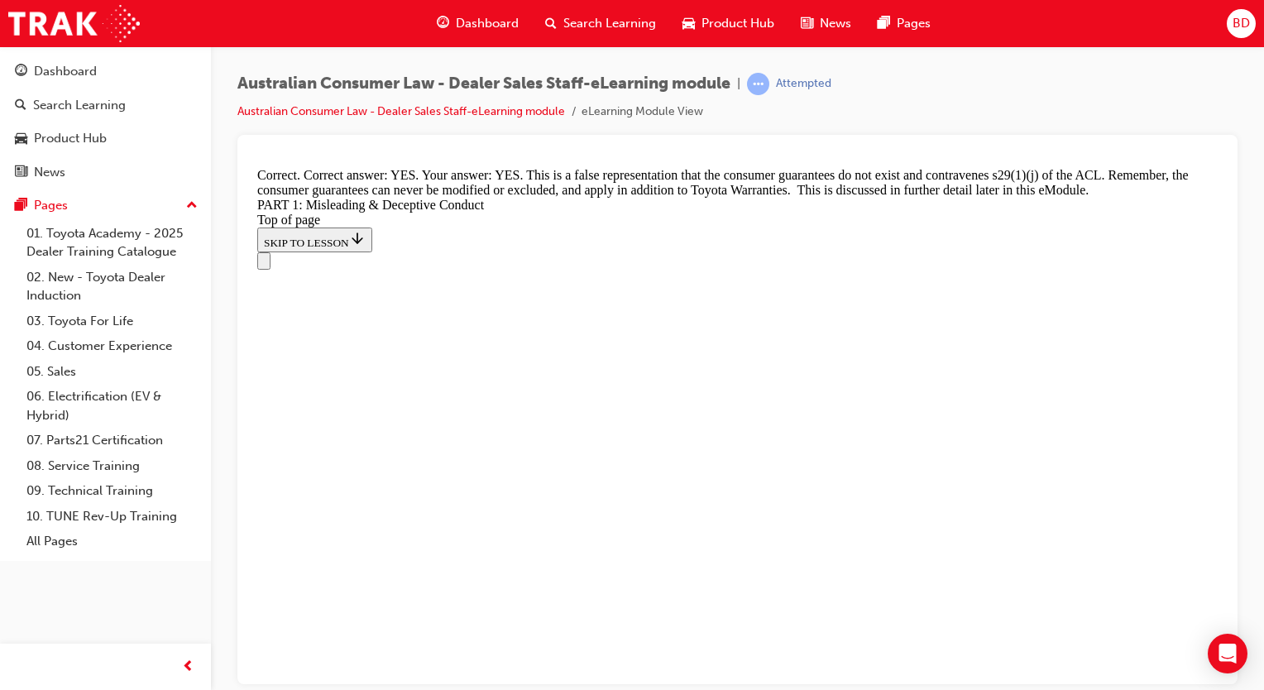
scroll to position [3687, 0]
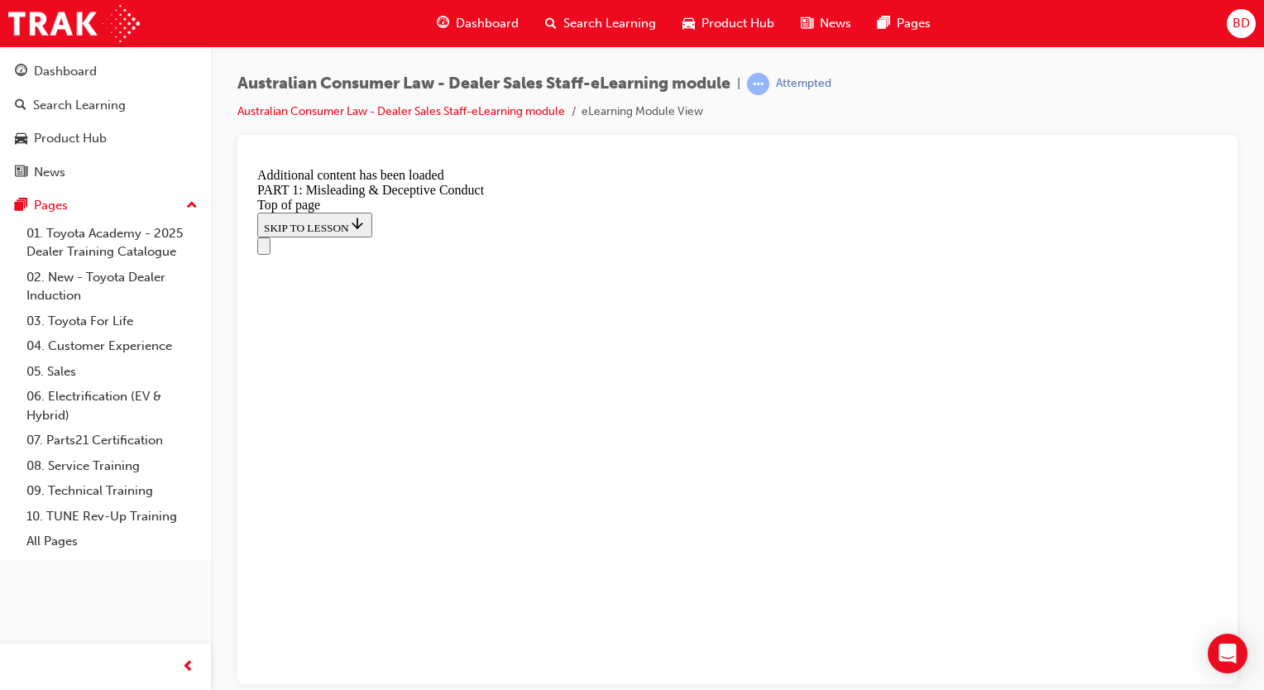
scroll to position [4034, 0]
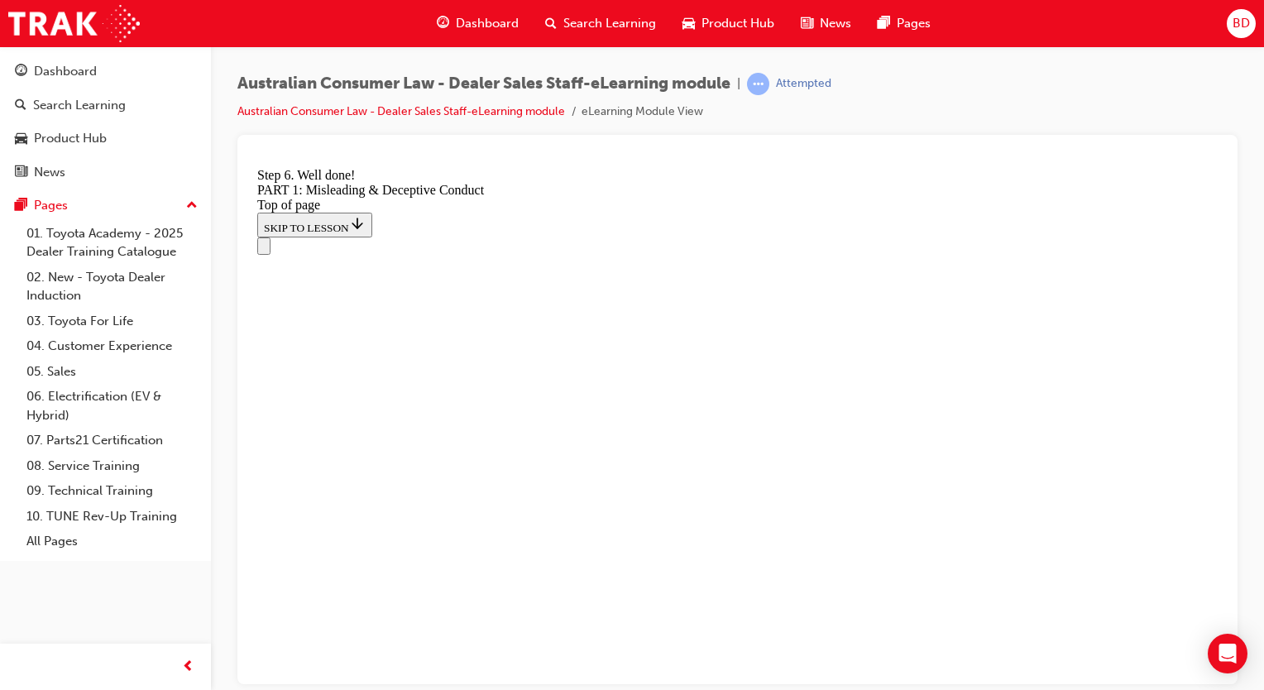
drag, startPoint x: 782, startPoint y: 546, endPoint x: 773, endPoint y: 543, distance: 9.7
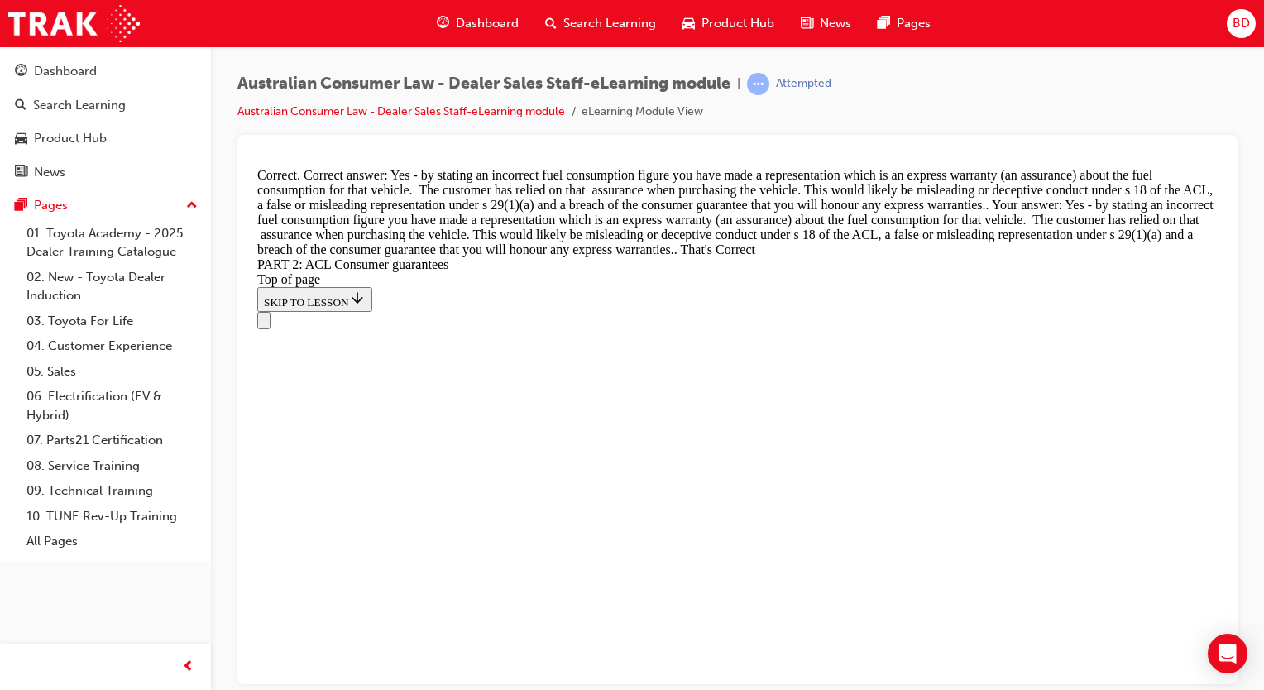
scroll to position [7427, 0]
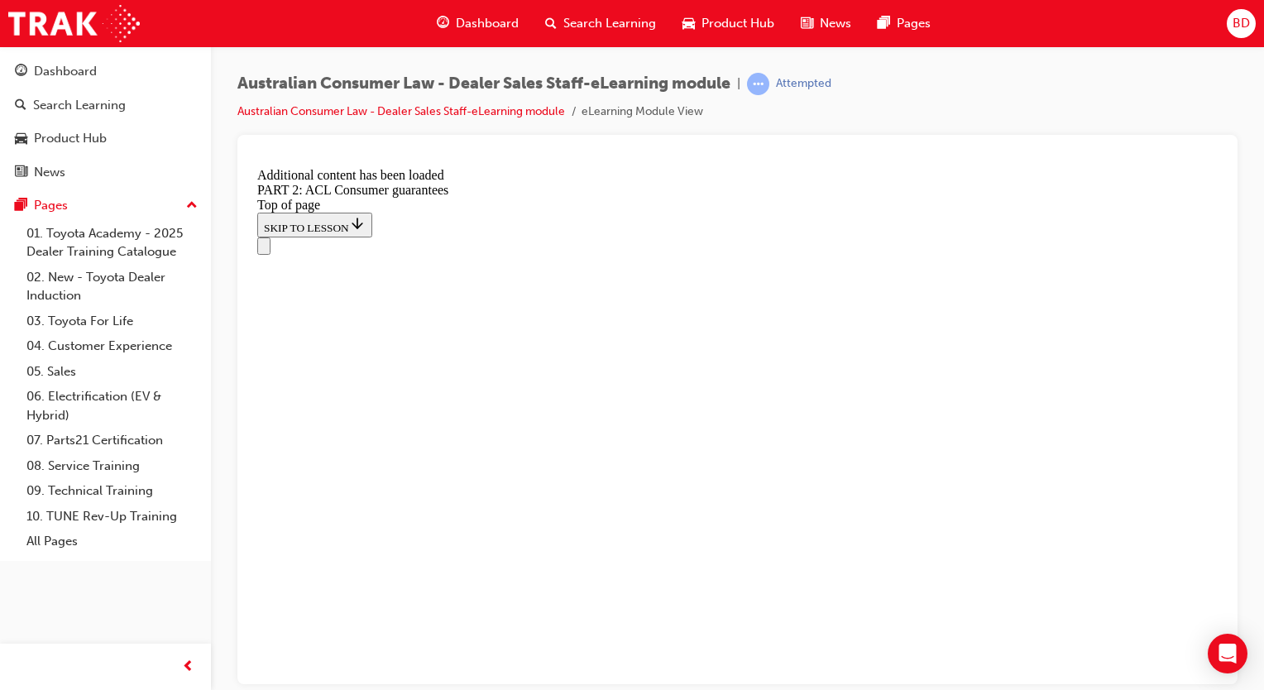
scroll to position [10409, 0]
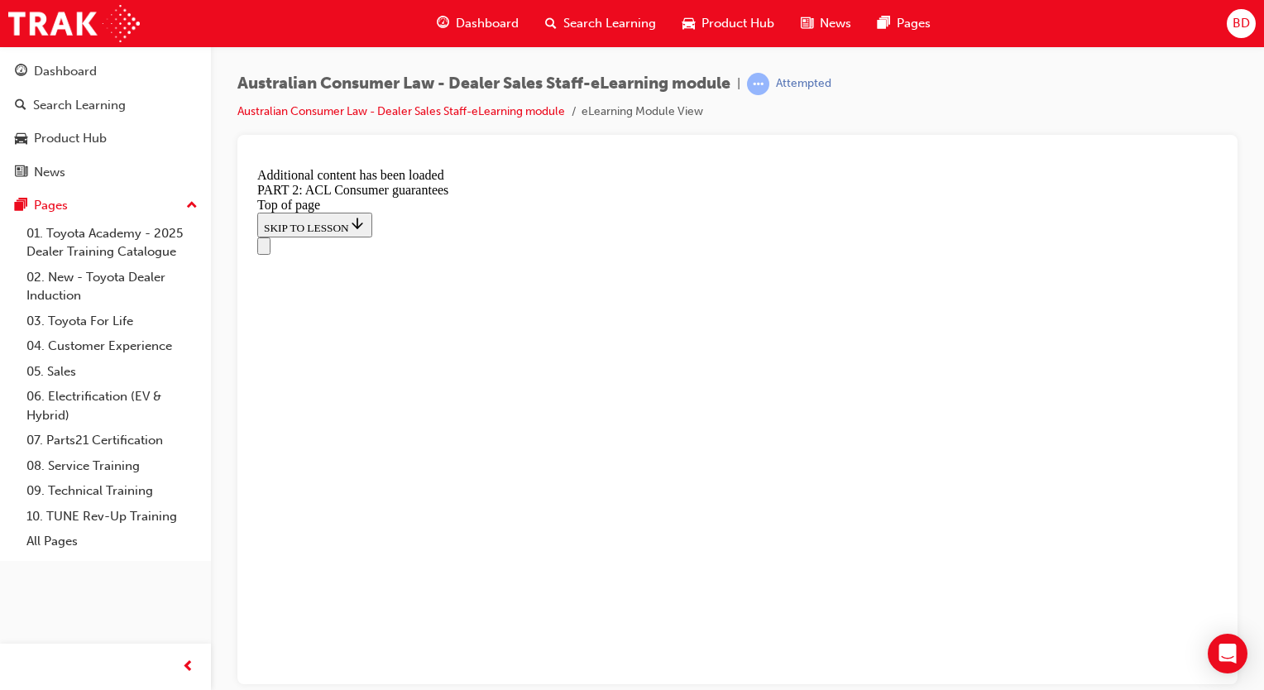
drag, startPoint x: 950, startPoint y: 410, endPoint x: 890, endPoint y: 406, distance: 59.7
drag, startPoint x: 700, startPoint y: 381, endPoint x: 659, endPoint y: 378, distance: 41.4
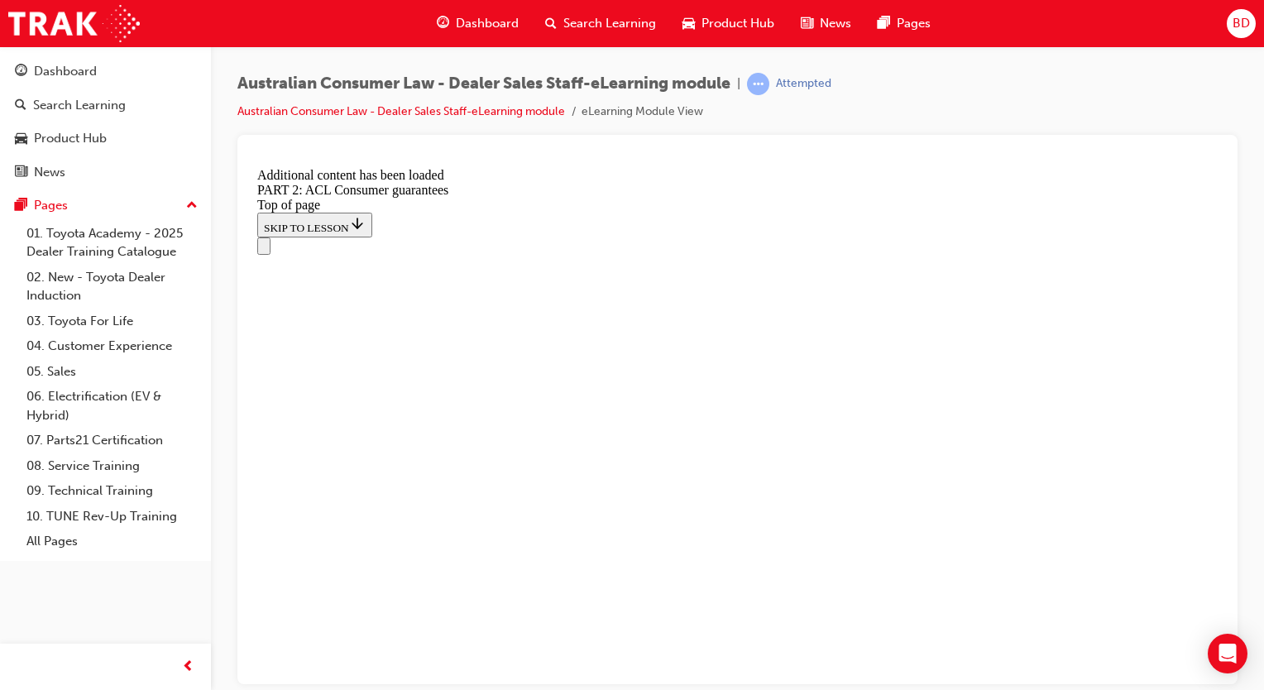
scroll to position [16270, 0]
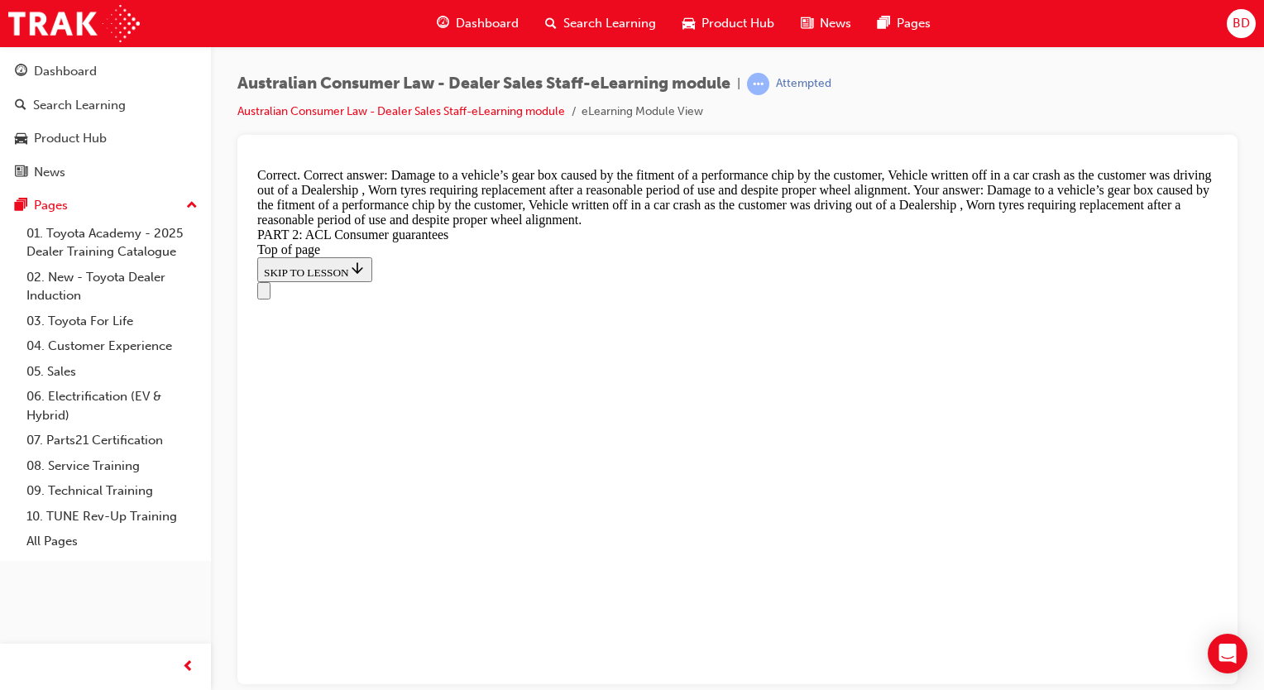
scroll to position [16625, 0]
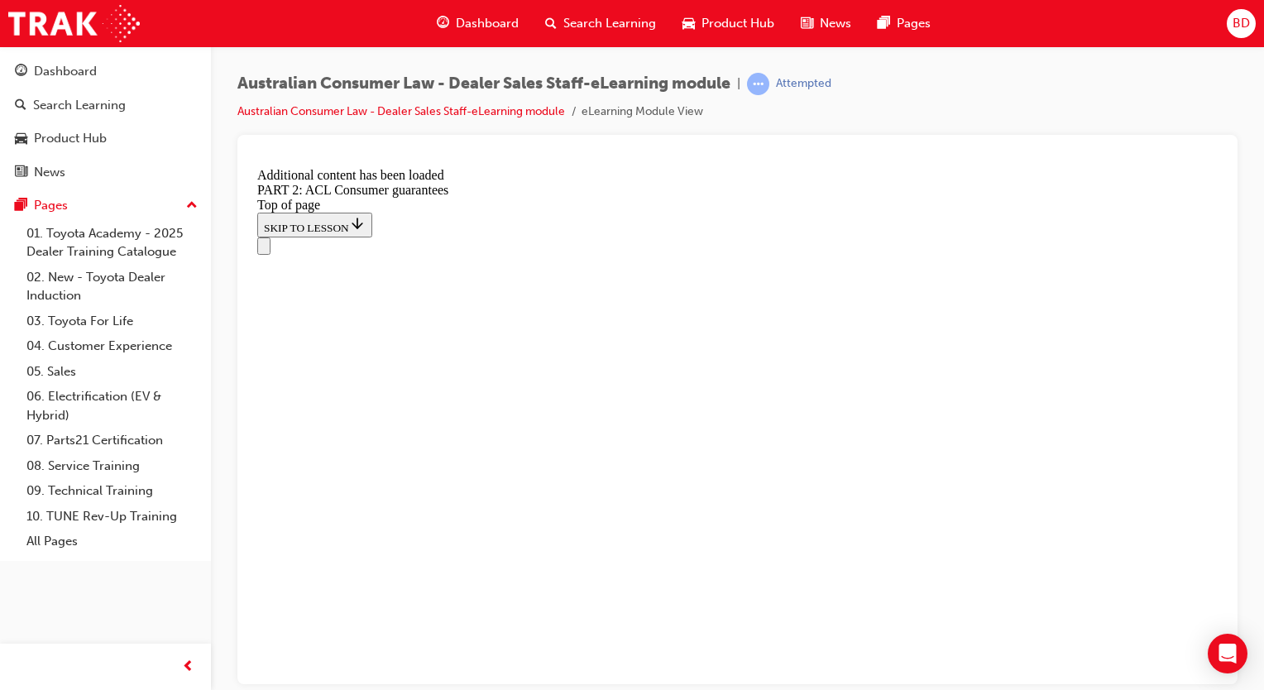
scroll to position [18049, 0]
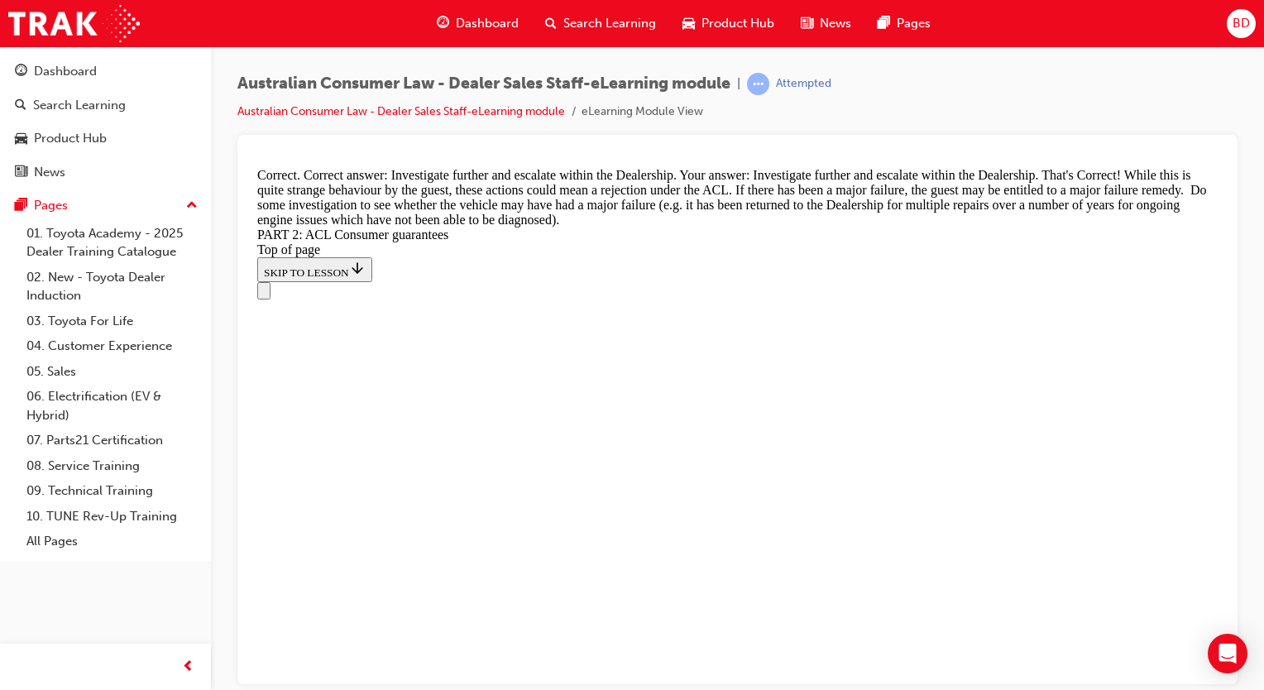
scroll to position [18512, 0]
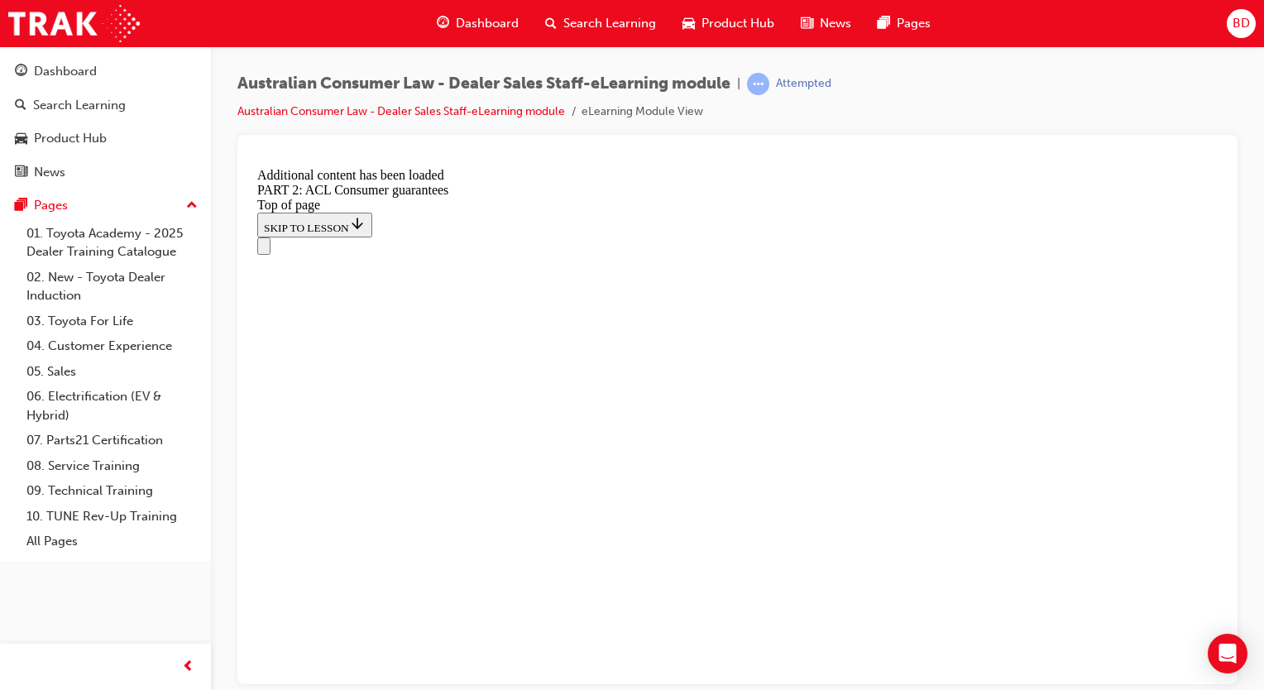
scroll to position [19853, 0]
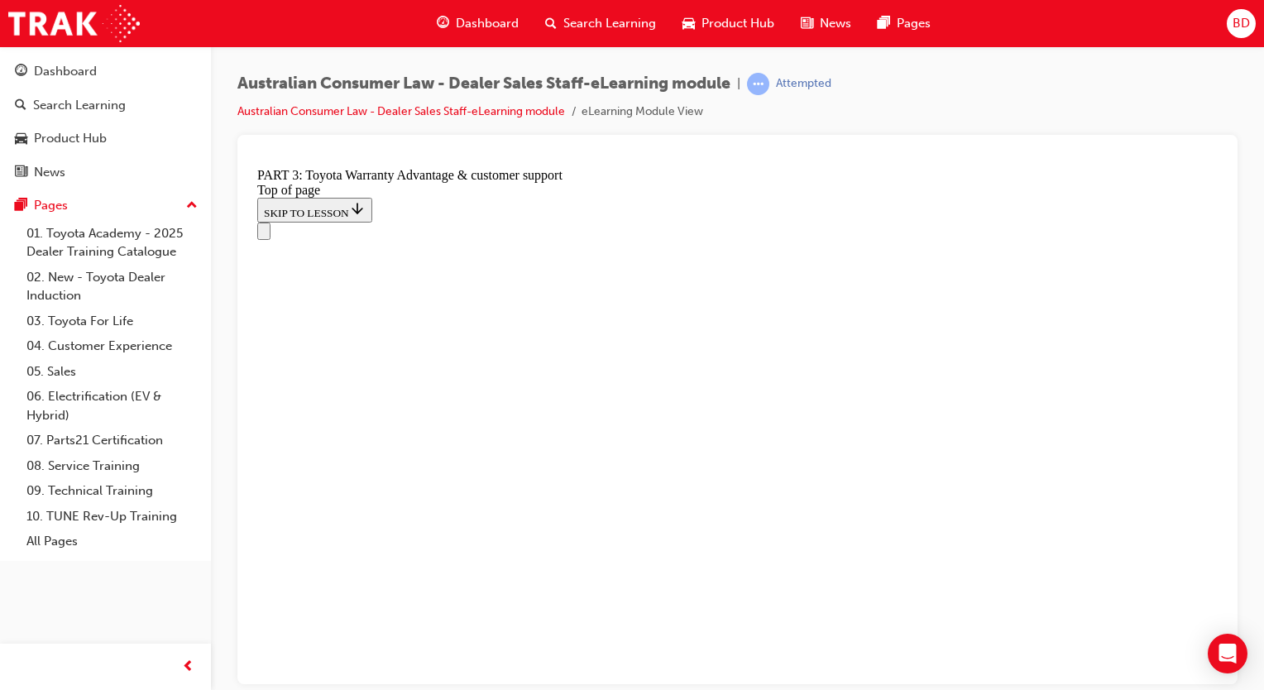
scroll to position [1127, 0]
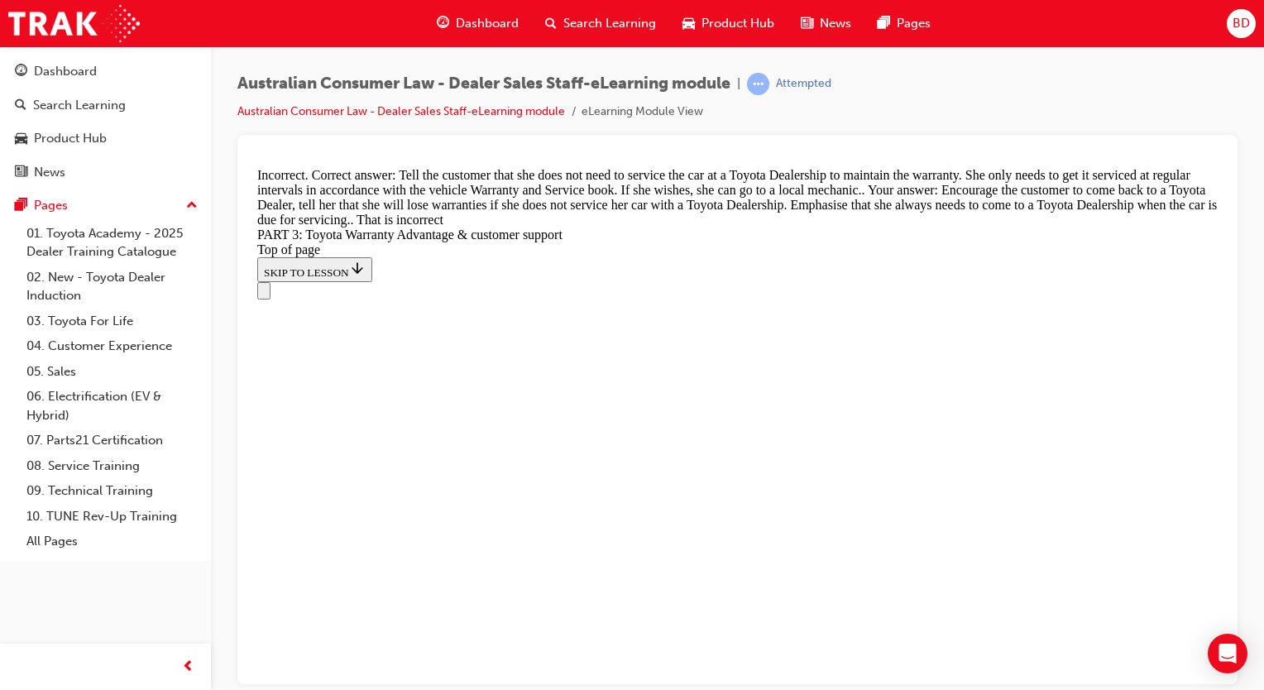
scroll to position [1292, 0]
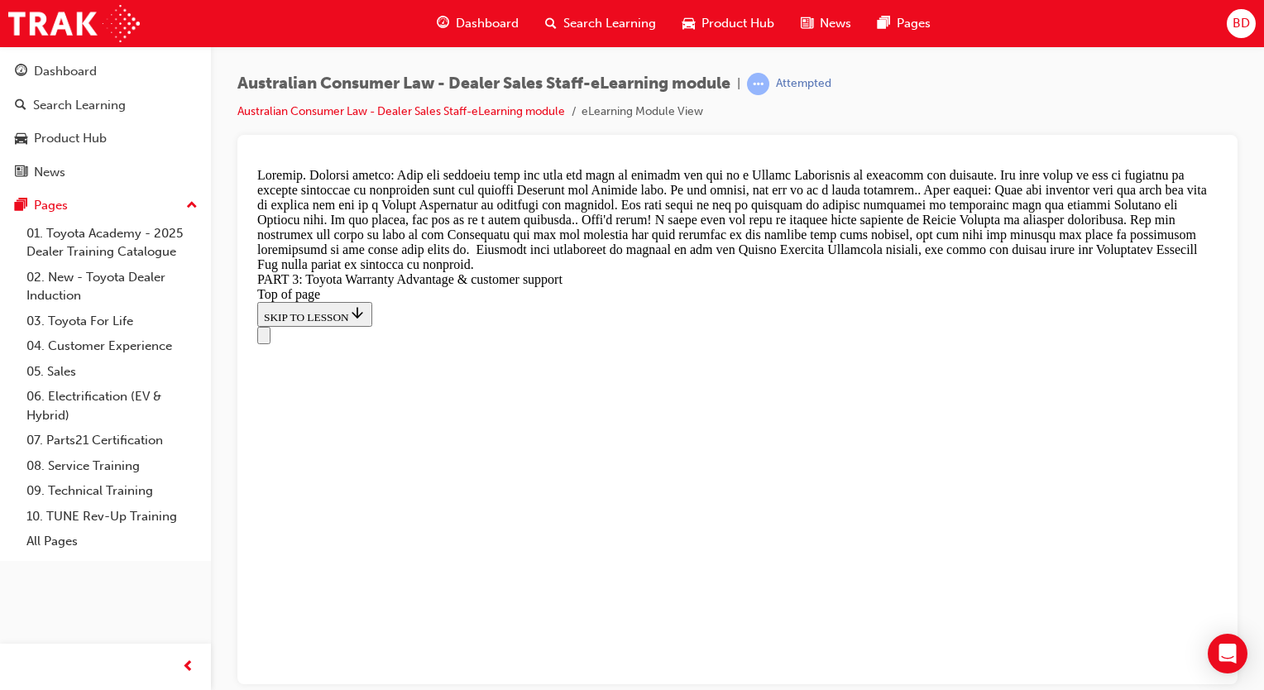
scroll to position [1516, 0]
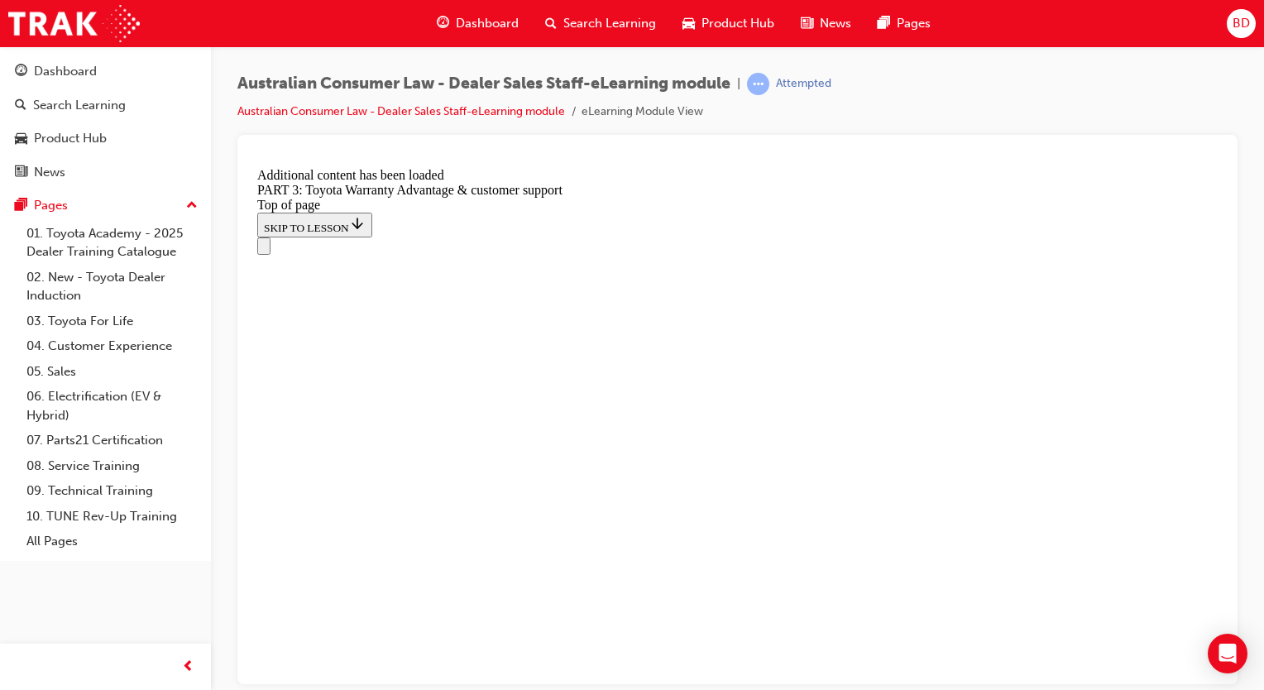
scroll to position [1926, 0]
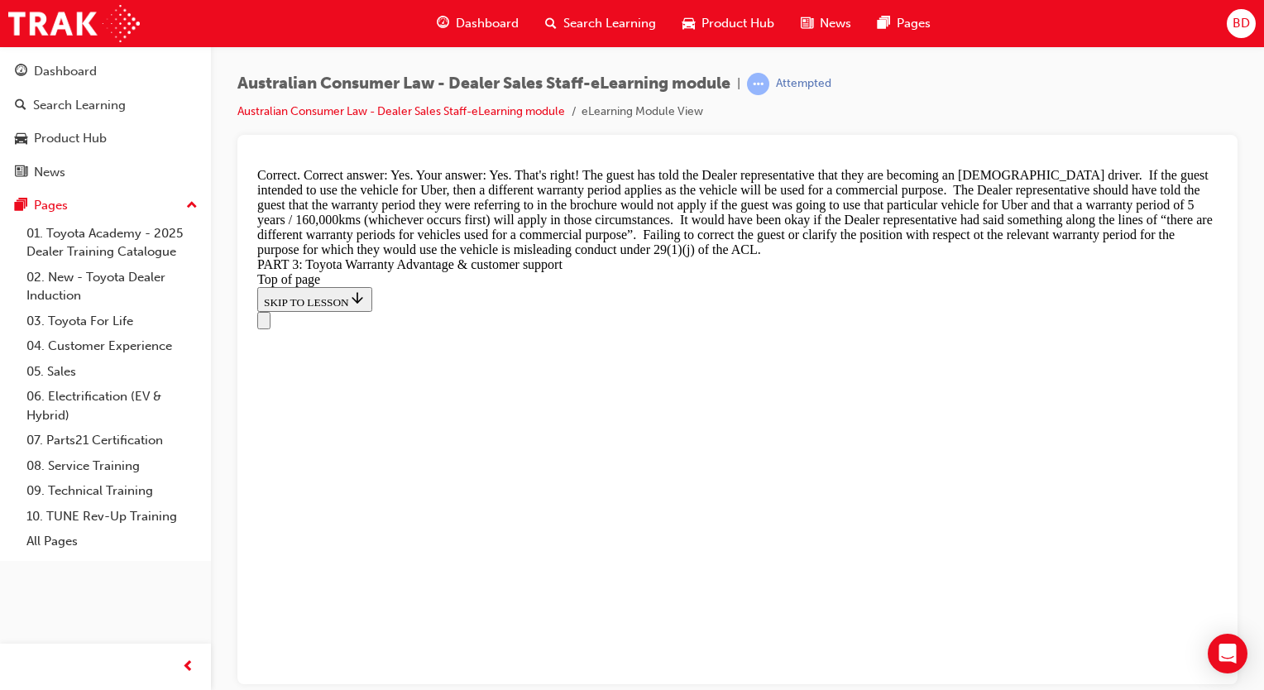
scroll to position [2560, 0]
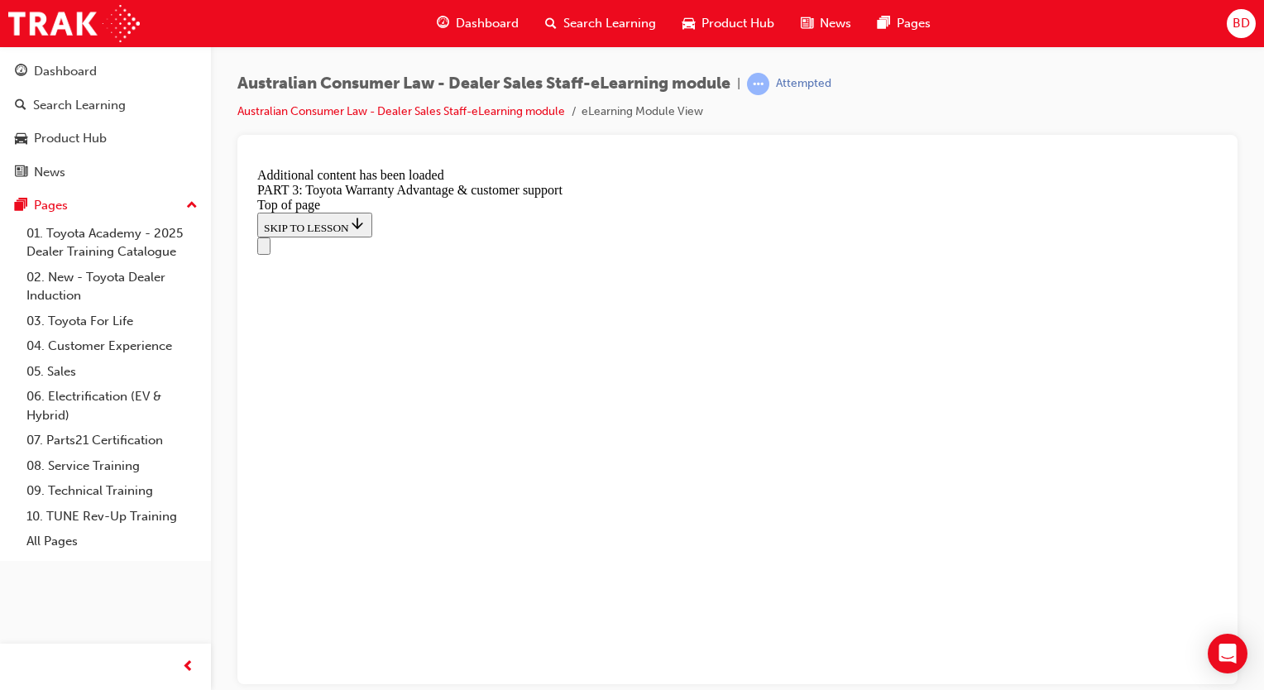
scroll to position [4398, 0]
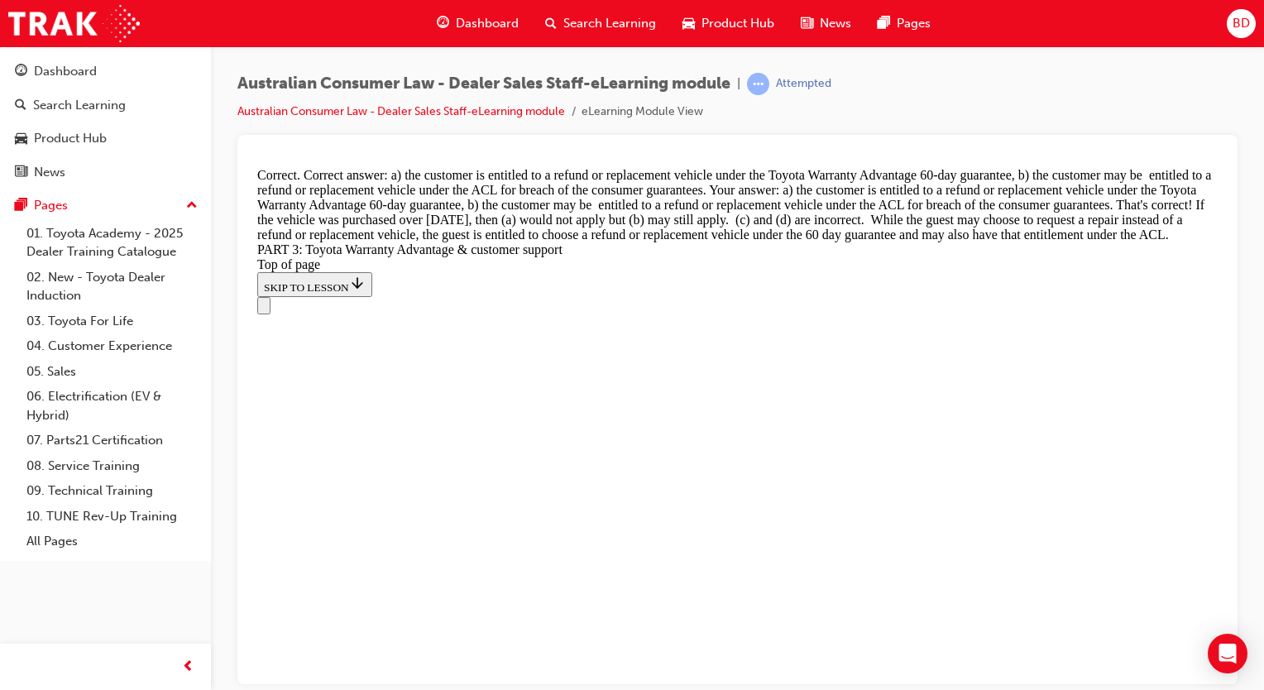
scroll to position [4664, 0]
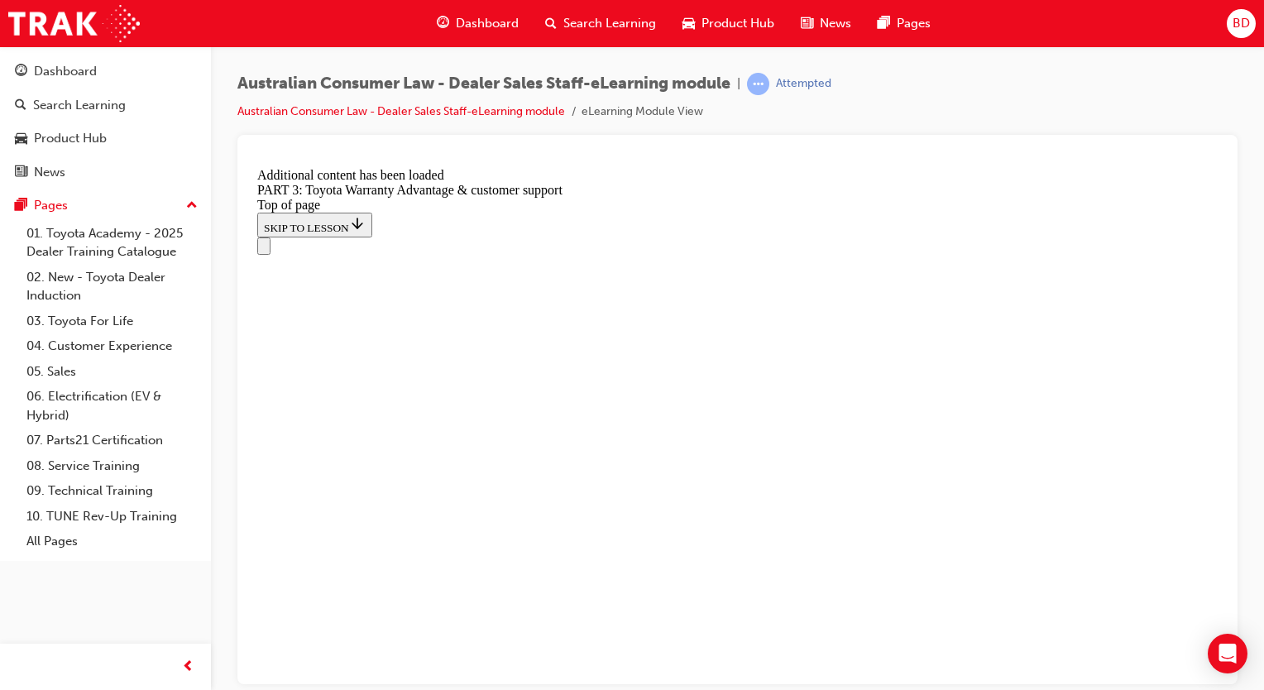
scroll to position [5322, 0]
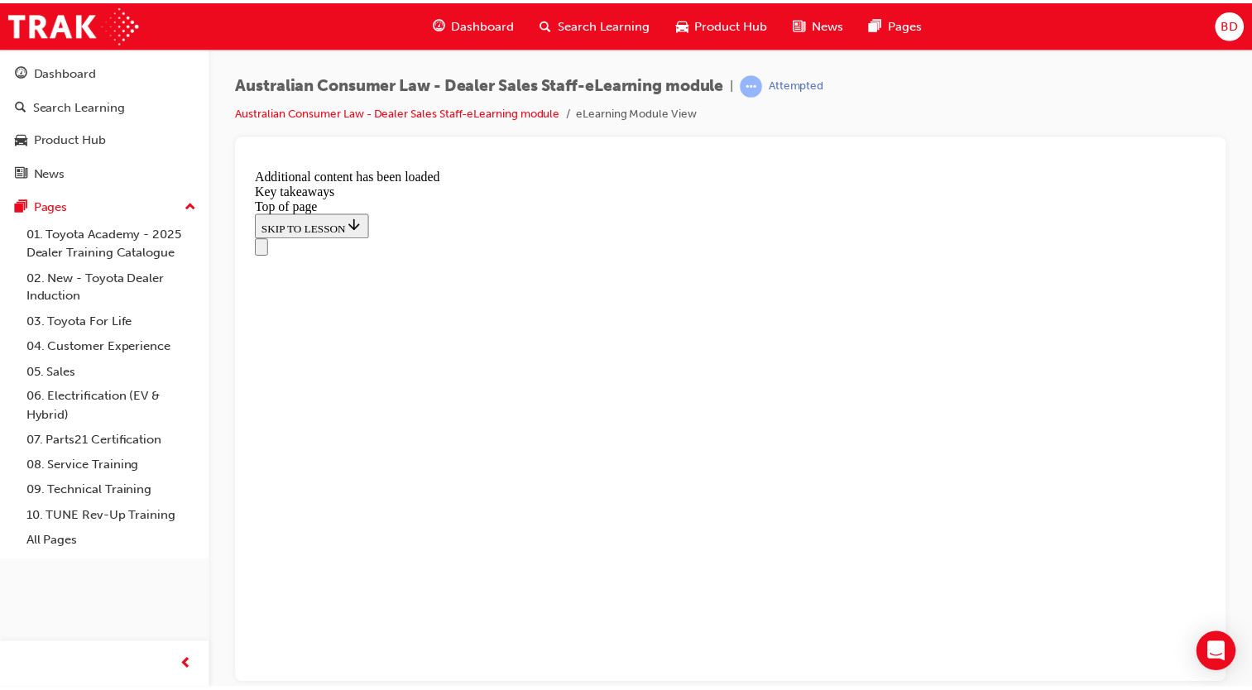
scroll to position [440, 0]
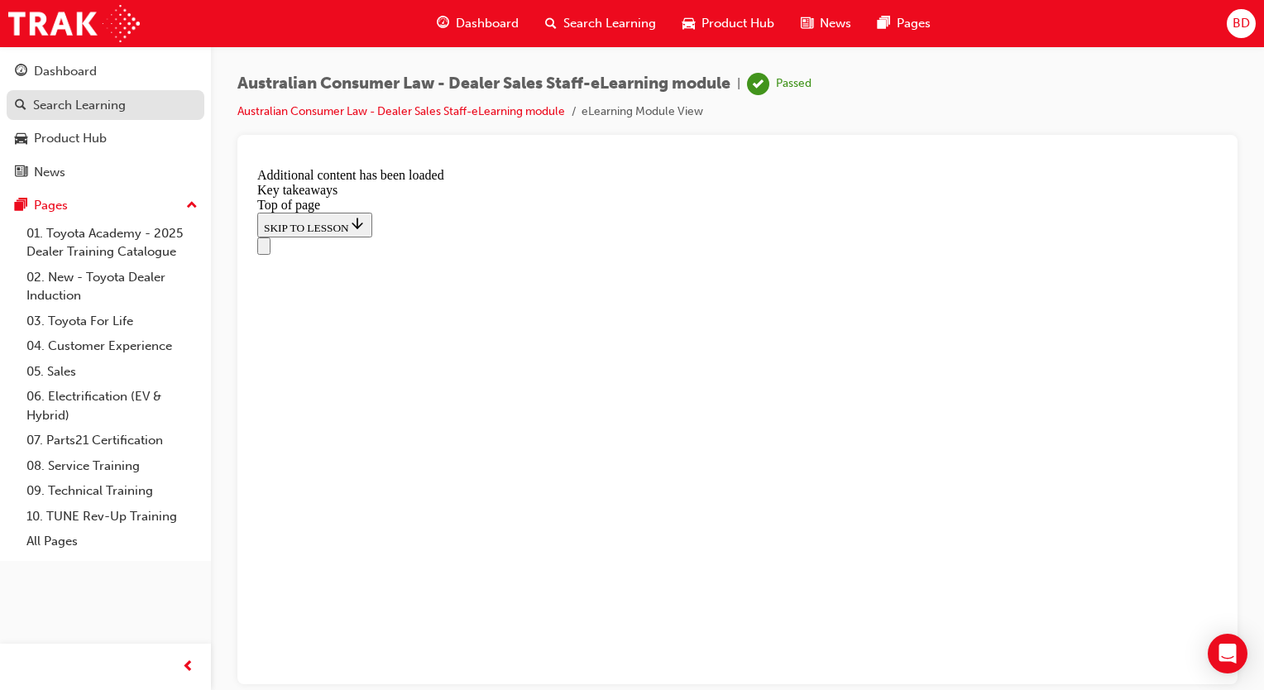
click at [55, 103] on div "Search Learning" at bounding box center [79, 105] width 93 height 19
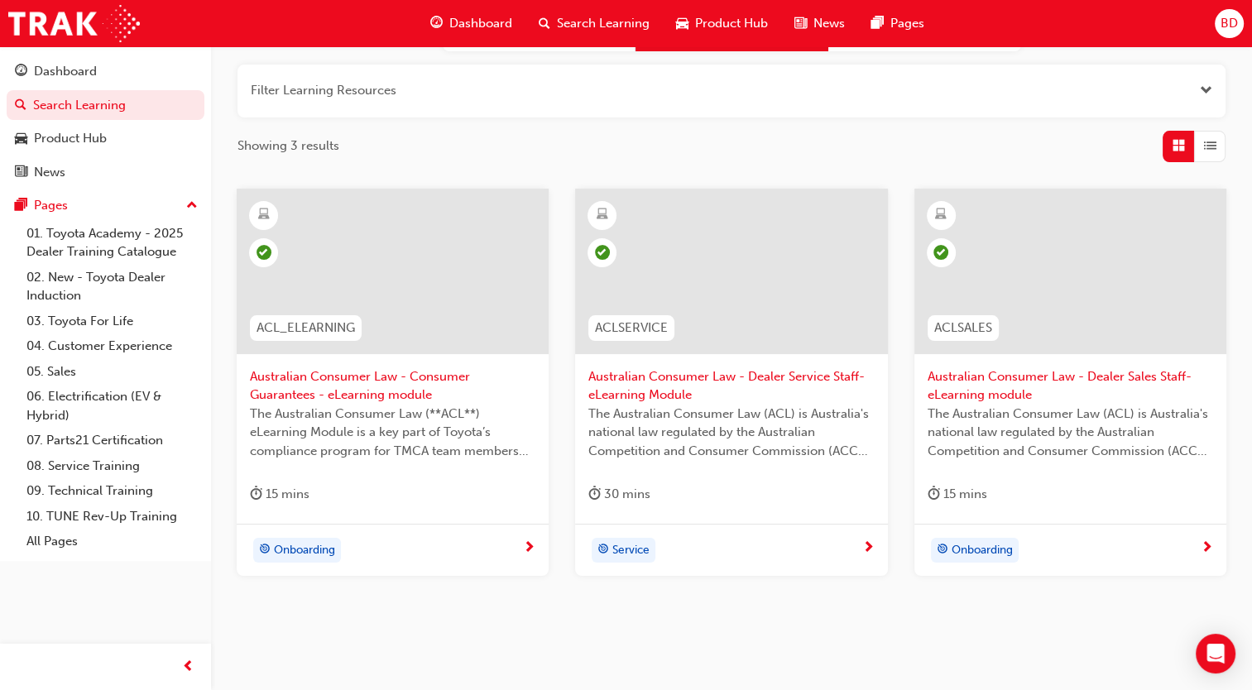
scroll to position [240, 0]
